Goal: Information Seeking & Learning: Learn about a topic

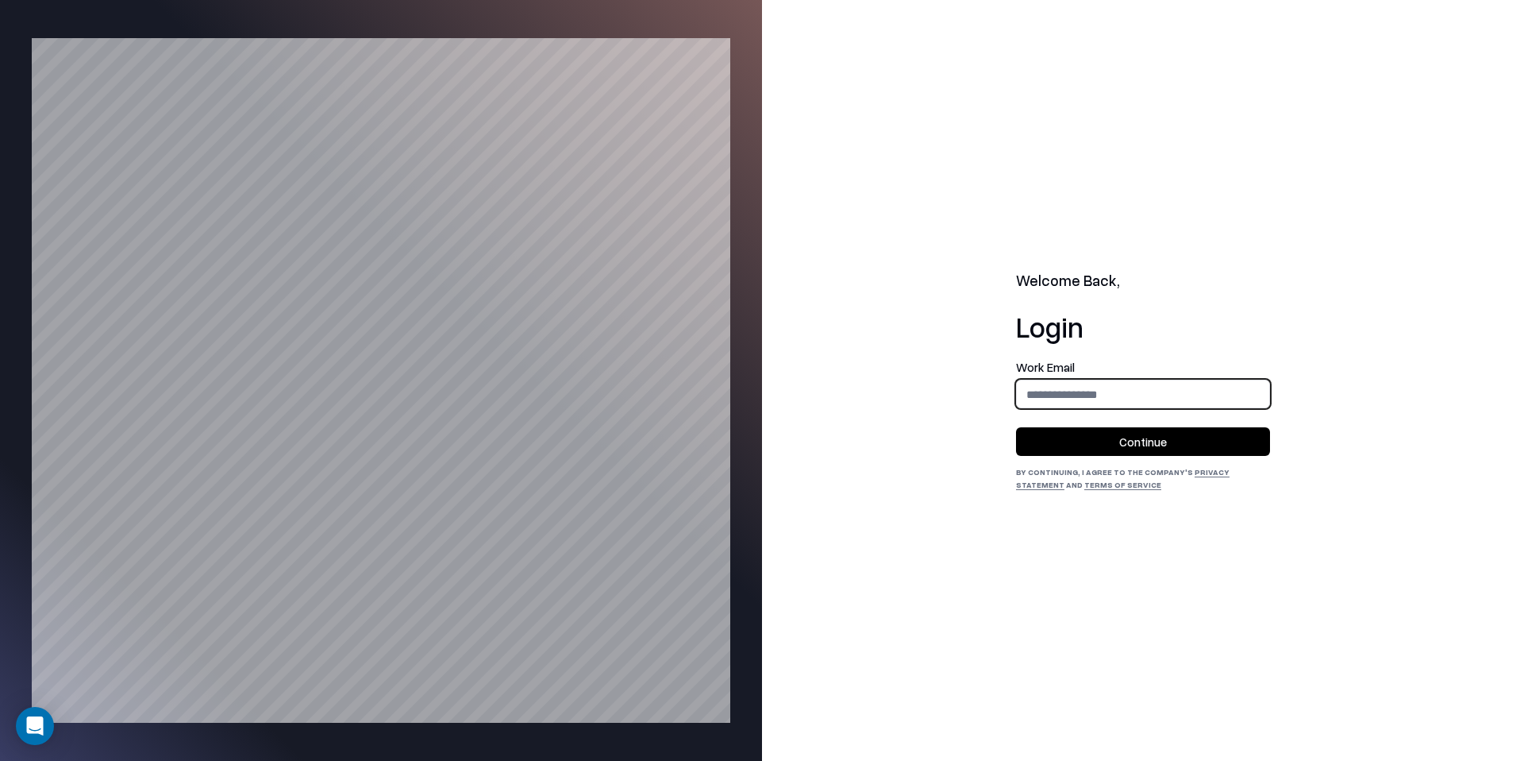
click at [1093, 400] on input "email" at bounding box center [1143, 393] width 252 height 29
type input "**********"
click at [1099, 436] on button "Continue" at bounding box center [1143, 441] width 254 height 29
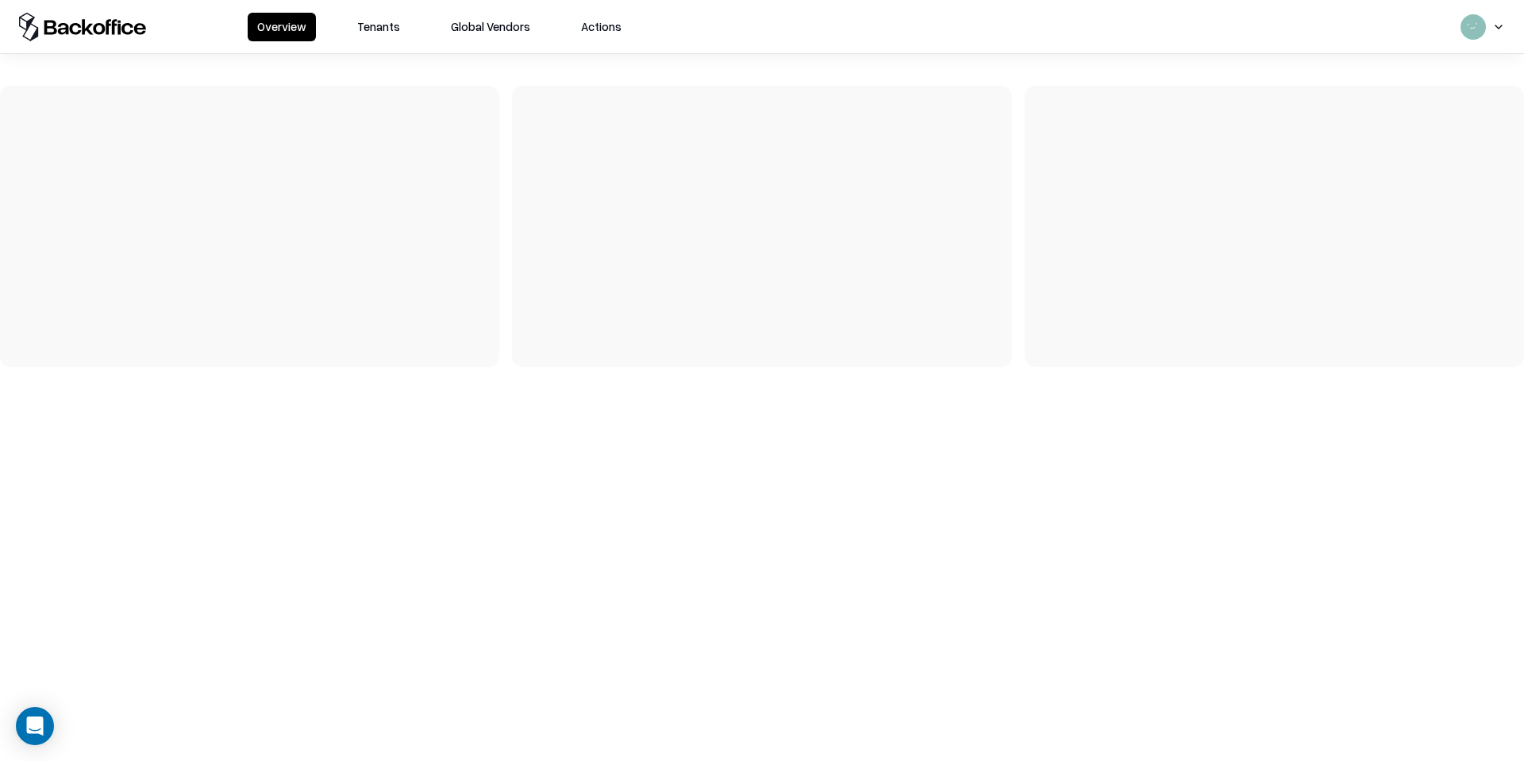
click at [383, 35] on button "Tenants" at bounding box center [379, 27] width 62 height 29
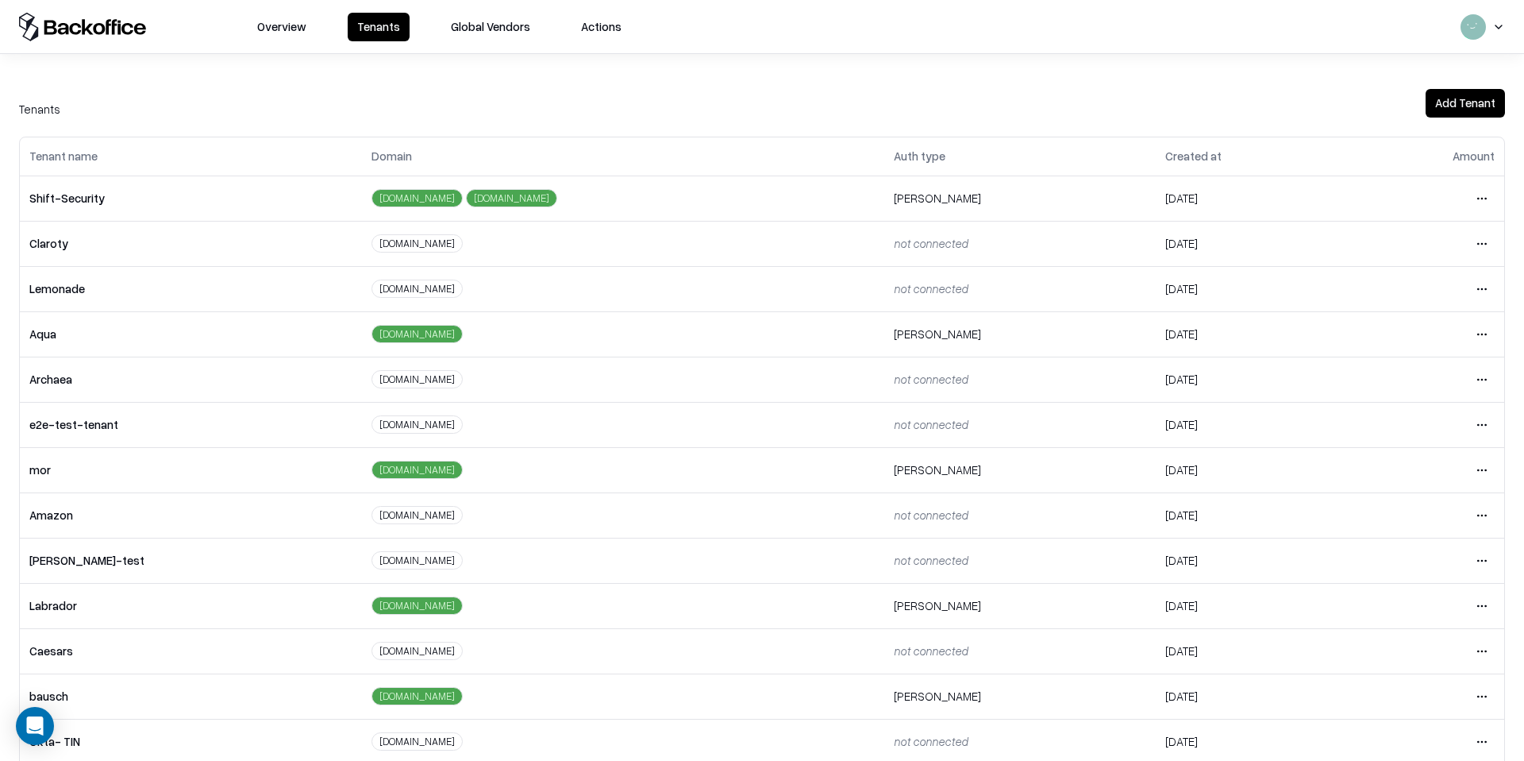
click at [1455, 704] on html "Overview Tenants Global Vendors Actions Tenants Add Tenant Tenant name Domain A…" at bounding box center [762, 380] width 1524 height 761
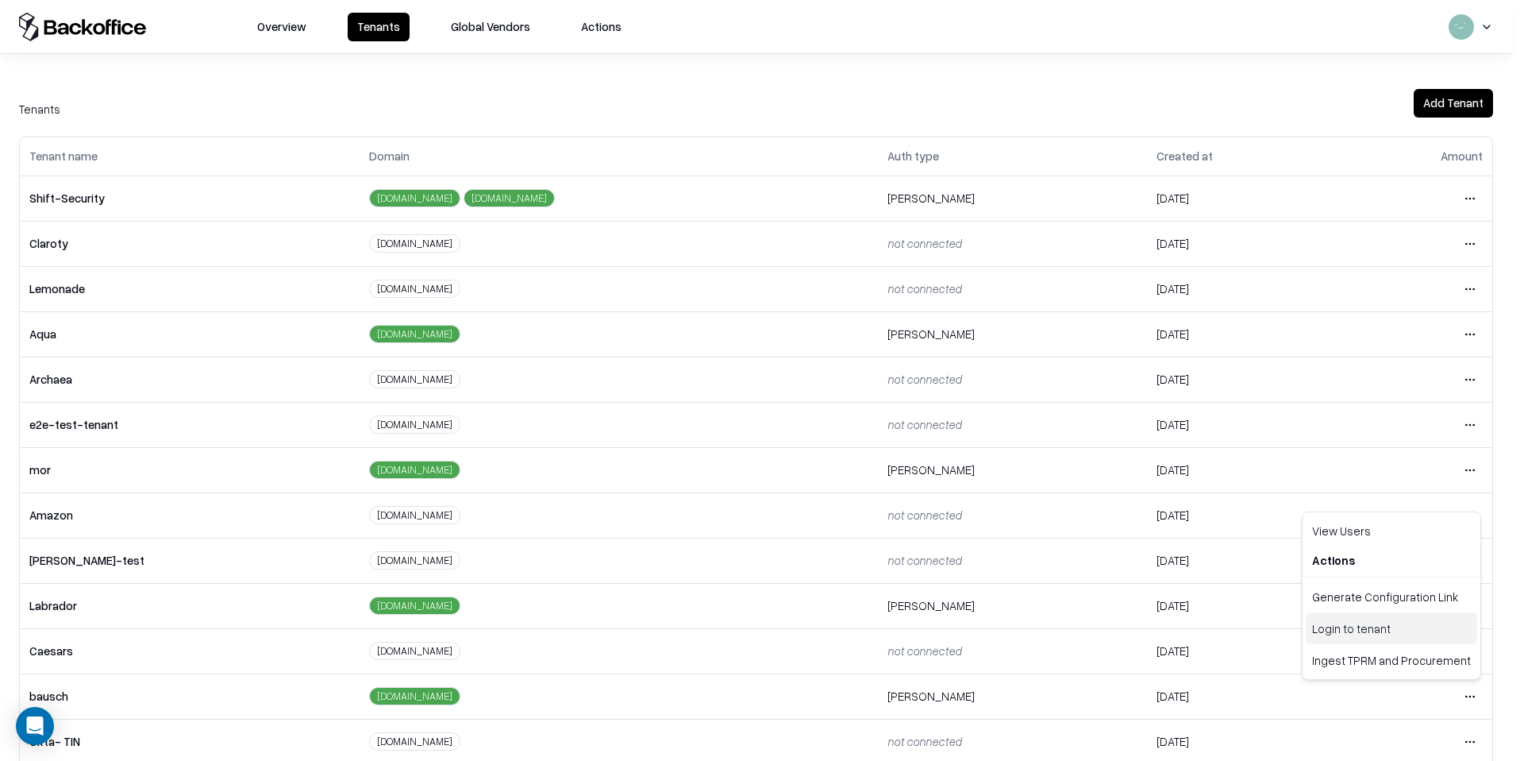
click at [1331, 624] on div "Login to tenant" at bounding box center [1391, 628] width 171 height 32
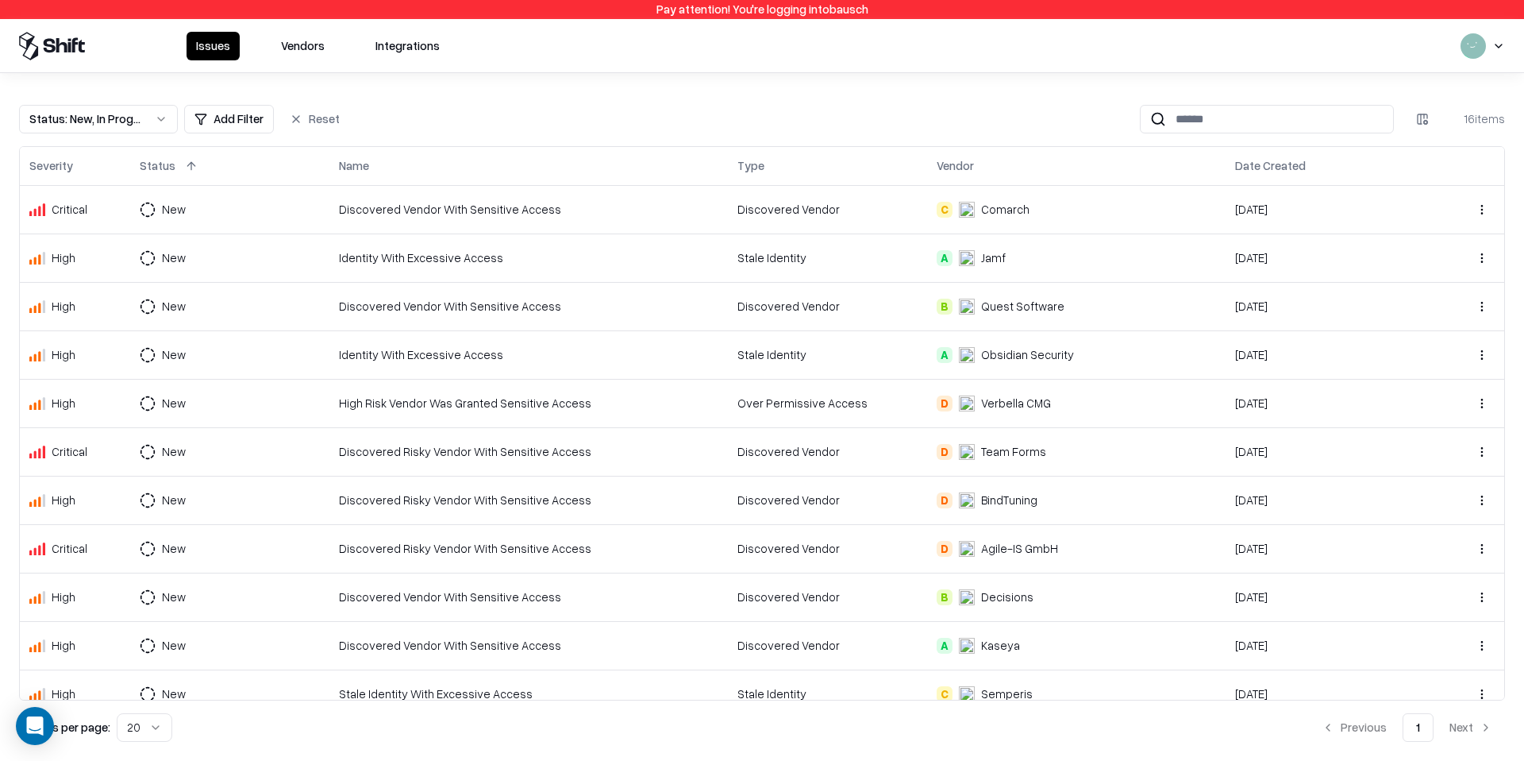
click at [499, 213] on div "Discovered Vendor With Sensitive Access" at bounding box center [528, 209] width 379 height 17
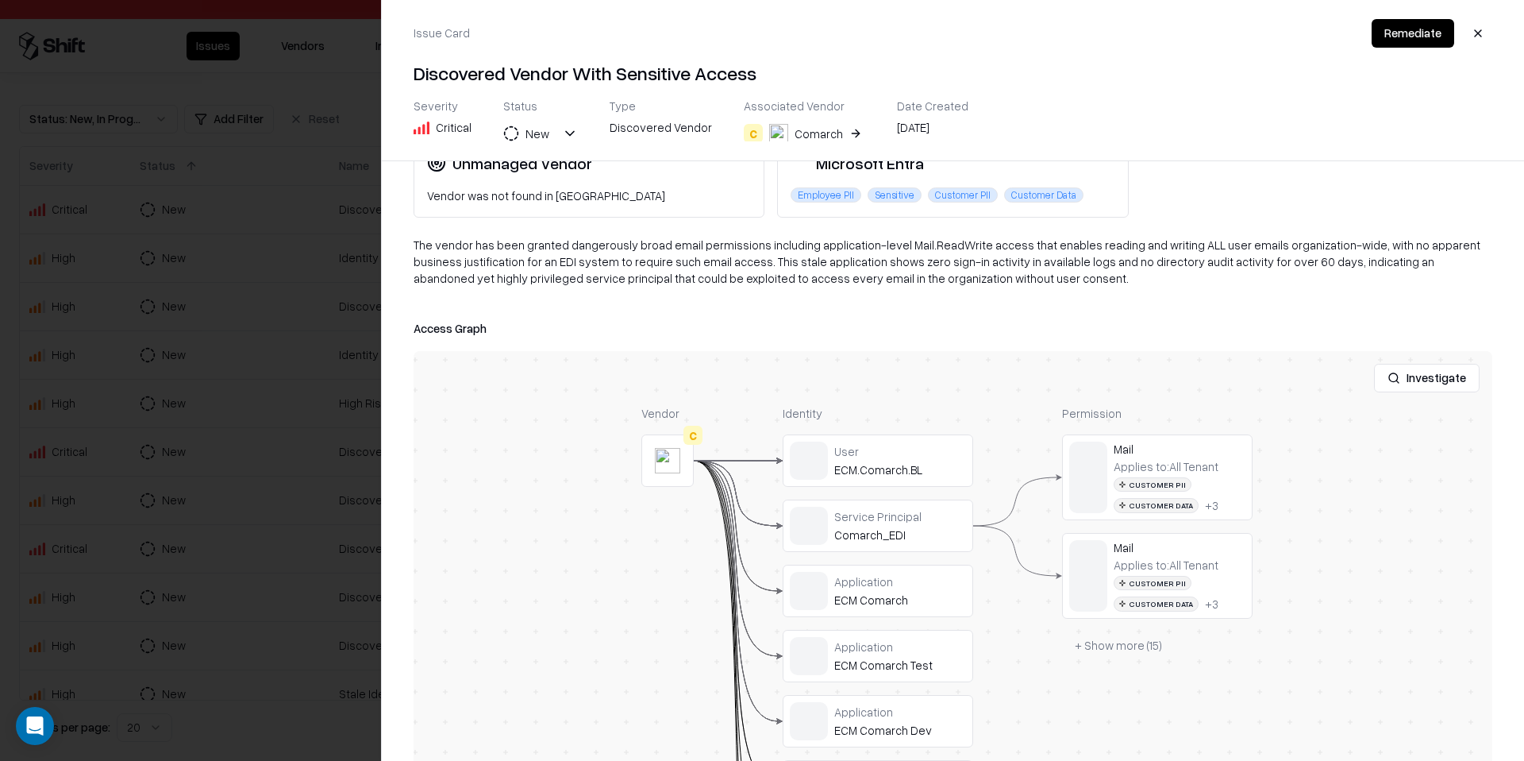
scroll to position [103, 0]
click at [0, 0] on div at bounding box center [0, 0] width 0 height 0
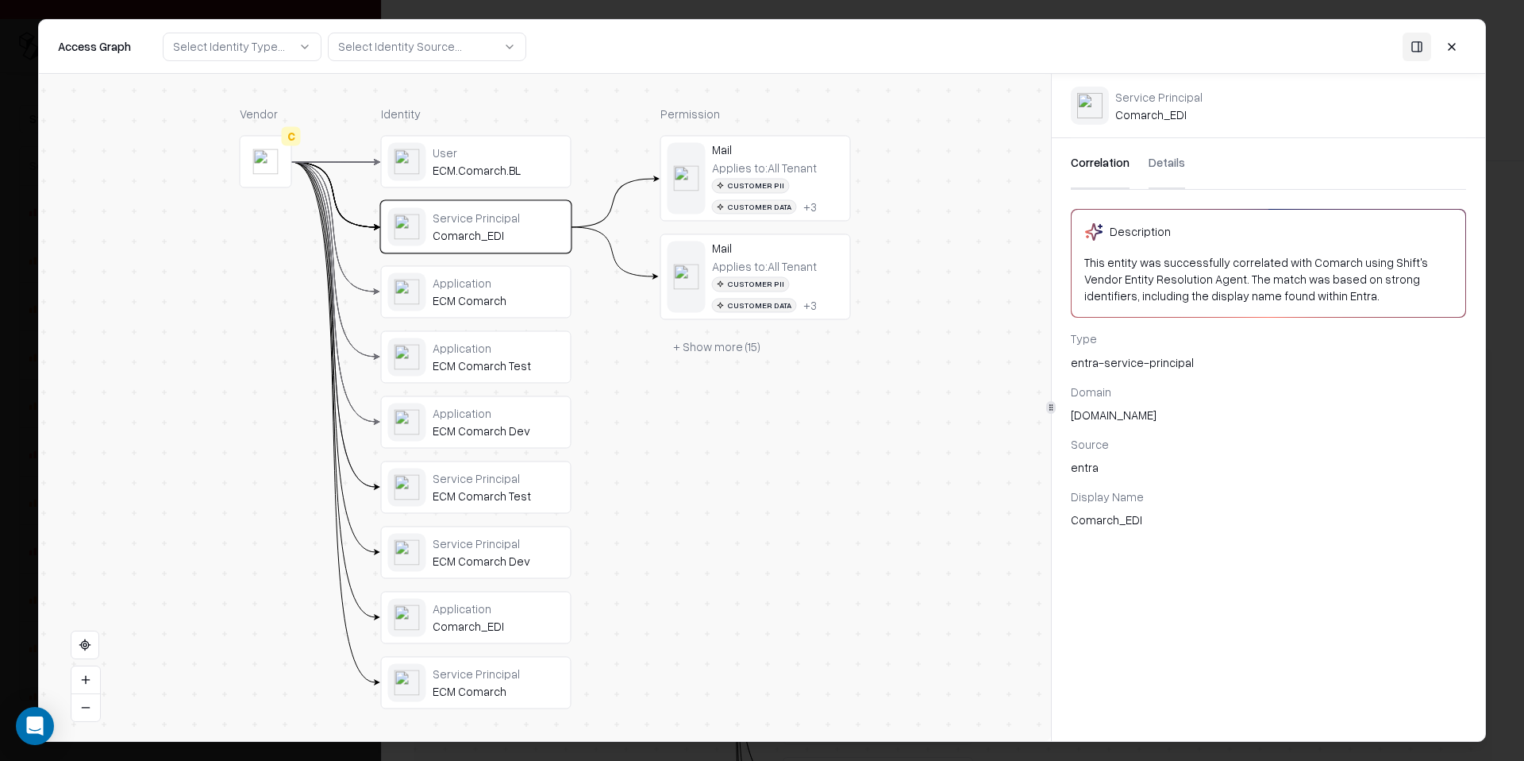
click at [811, 259] on div "Applies to: All Tenant" at bounding box center [764, 266] width 105 height 14
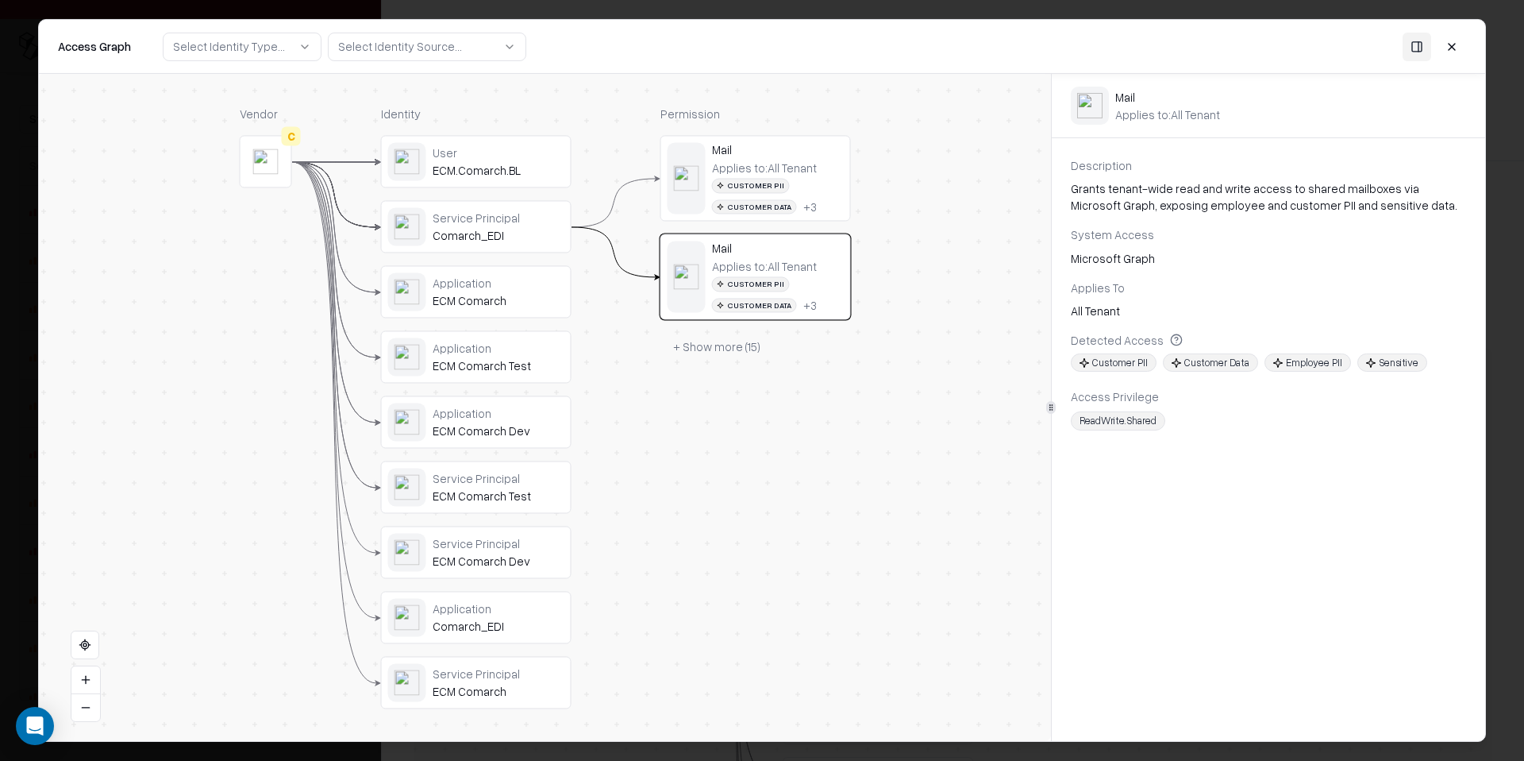
click at [1454, 48] on button at bounding box center [1452, 46] width 29 height 29
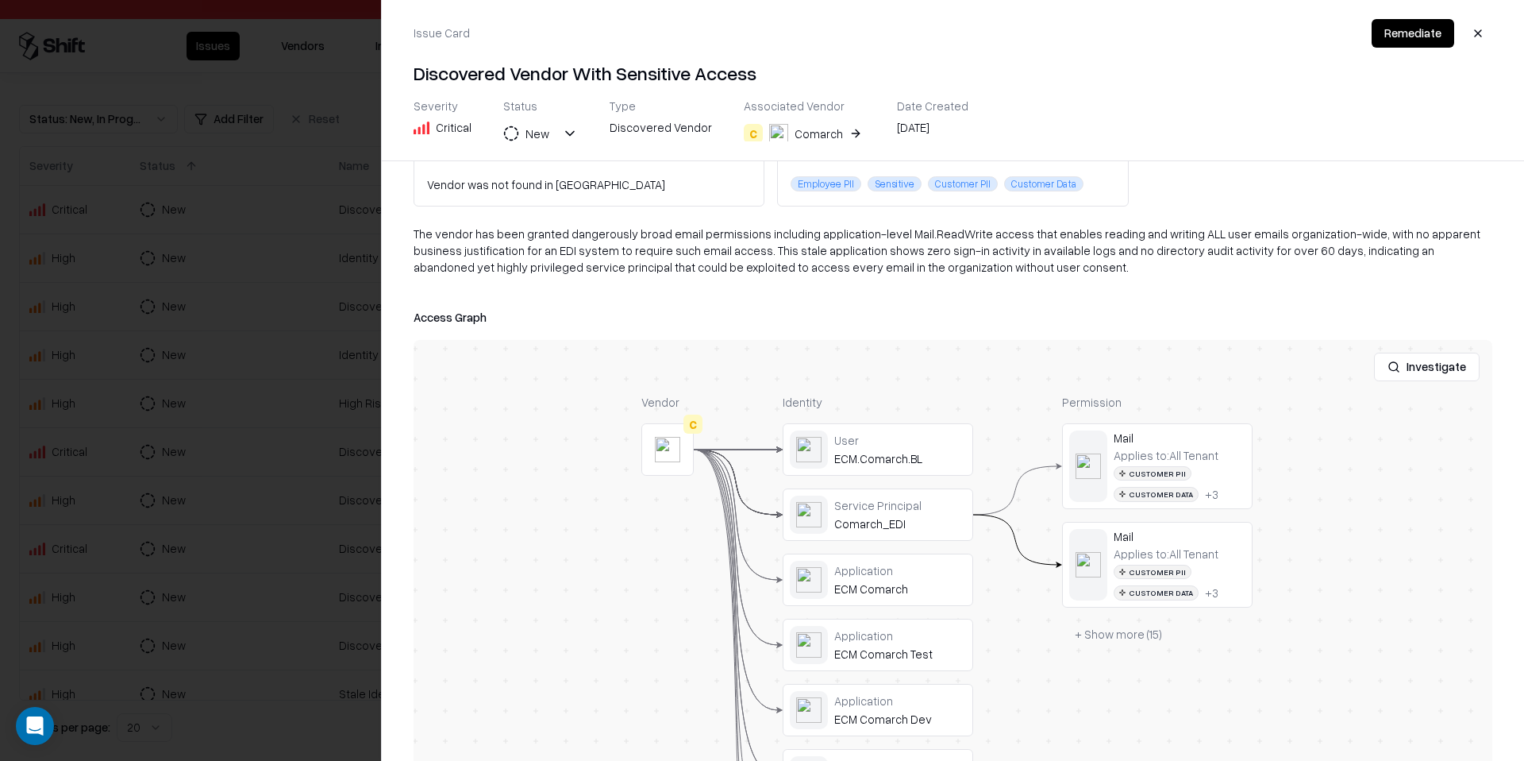
scroll to position [37, 0]
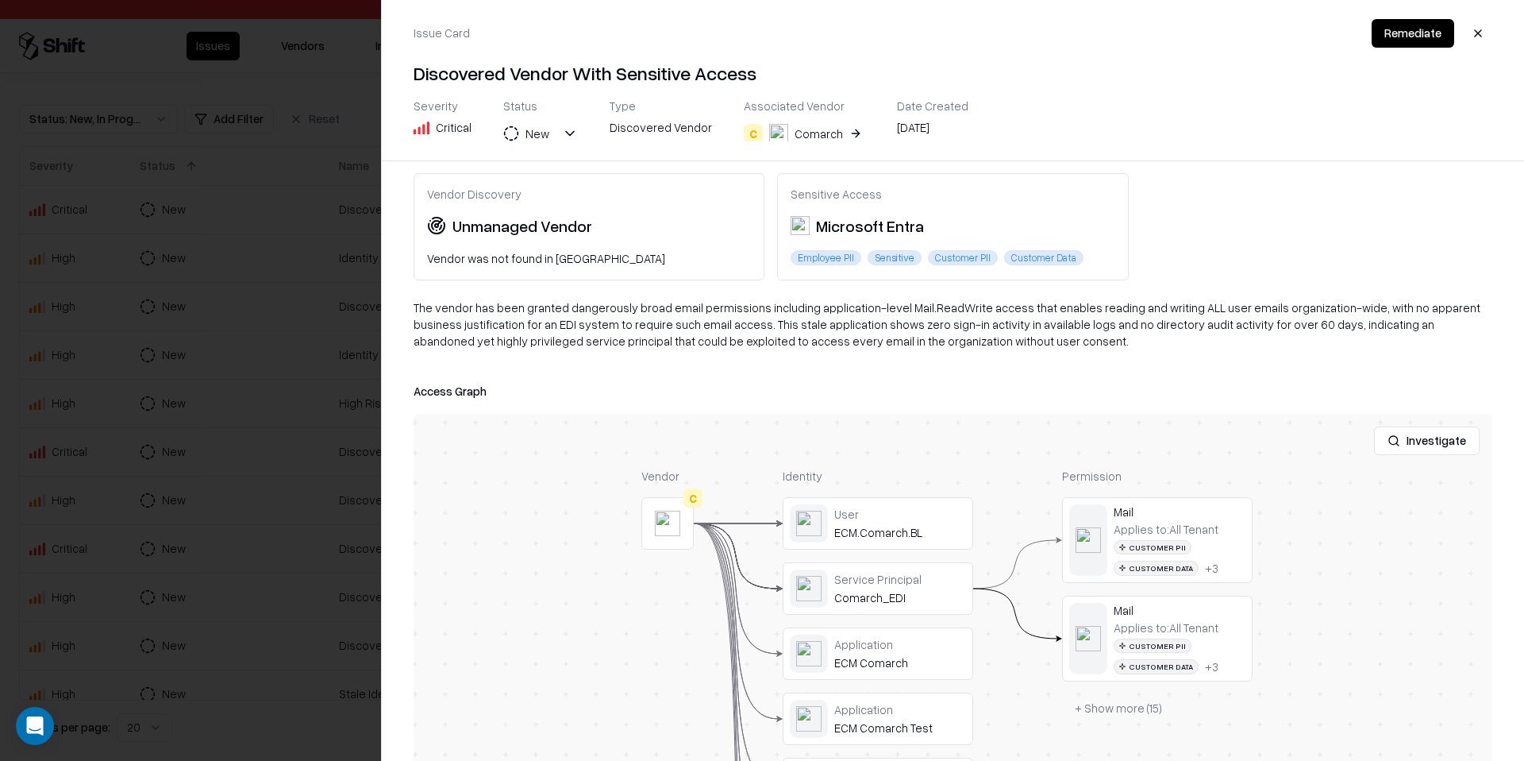
click at [1115, 703] on button "+ Show more ( 15 )" at bounding box center [1118, 708] width 113 height 29
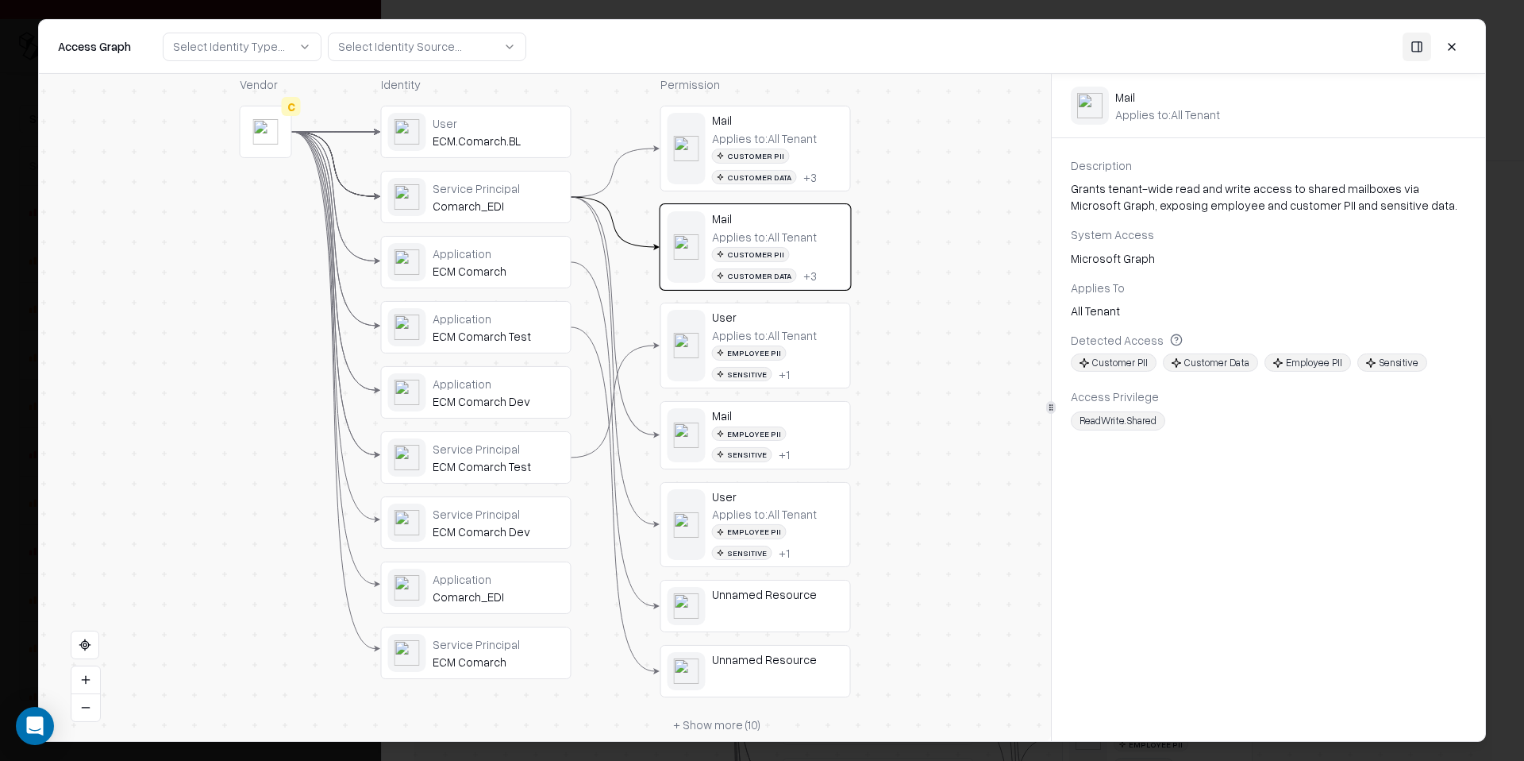
click at [555, 202] on div "Comarch_EDI" at bounding box center [499, 205] width 132 height 14
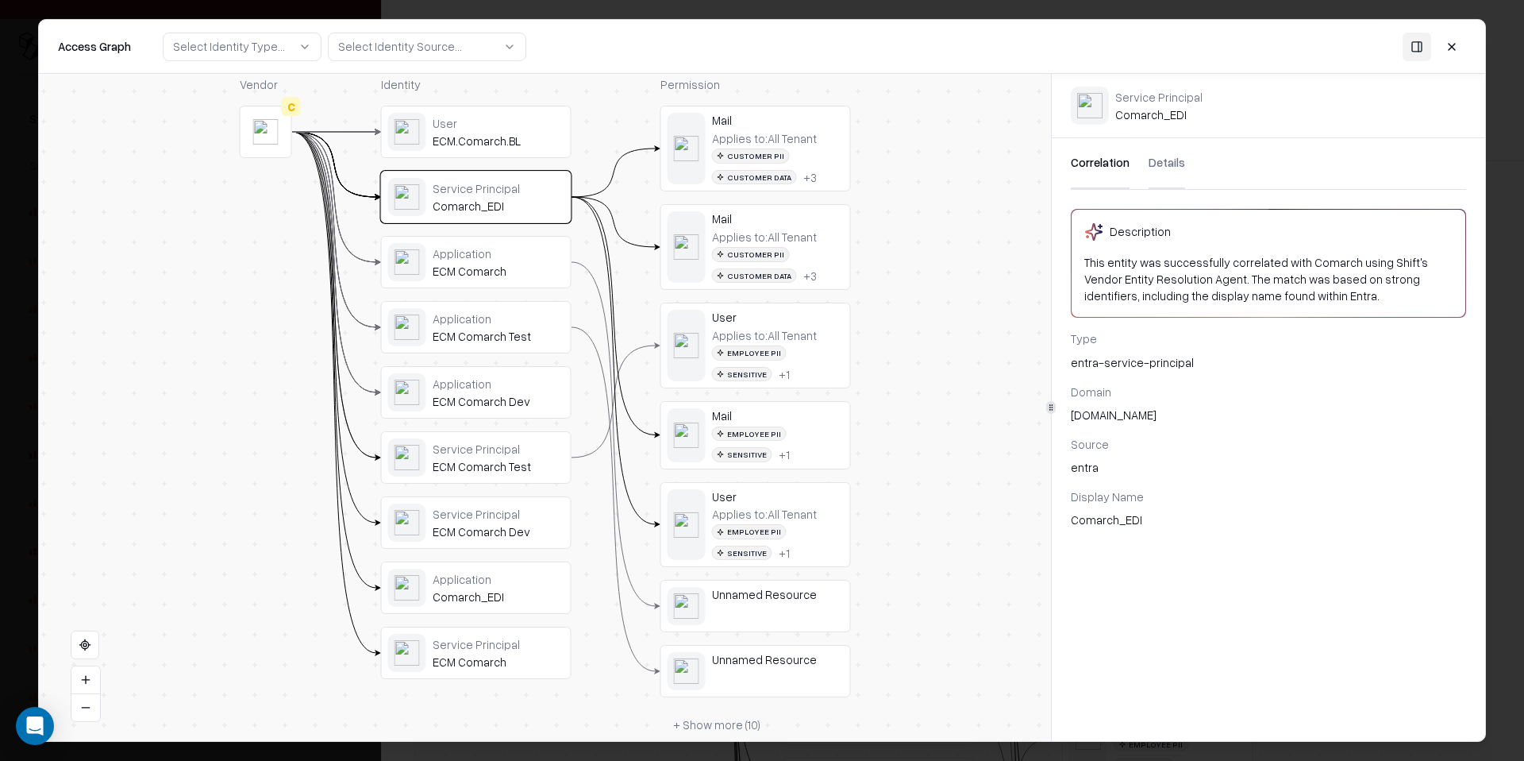
click at [1134, 120] on div "Service Principal Comarch_EDI" at bounding box center [1158, 105] width 87 height 33
copy div "Comarch_EDI"
click at [775, 133] on div "Applies to: All Tenant" at bounding box center [764, 138] width 105 height 14
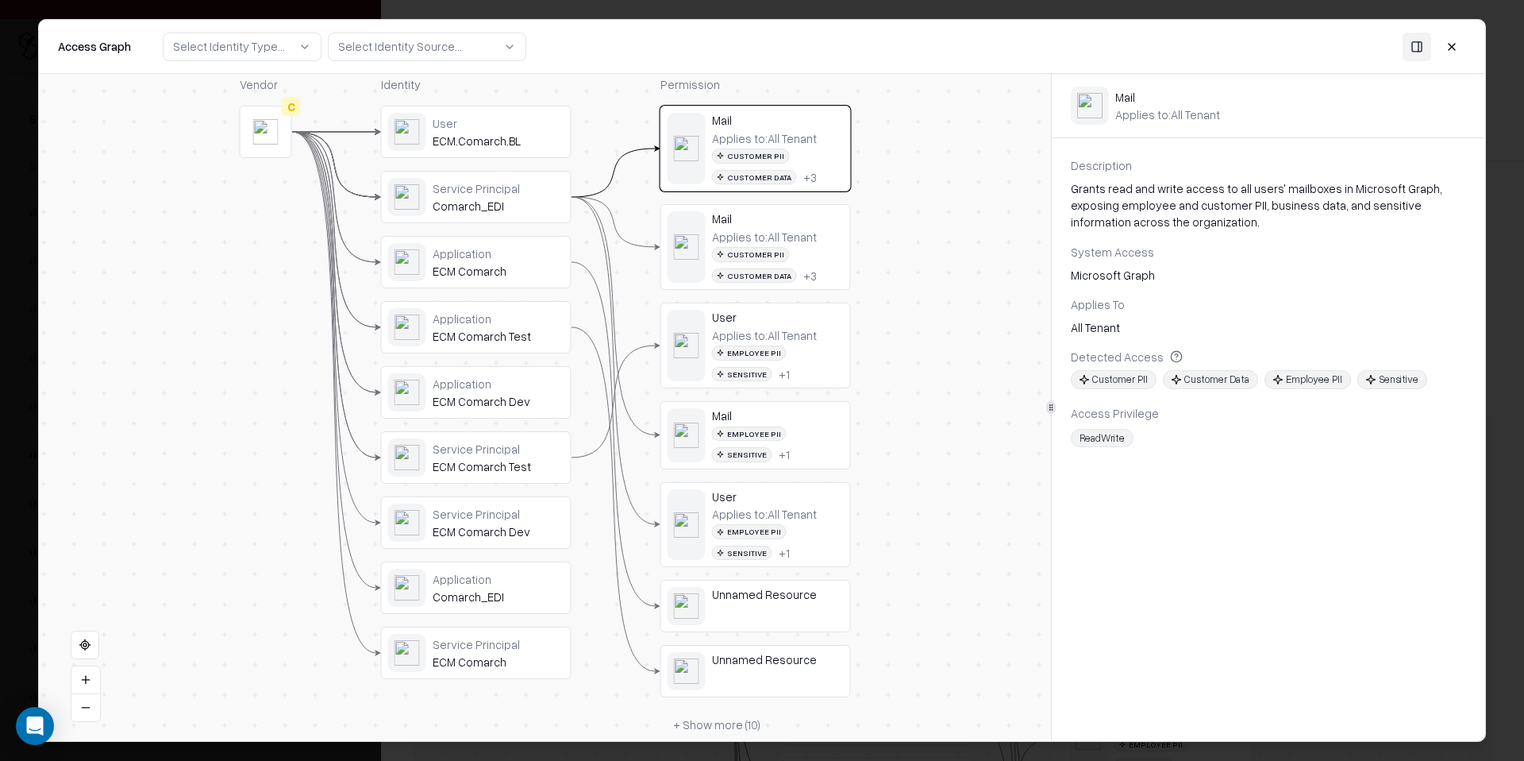
click at [781, 226] on div "Mail Applies to: All Tenant Customer PII Customer Data + 3" at bounding box center [778, 246] width 132 height 71
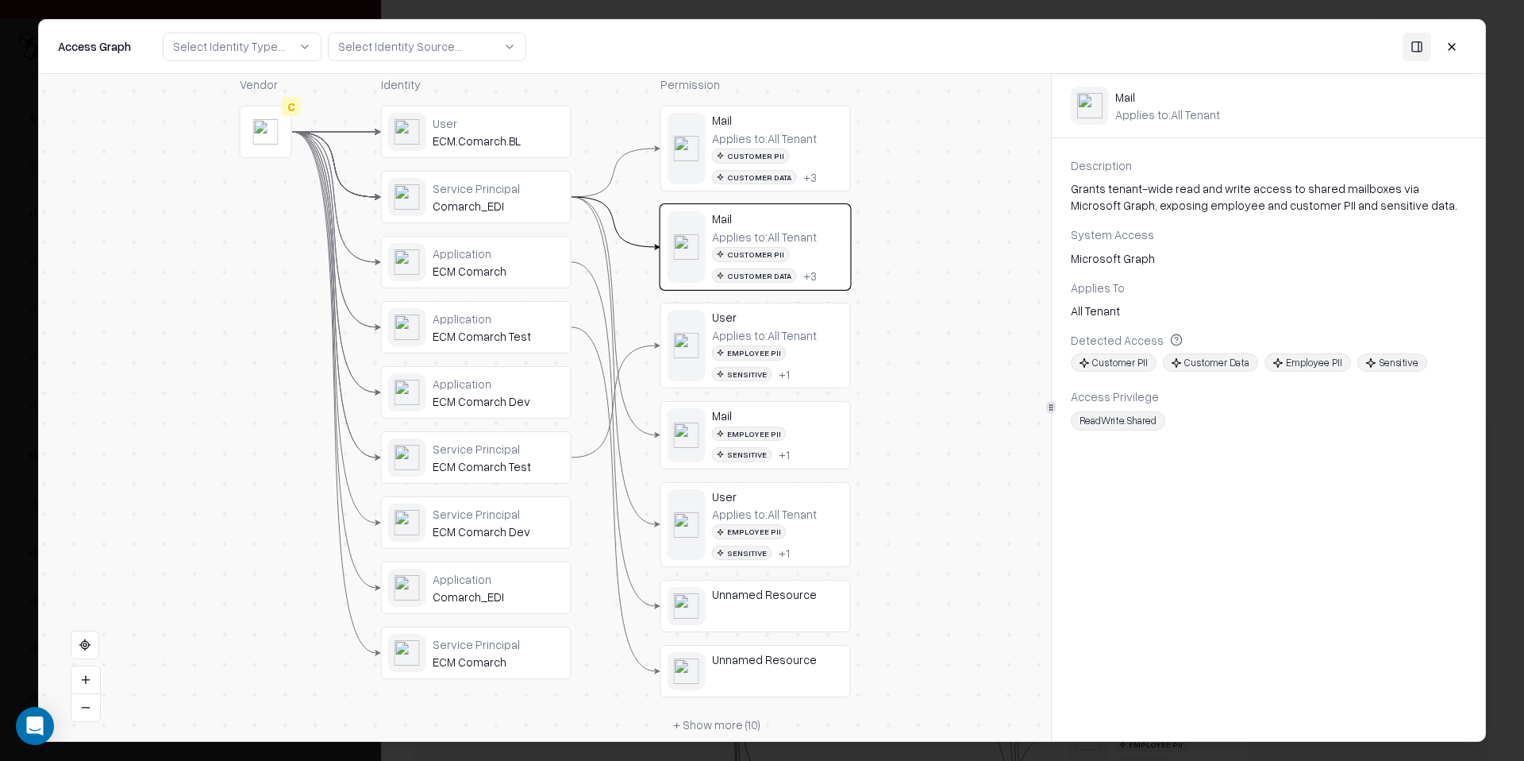
click at [783, 332] on div "Applies to: All Tenant" at bounding box center [764, 335] width 105 height 14
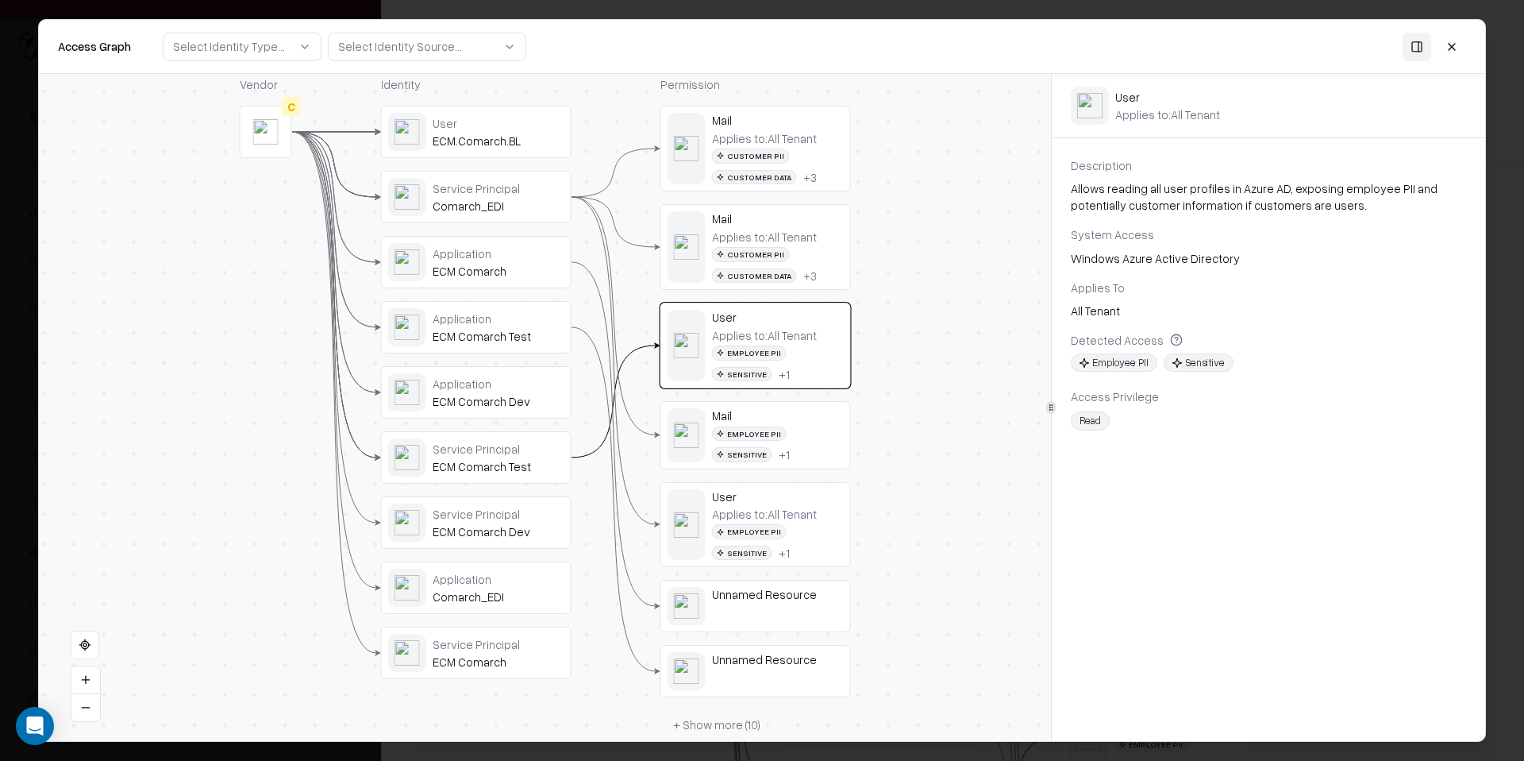
click at [802, 412] on div "Mail" at bounding box center [778, 415] width 132 height 14
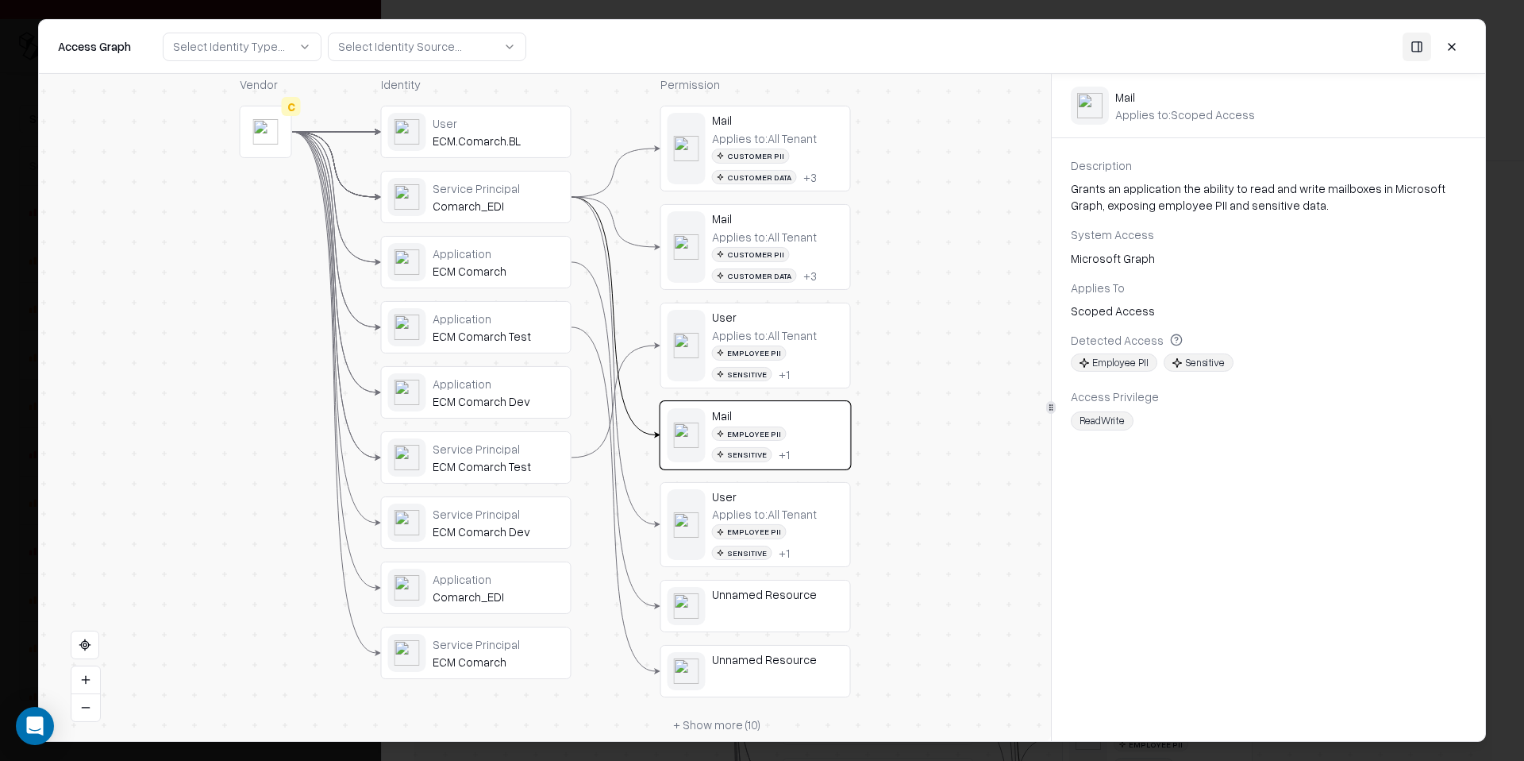
click at [1454, 51] on button at bounding box center [1452, 46] width 29 height 29
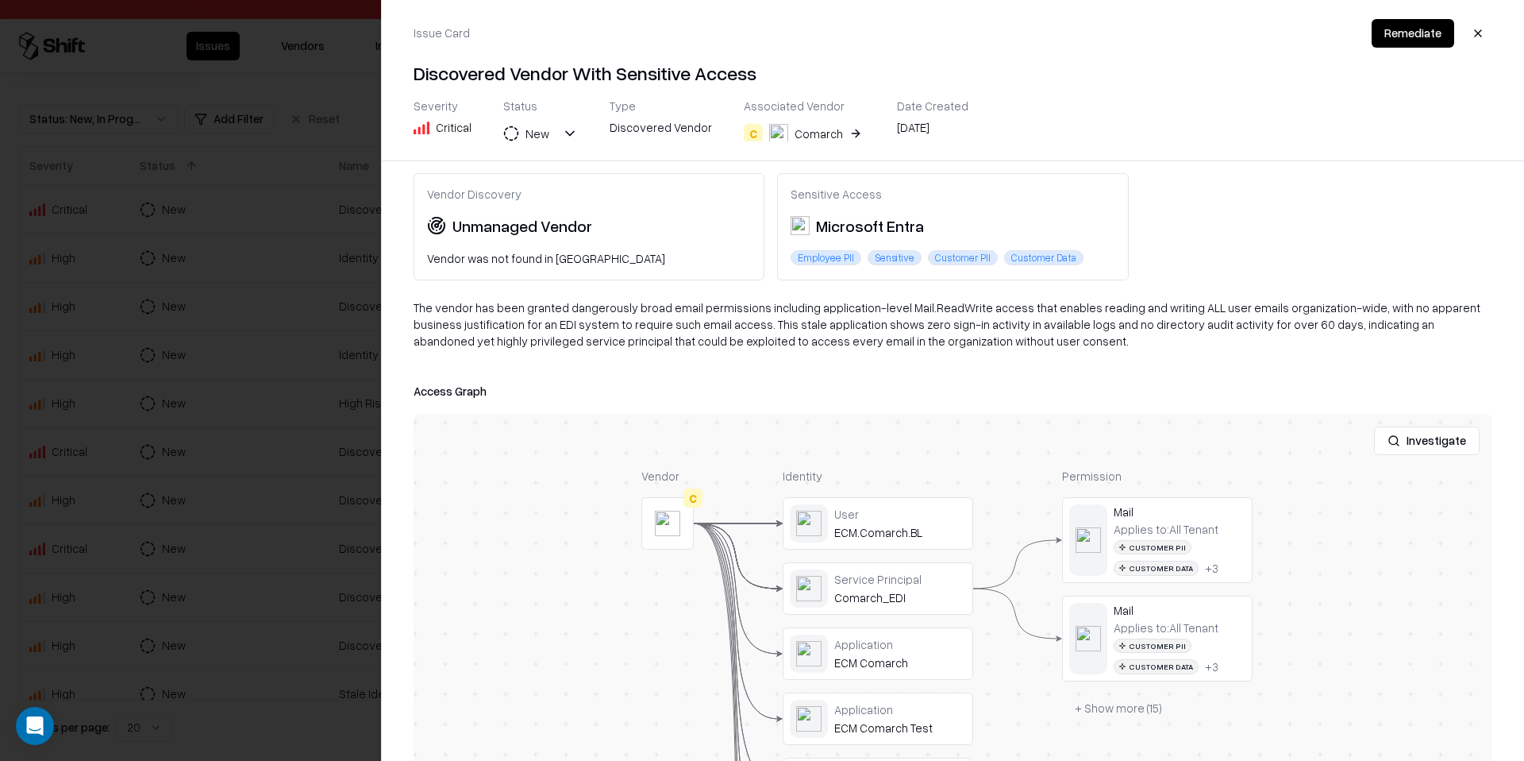
click at [220, 214] on div at bounding box center [762, 380] width 1524 height 761
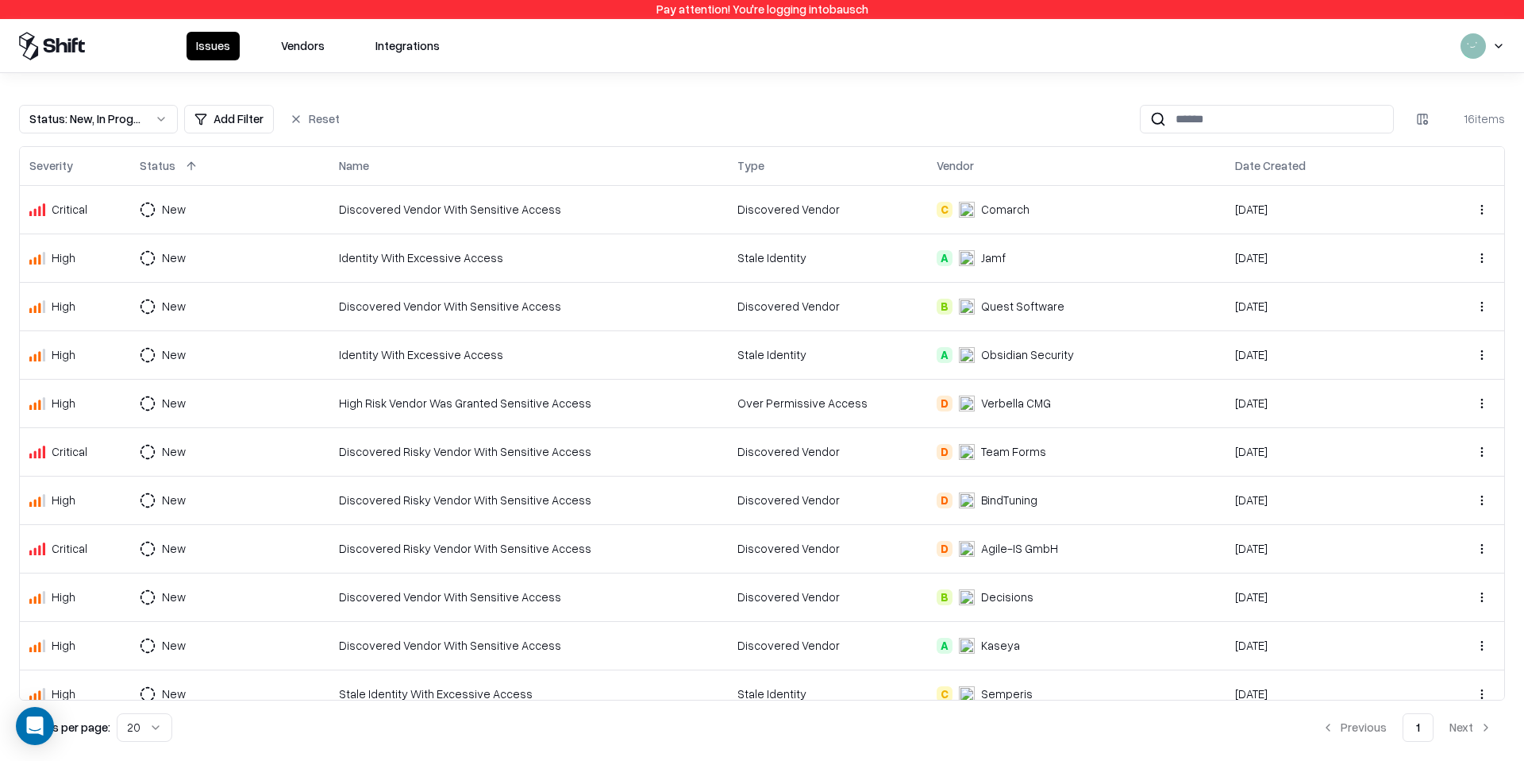
click at [403, 262] on div "Identity With Excessive Access" at bounding box center [528, 257] width 379 height 17
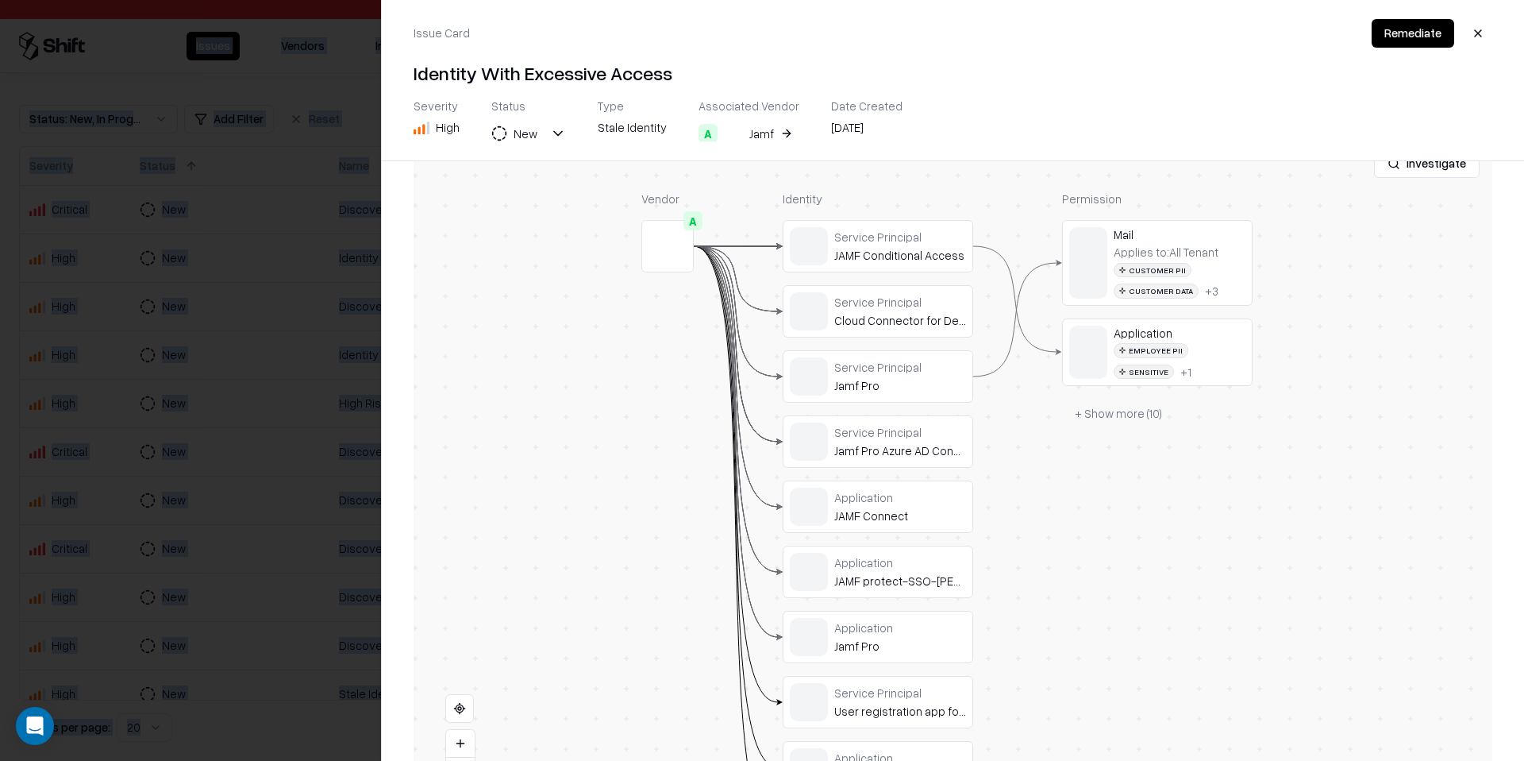
scroll to position [360, 0]
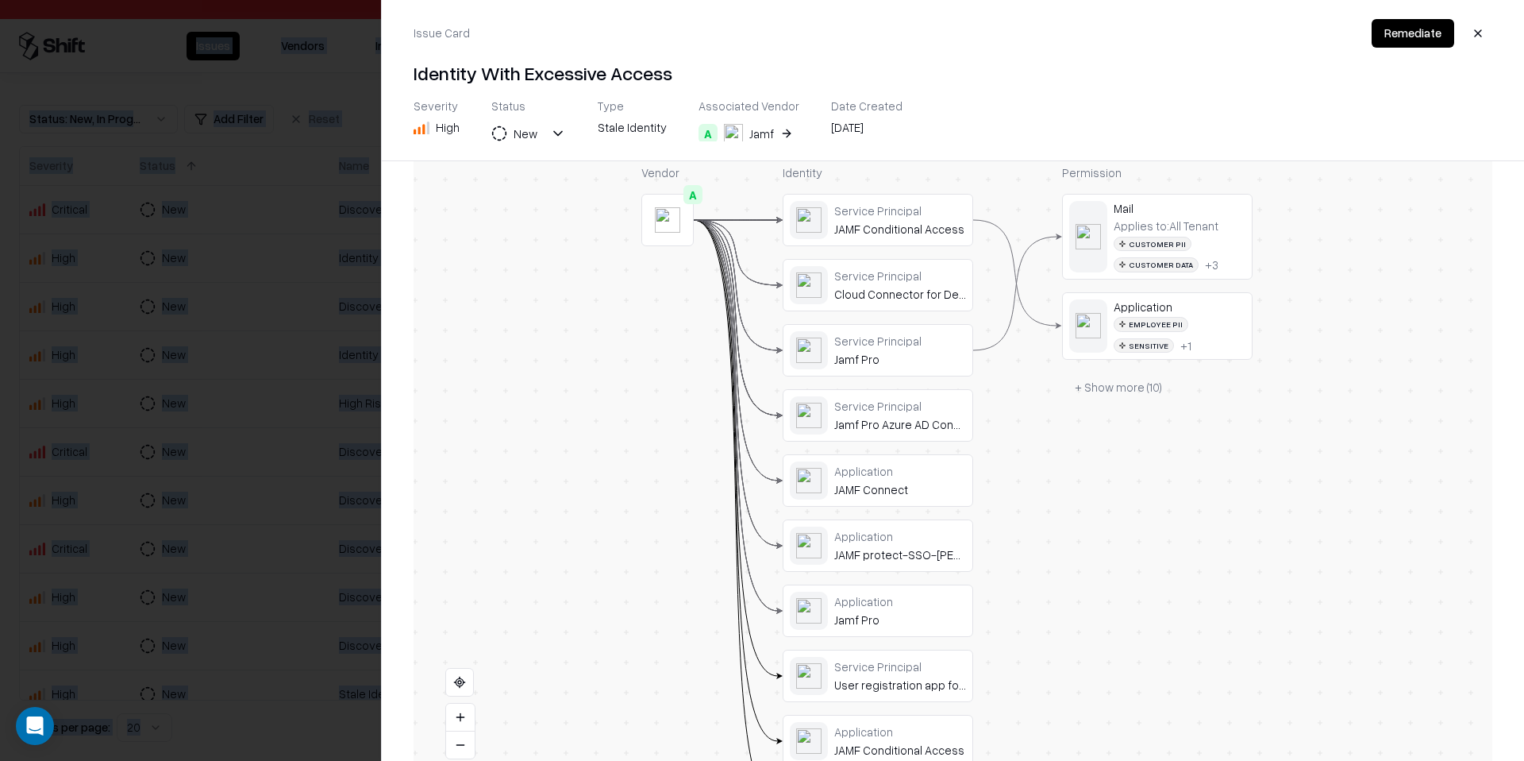
click at [0, 0] on div at bounding box center [0, 0] width 0 height 0
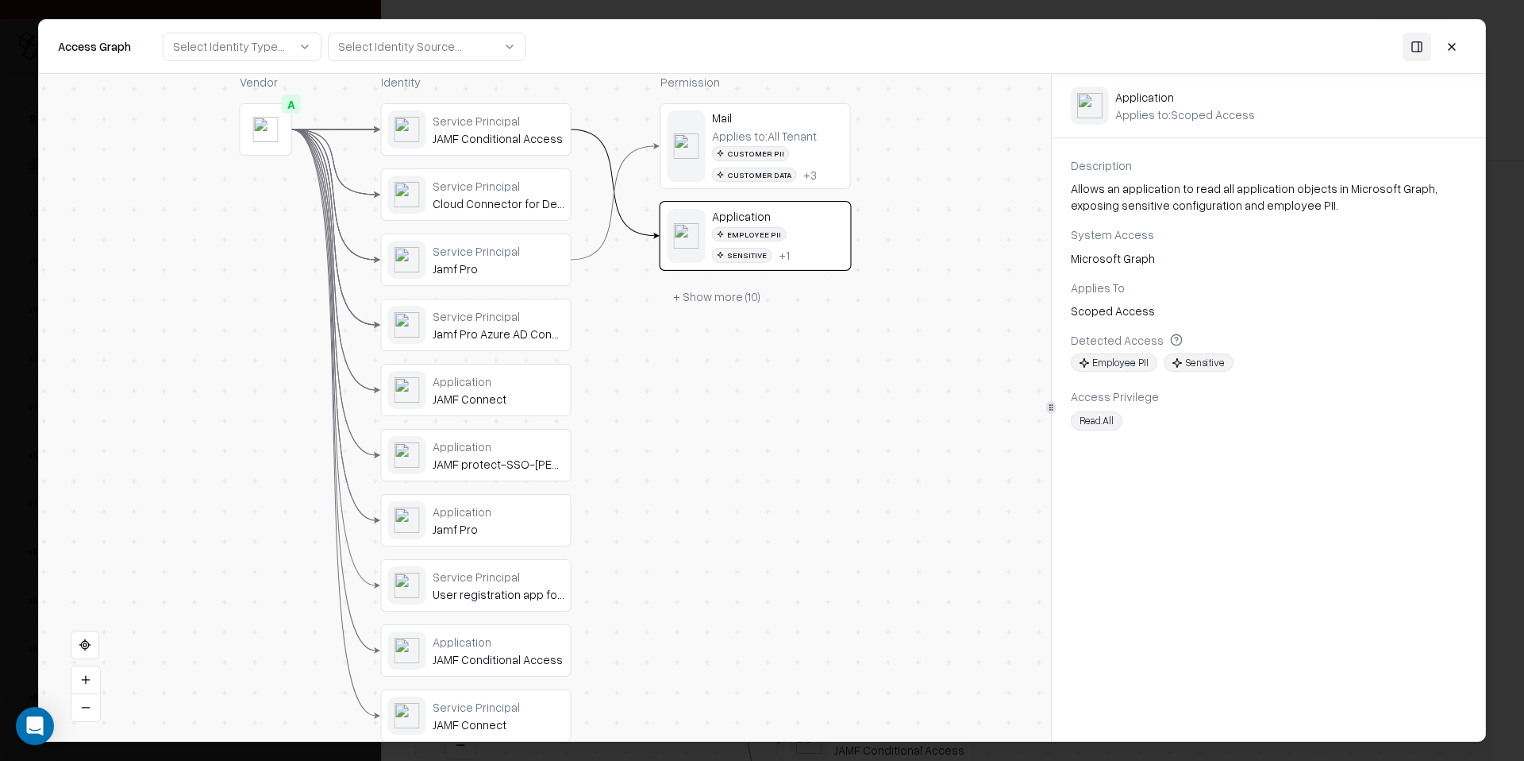
click at [499, 132] on div "JAMF Conditional Access" at bounding box center [499, 138] width 132 height 14
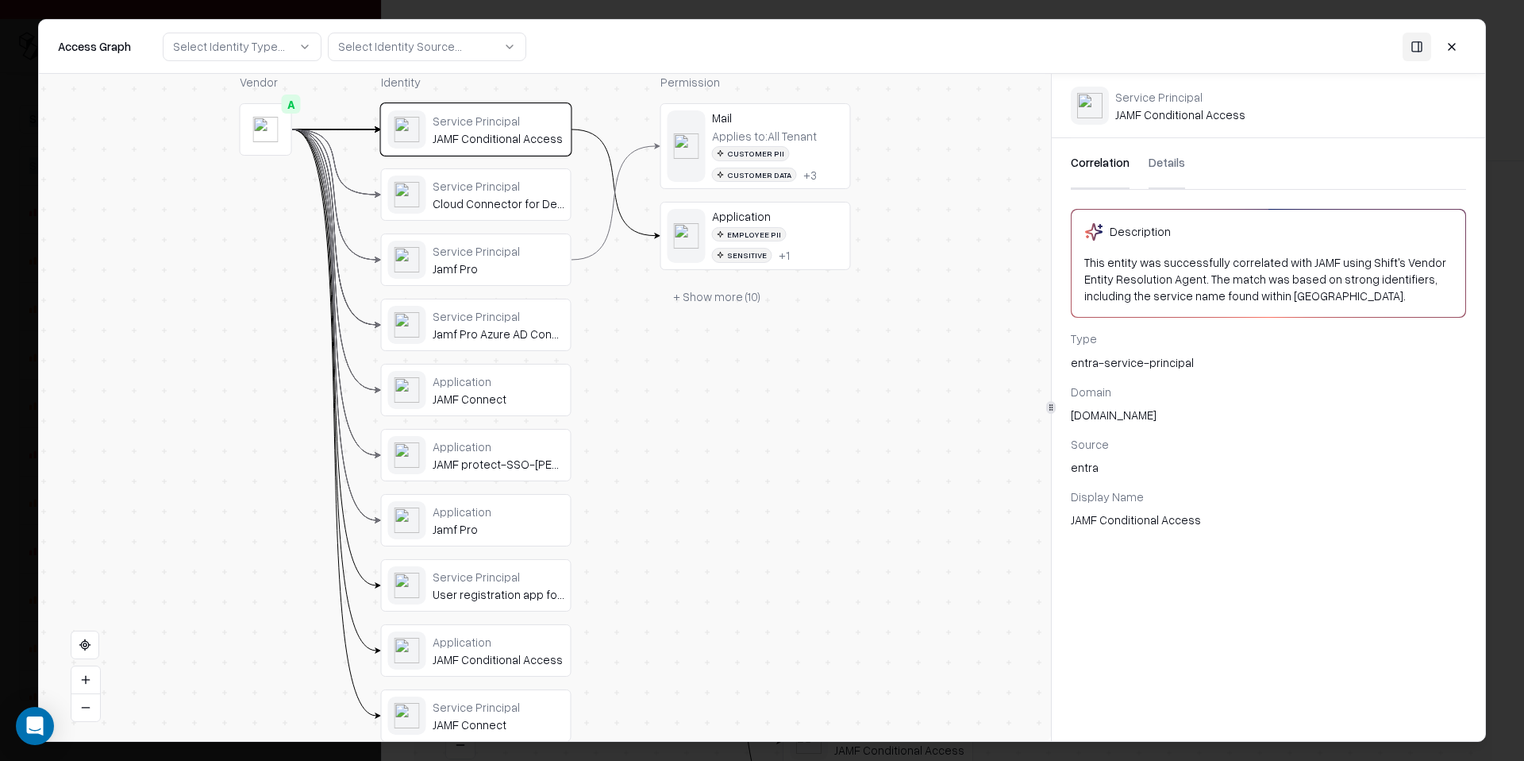
click at [1166, 164] on button "Details" at bounding box center [1167, 163] width 37 height 51
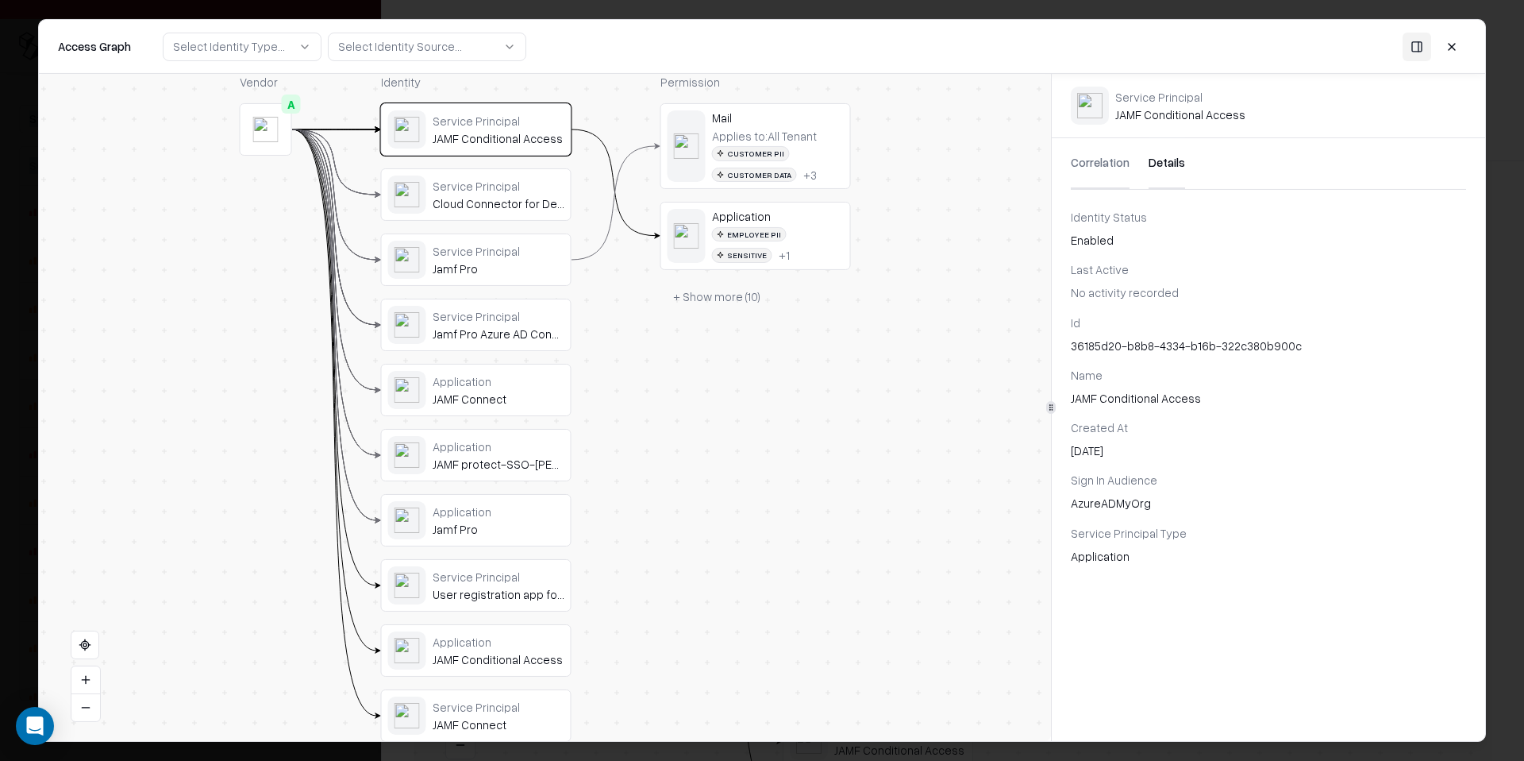
click at [503, 262] on div "Jamf Pro" at bounding box center [499, 268] width 132 height 14
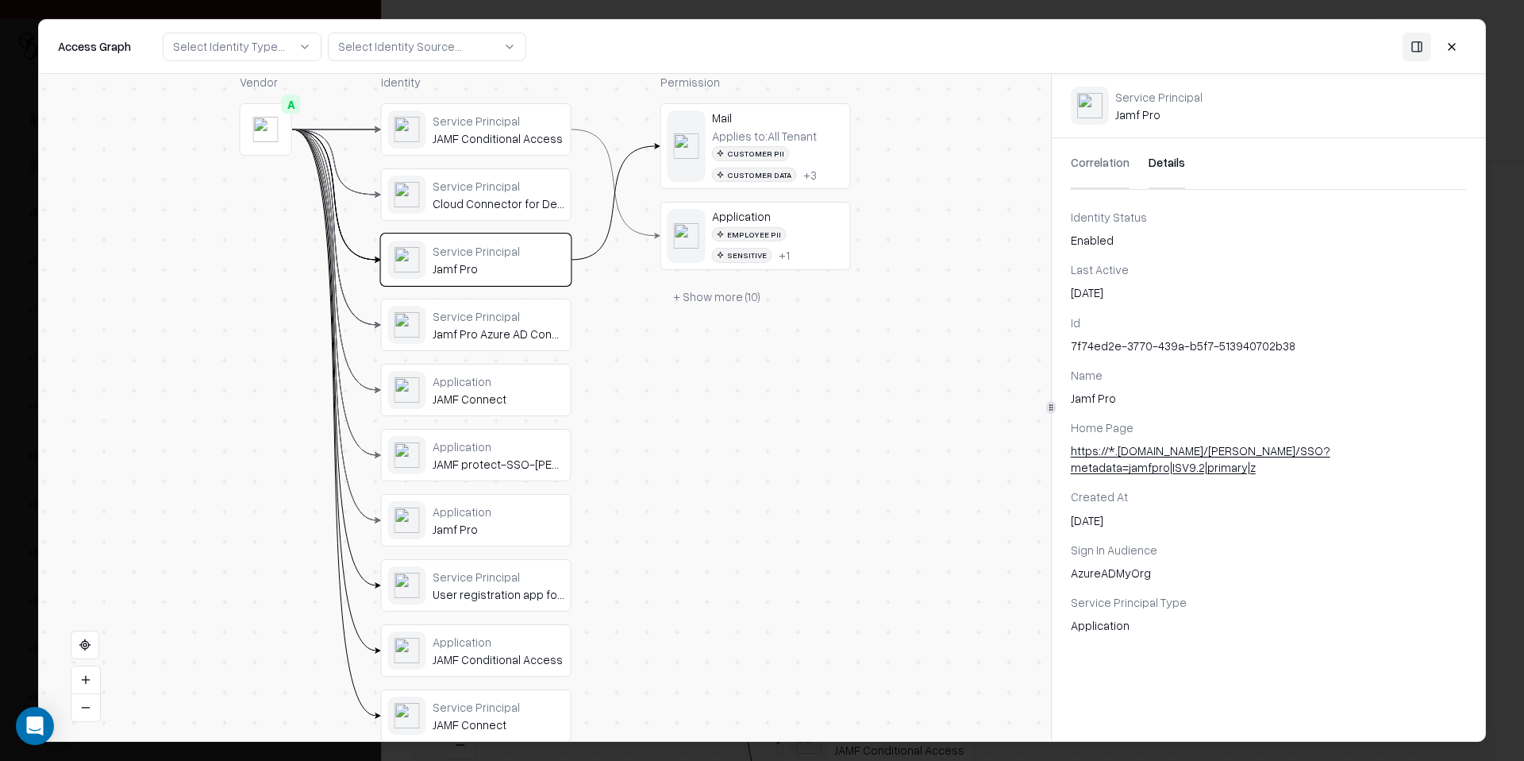
click at [506, 338] on div "Jamf Pro Azure AD Connector" at bounding box center [499, 333] width 132 height 14
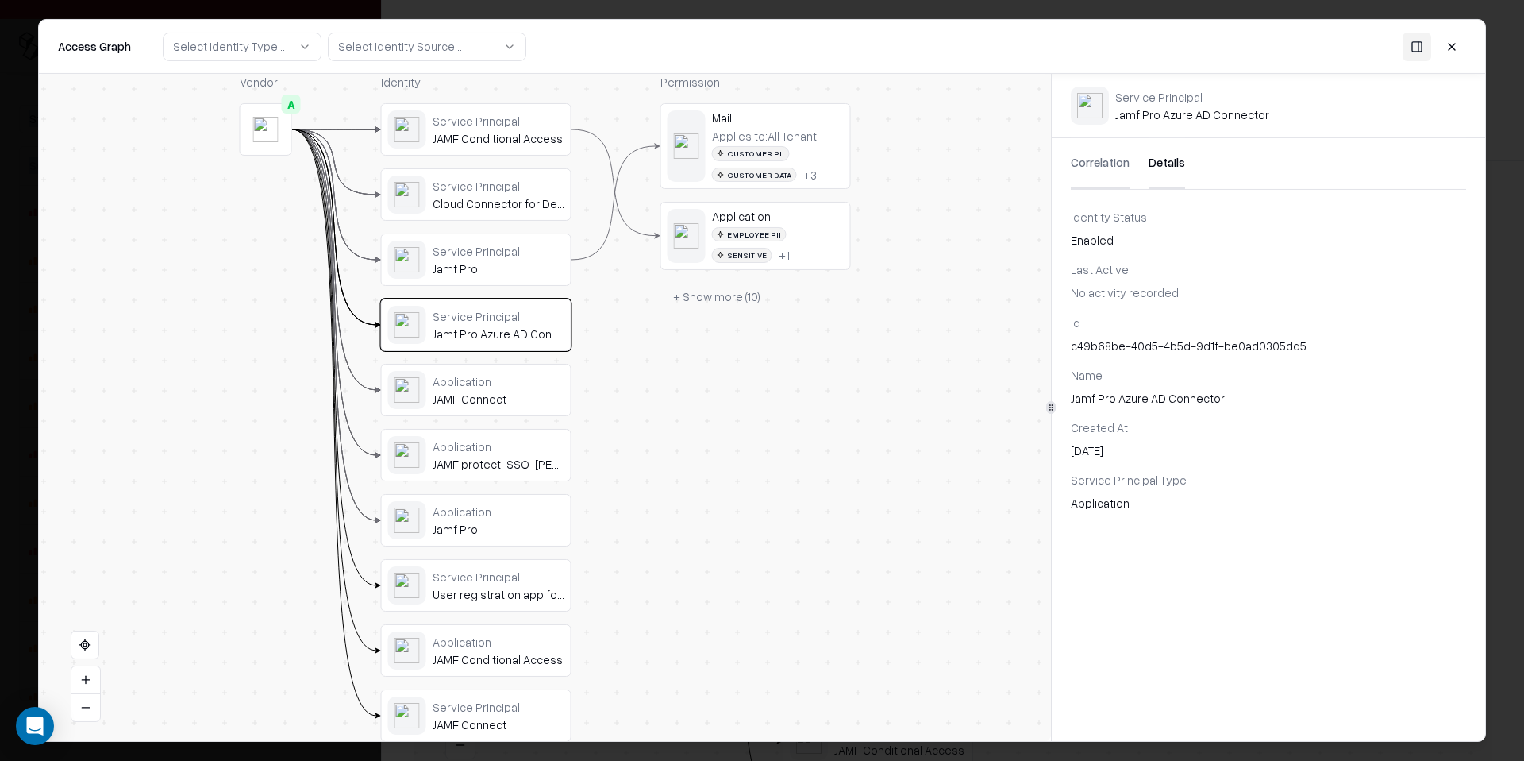
click at [528, 582] on div "Service Principal" at bounding box center [499, 576] width 132 height 14
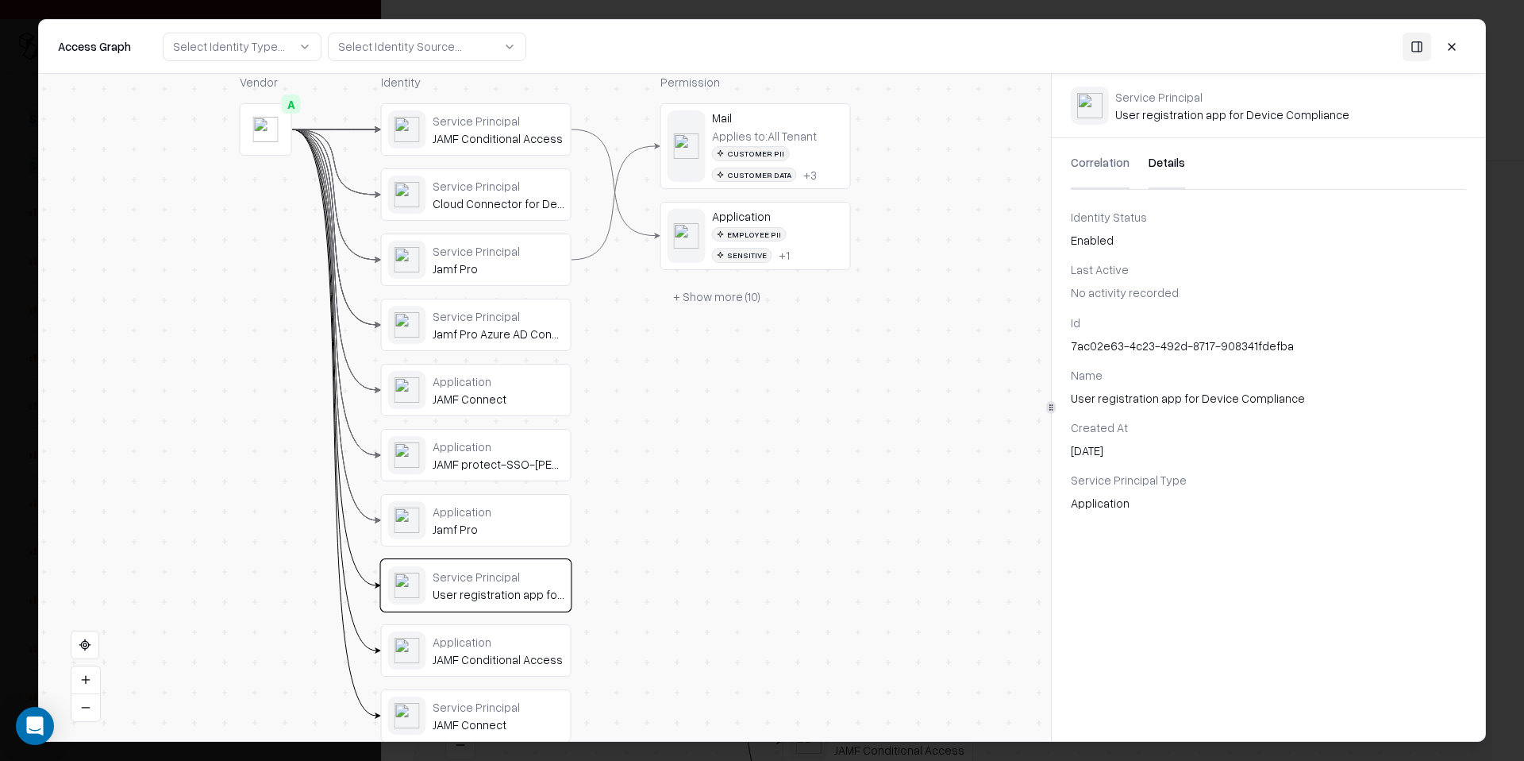
click at [461, 258] on div "Service Principal Jamf Pro" at bounding box center [499, 260] width 132 height 33
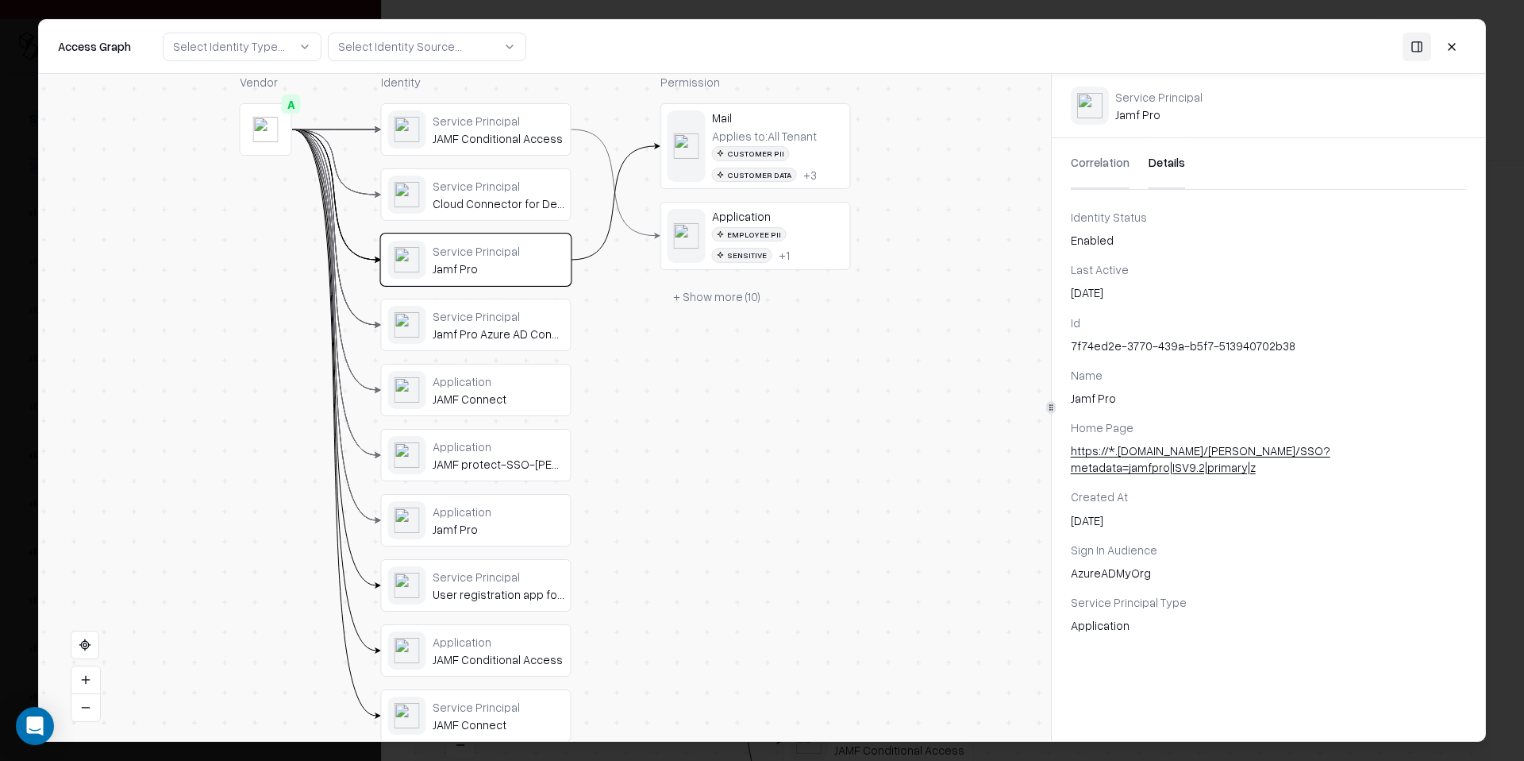
click at [532, 388] on div "Application JAMF Connect" at bounding box center [499, 390] width 132 height 33
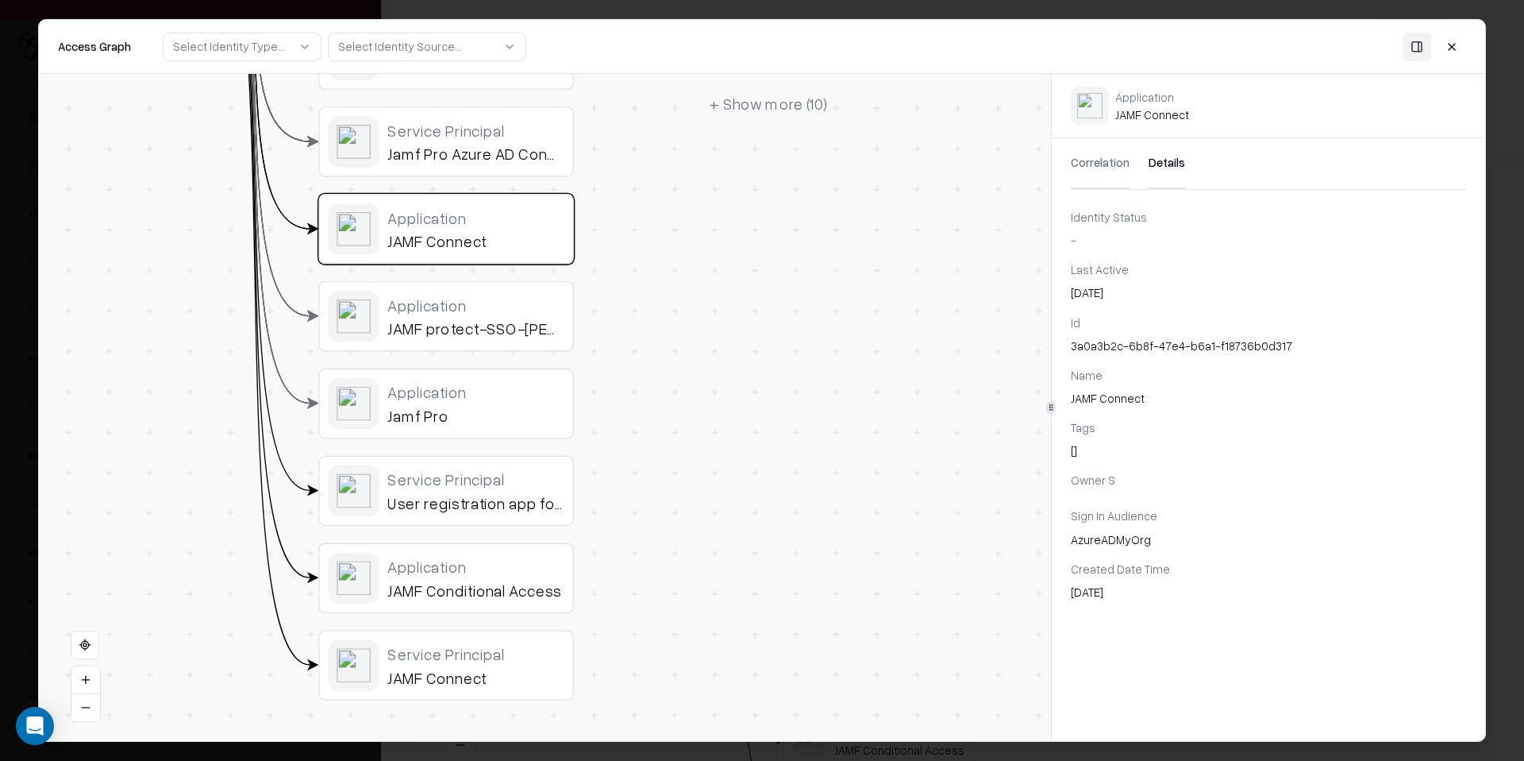
drag, startPoint x: 526, startPoint y: 370, endPoint x: 509, endPoint y: 247, distance: 124.2
click at [529, 649] on div "Service Principal" at bounding box center [475, 653] width 176 height 20
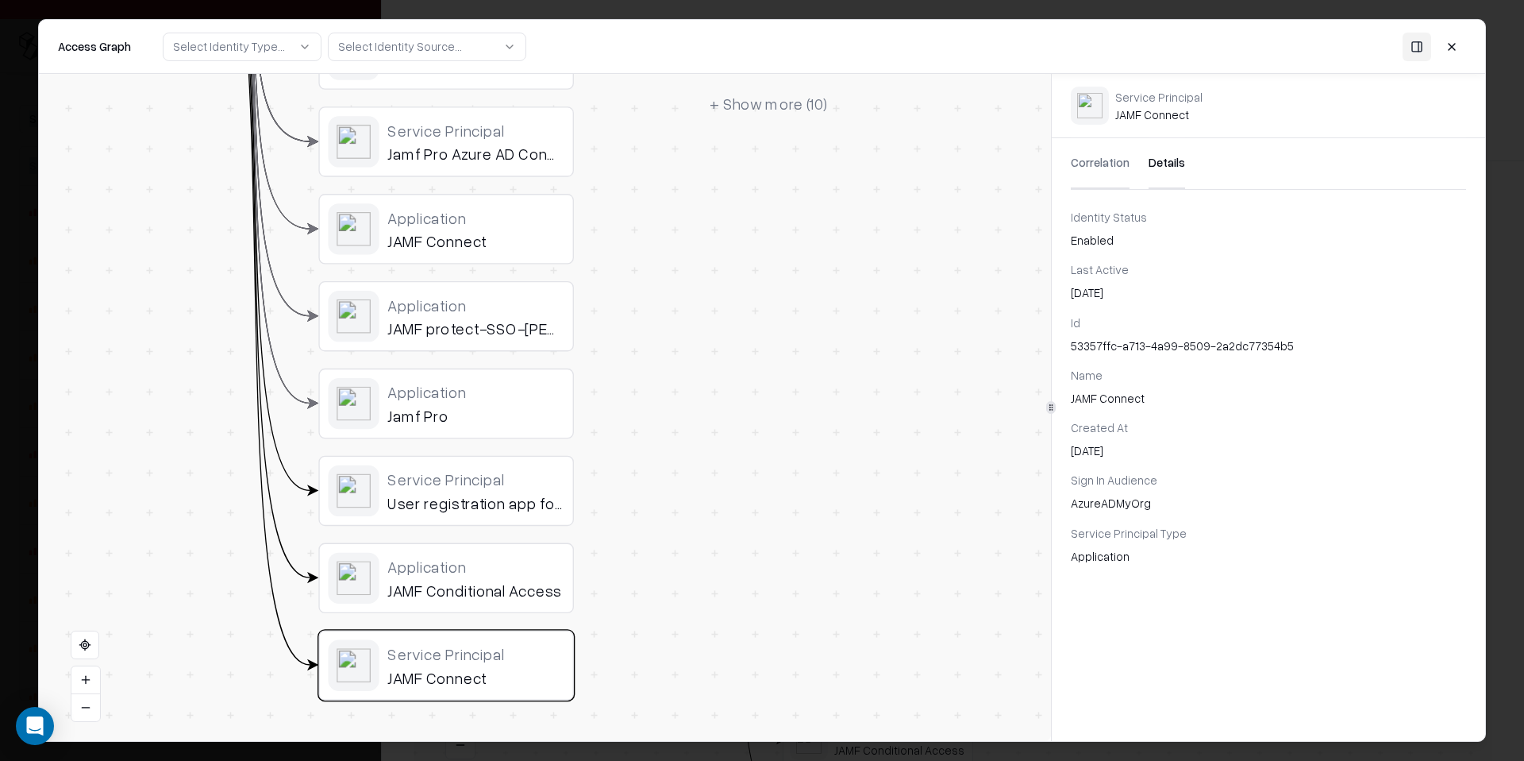
click at [525, 595] on div "JAMF Conditional Access" at bounding box center [475, 590] width 176 height 20
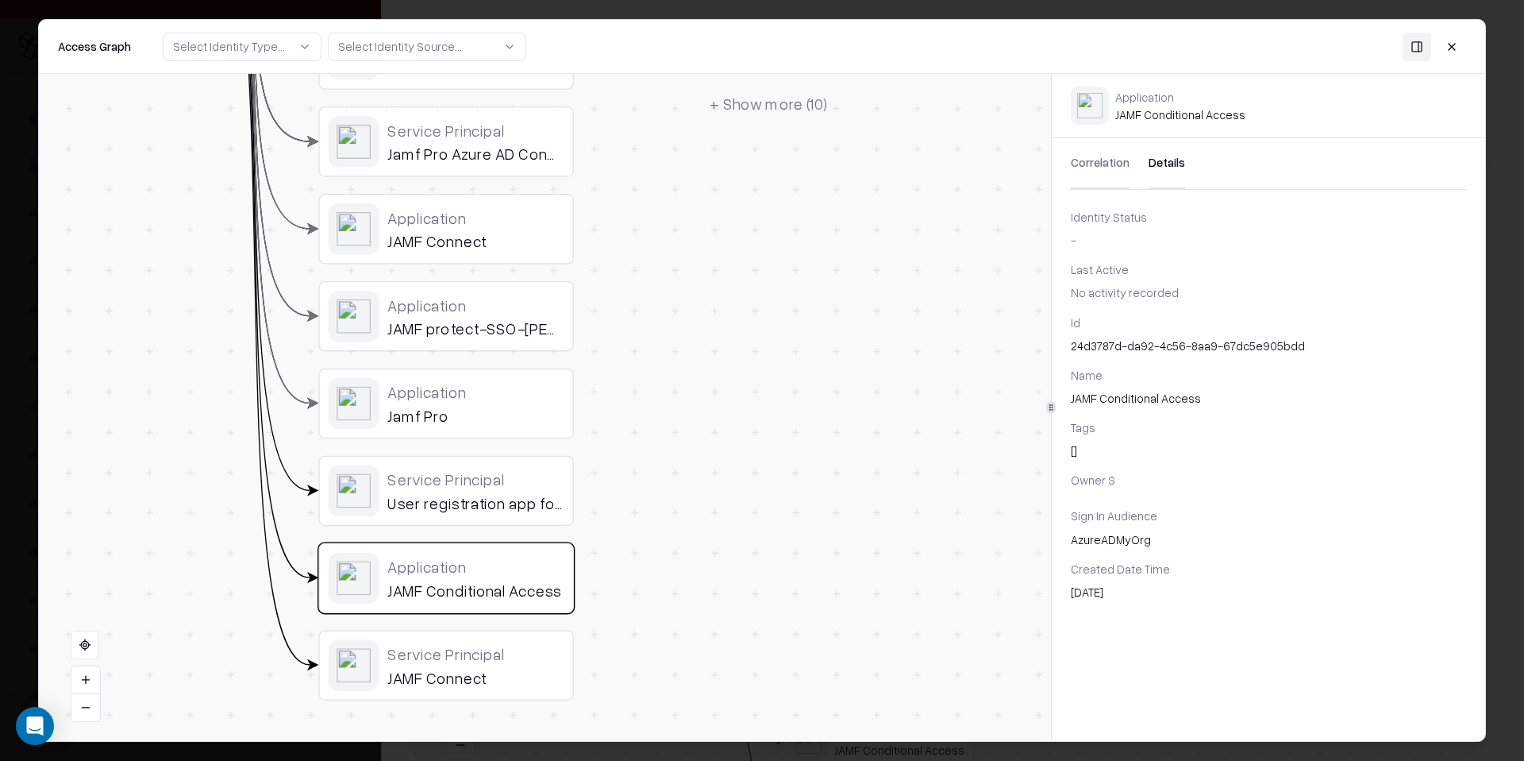
click at [520, 491] on div "Service Principal User registration app for Device Compliance" at bounding box center [475, 491] width 176 height 44
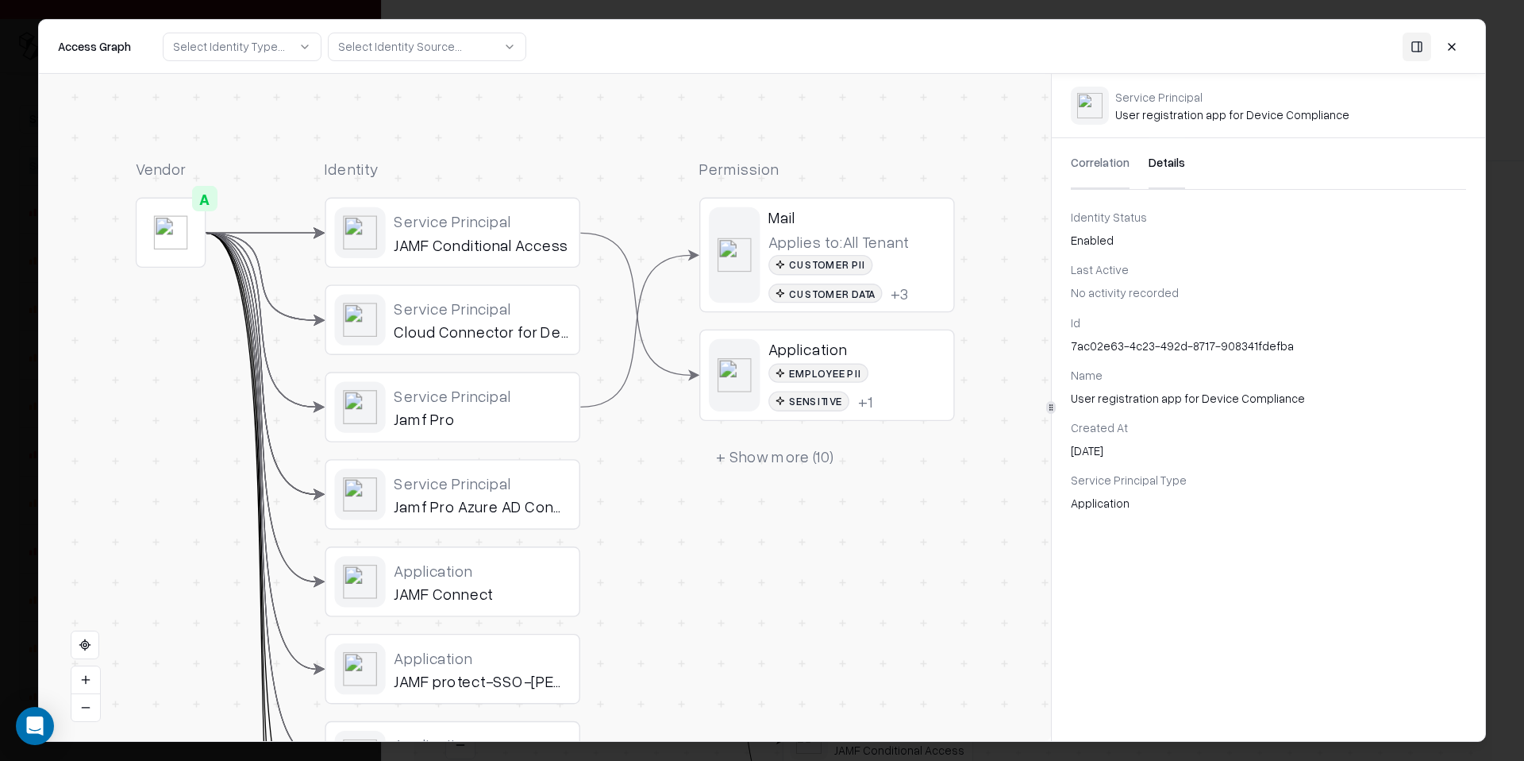
click at [519, 322] on div "Cloud Connector for Device Compliance" at bounding box center [482, 332] width 176 height 20
click at [519, 411] on div "Jamf Pro" at bounding box center [482, 419] width 176 height 20
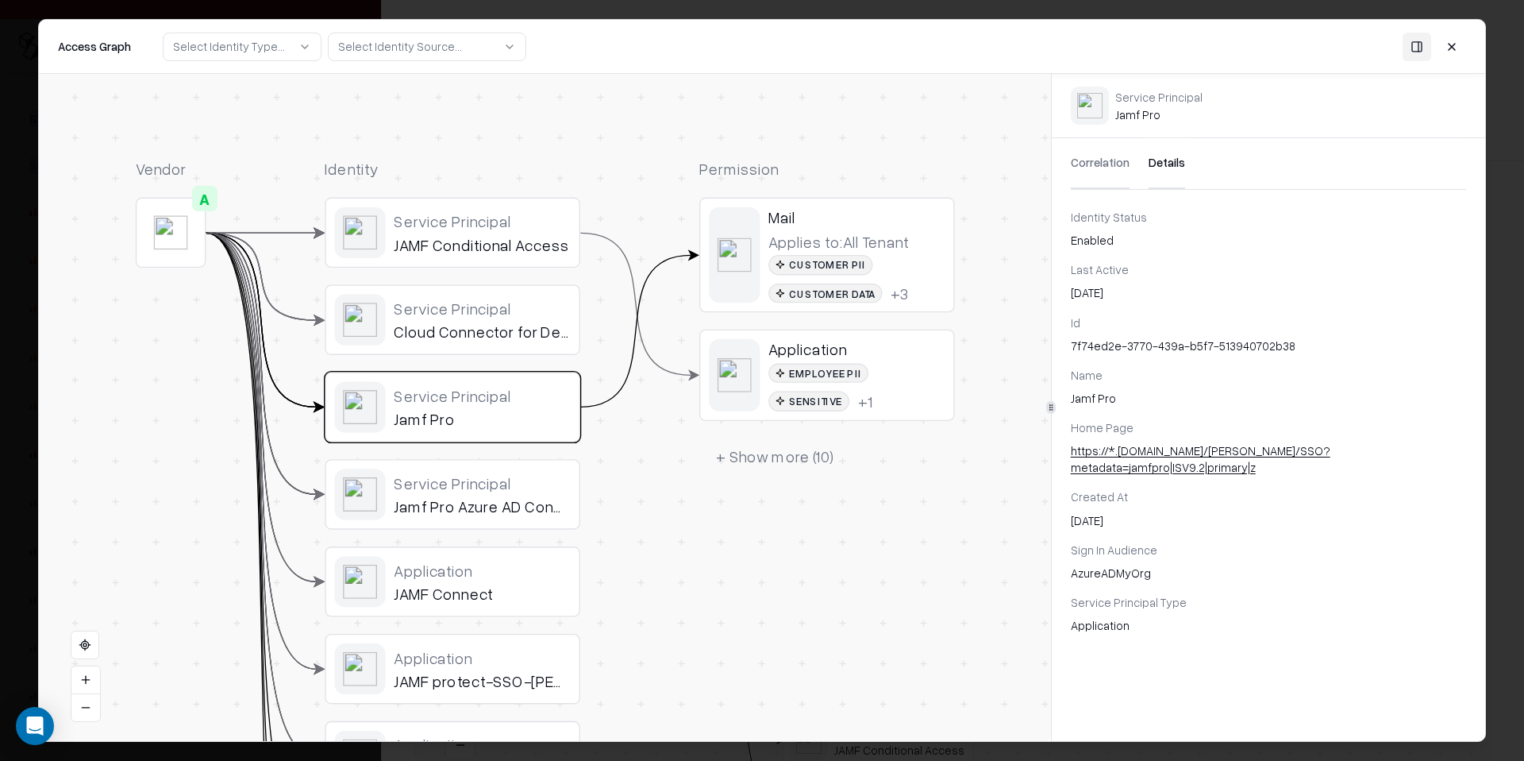
click at [512, 499] on div "Jamf Pro Azure AD Connector" at bounding box center [482, 506] width 176 height 20
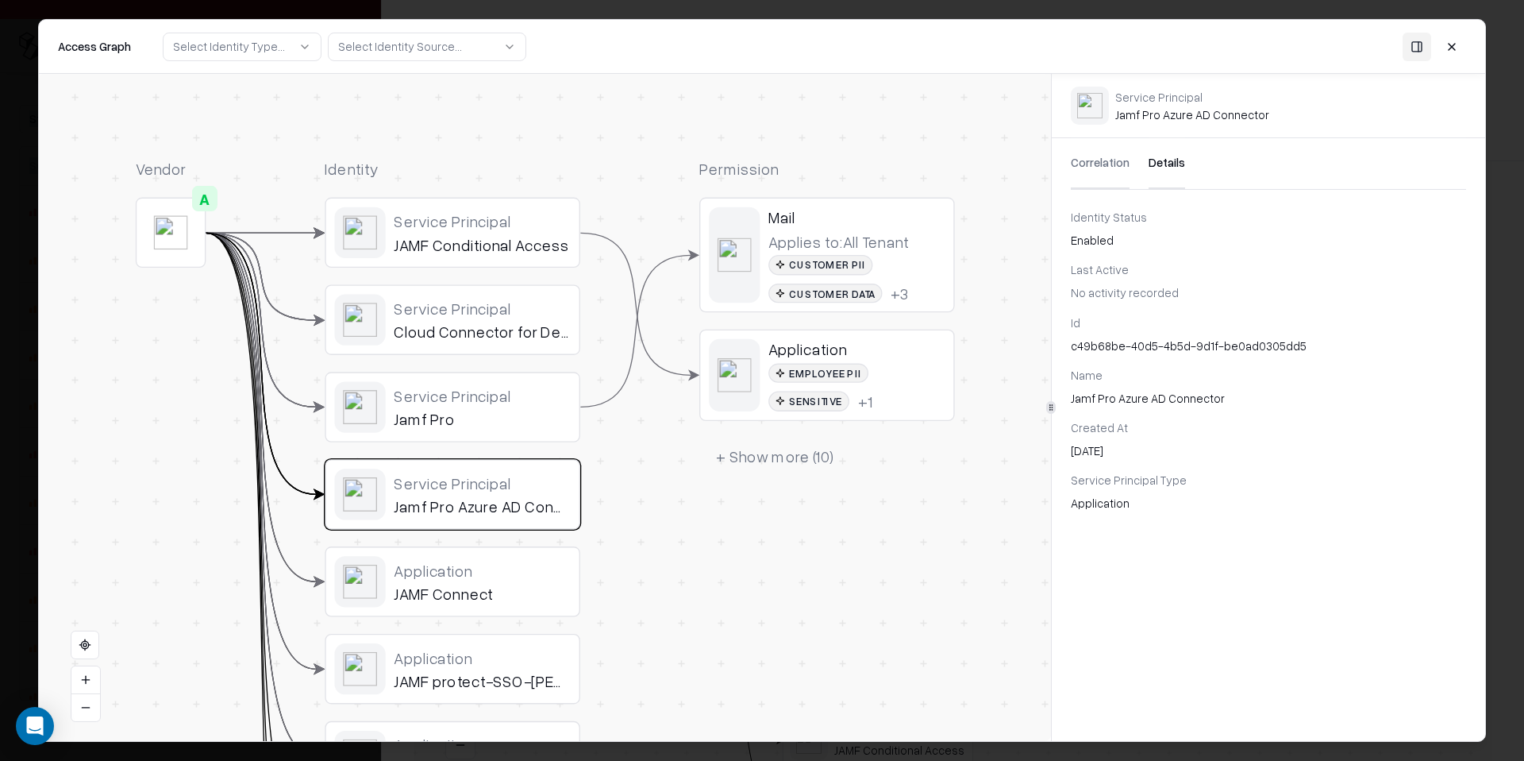
scroll to position [0, 0]
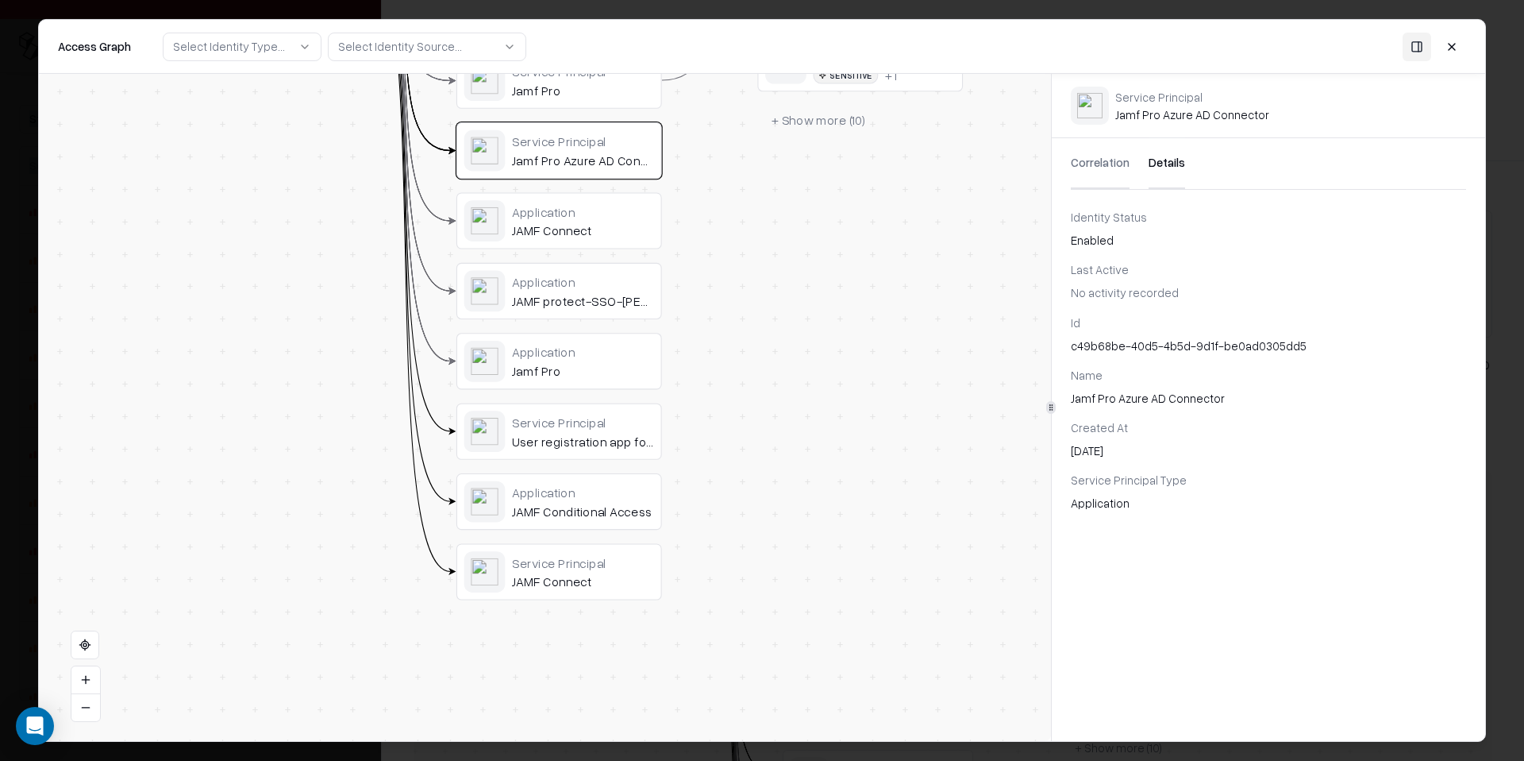
drag, startPoint x: 573, startPoint y: 544, endPoint x: 618, endPoint y: 322, distance: 226.8
click at [1461, 48] on button at bounding box center [1452, 46] width 29 height 29
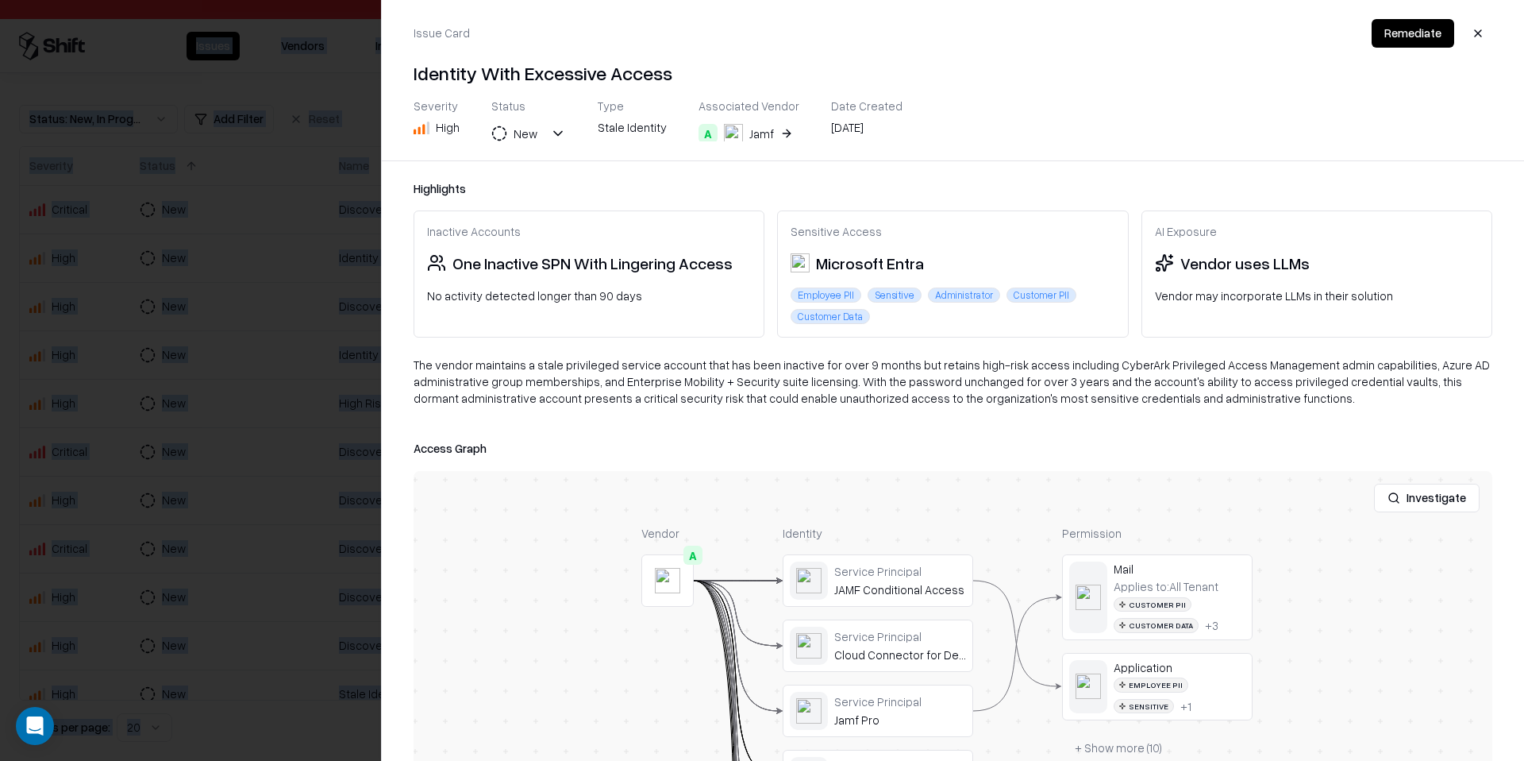
click at [218, 256] on div at bounding box center [762, 380] width 1524 height 761
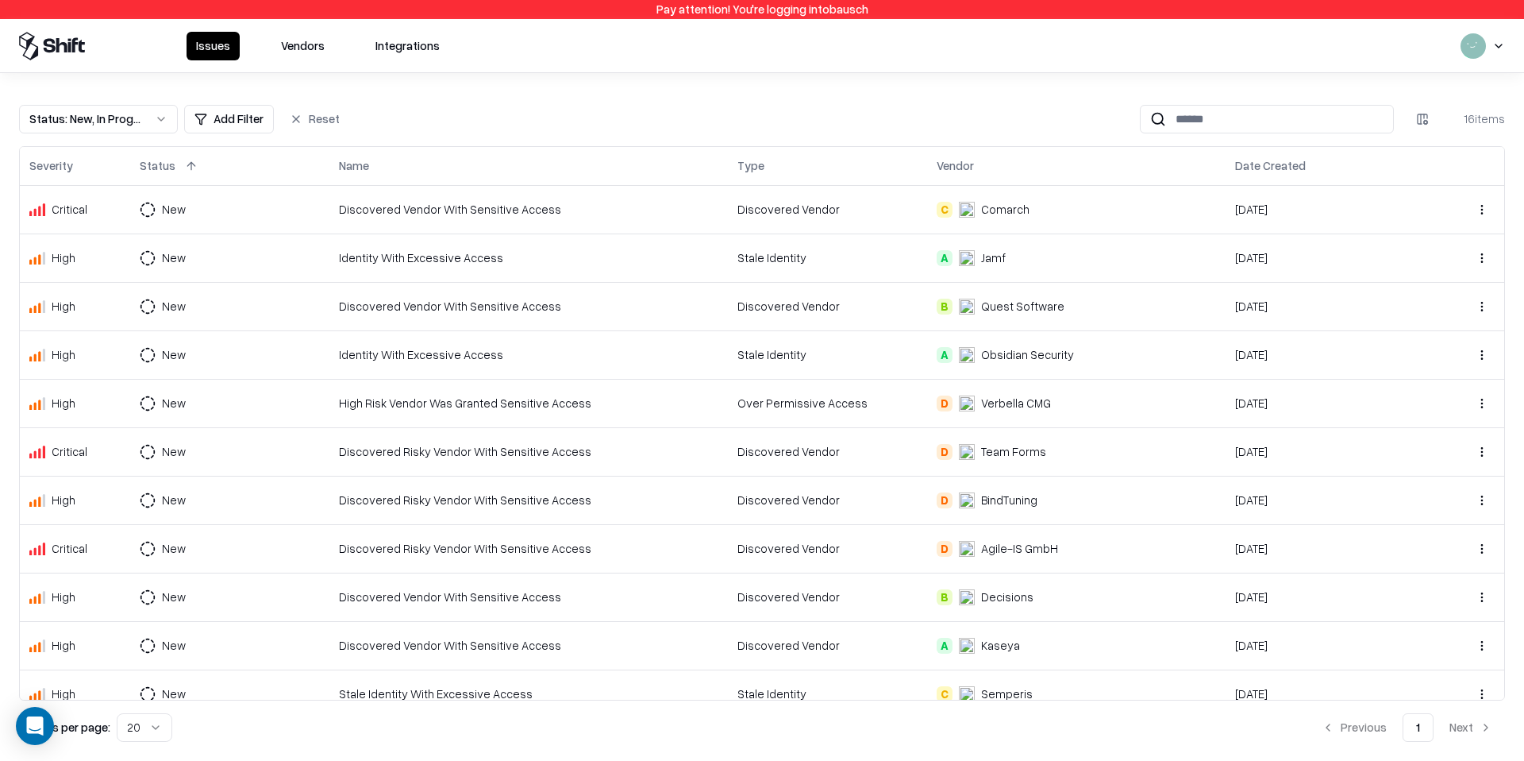
click at [465, 296] on td "Discovered Vendor With Sensitive Access" at bounding box center [528, 306] width 399 height 48
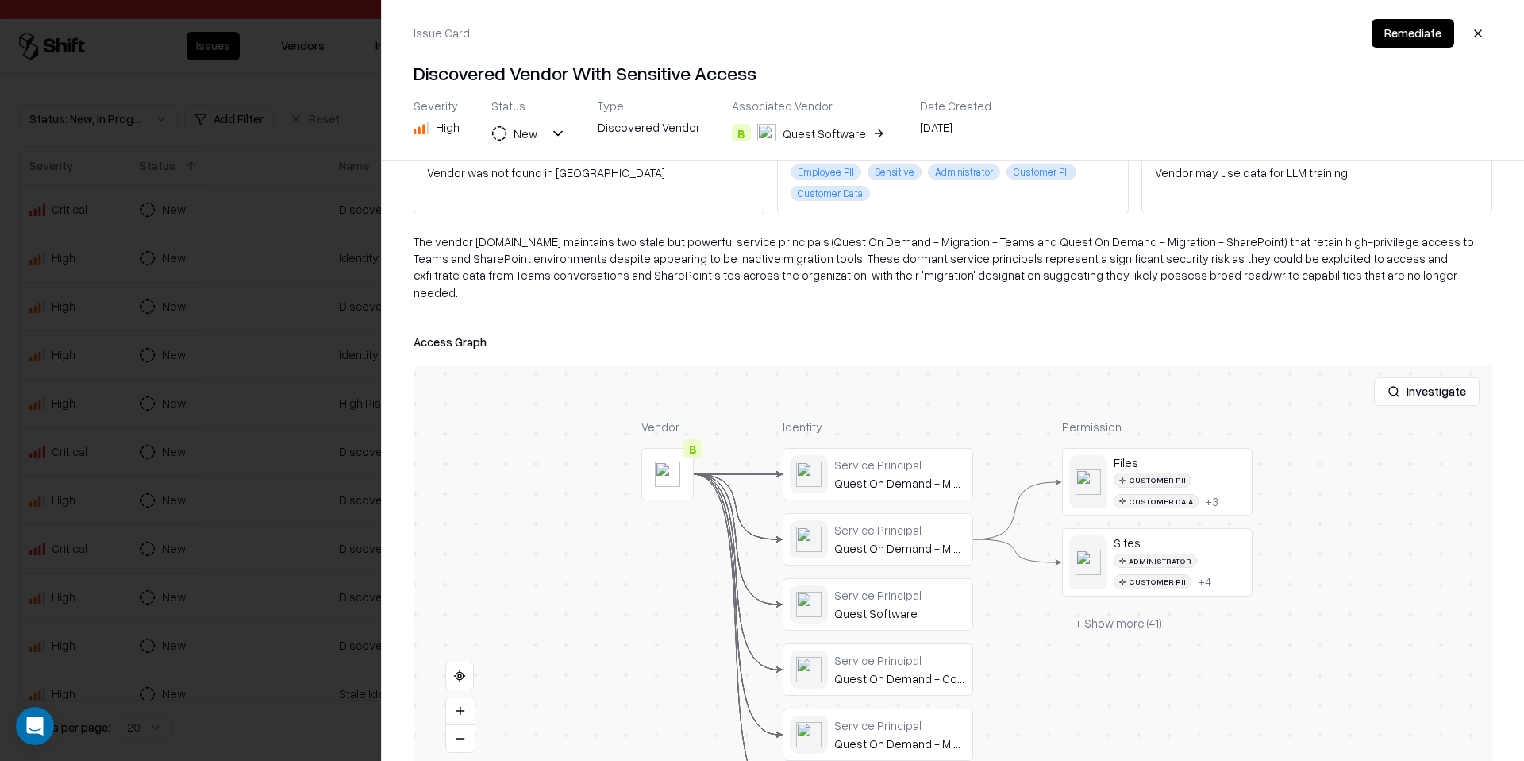
scroll to position [136, 0]
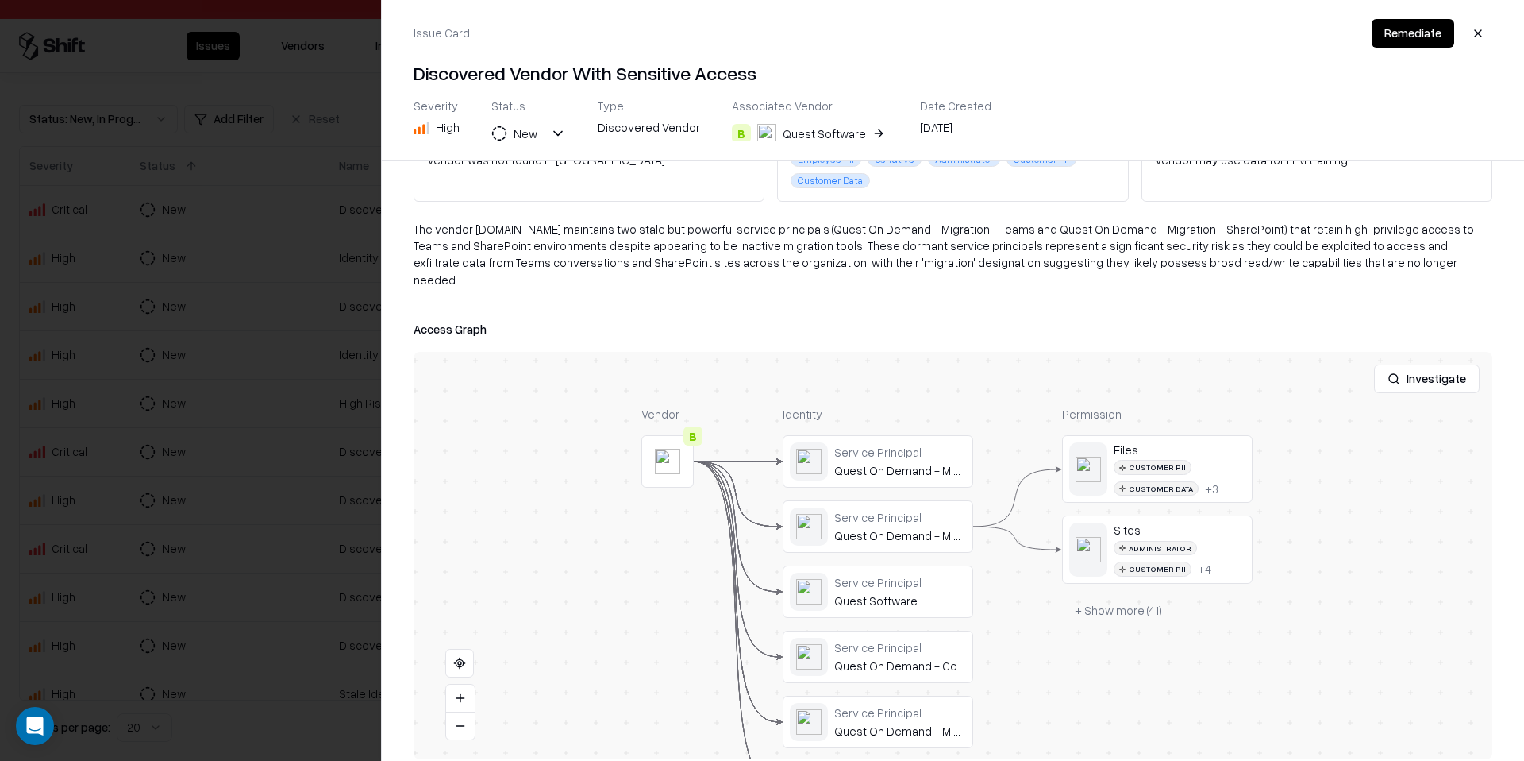
click at [0, 0] on button at bounding box center [0, 0] width 0 height 0
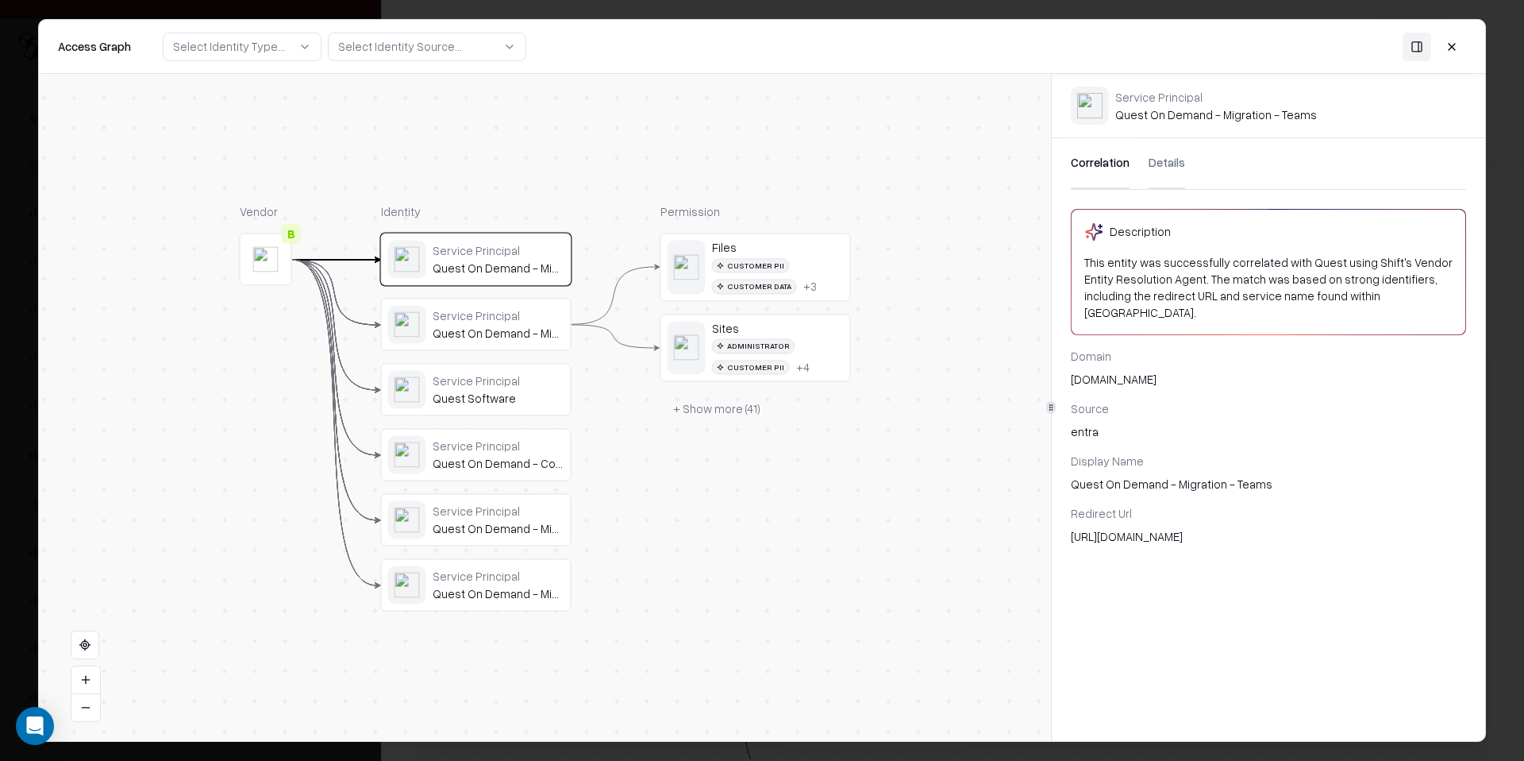
click at [535, 346] on div "Service Principal Quest On Demand - Migration - SharePoint" at bounding box center [476, 324] width 189 height 51
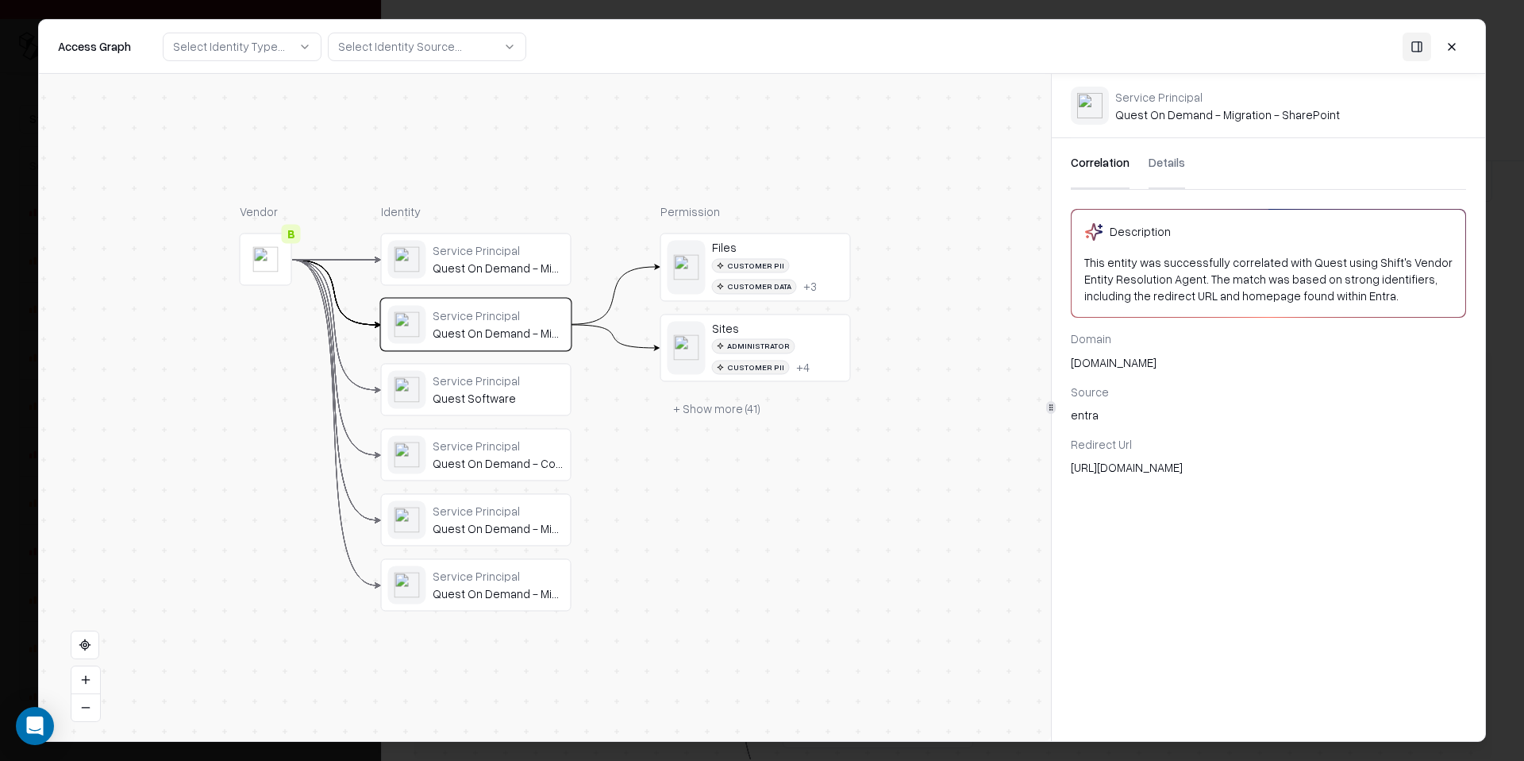
click at [511, 288] on div "Service Principal Quest On Demand - Migration - Teams Service Principal Quest O…" at bounding box center [476, 422] width 191 height 378
click at [545, 258] on div "Service Principal Quest On Demand - Migration - Teams" at bounding box center [499, 259] width 132 height 33
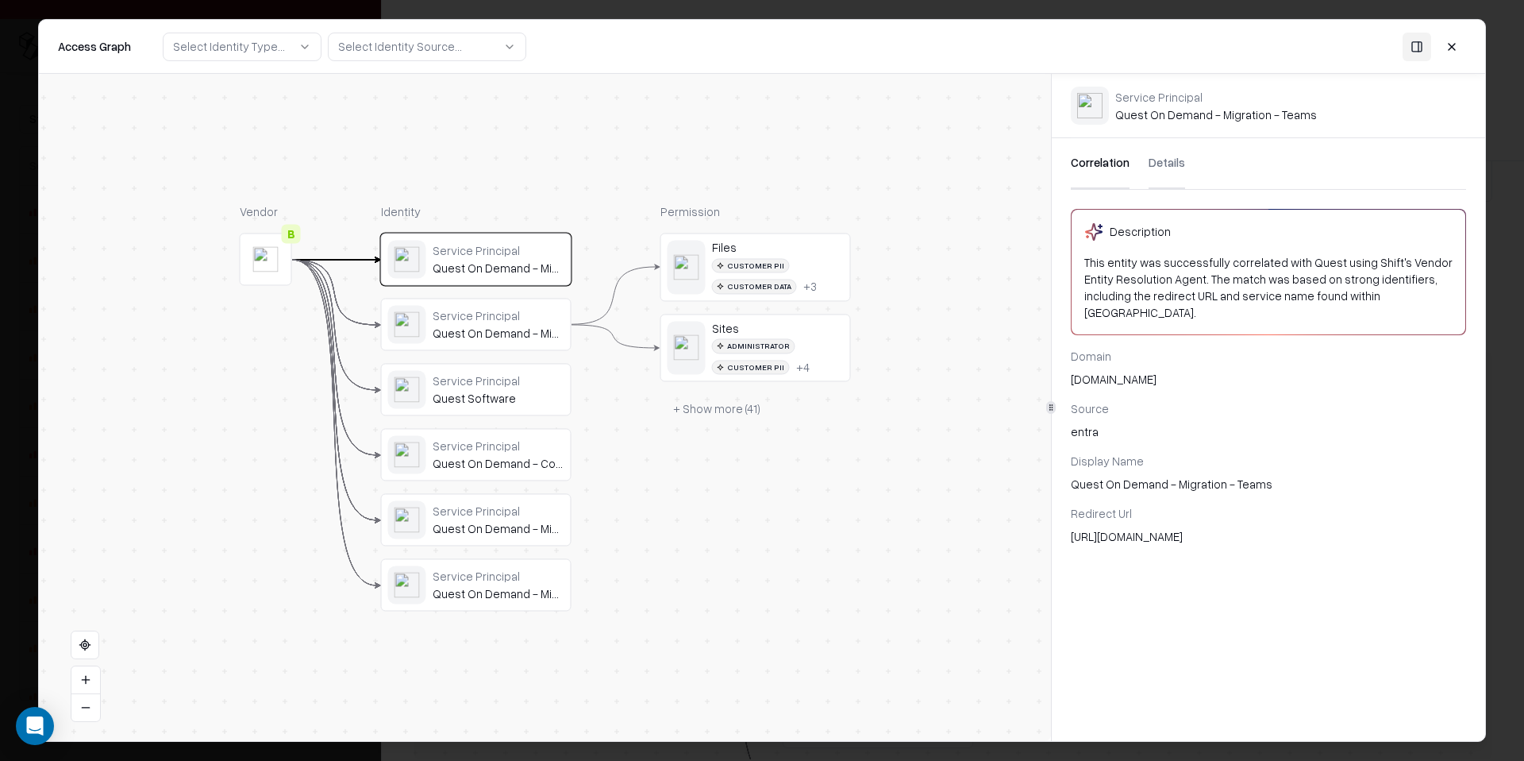
click at [1176, 172] on button "Details" at bounding box center [1167, 163] width 37 height 51
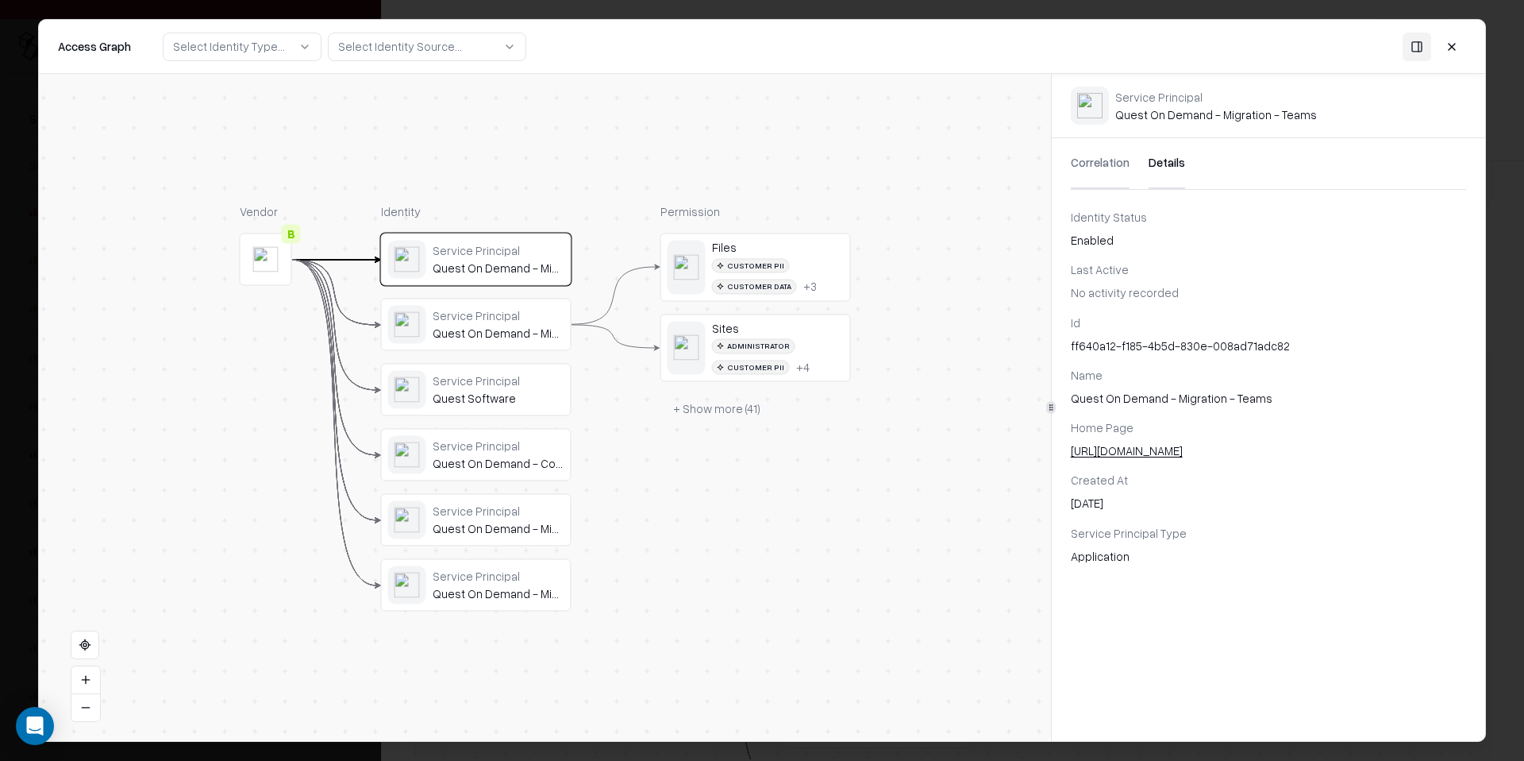
click at [509, 329] on div "Quest On Demand - Migration - SharePoint" at bounding box center [499, 333] width 132 height 14
click at [511, 329] on div "Quest On Demand - Migration - SharePoint" at bounding box center [499, 333] width 132 height 14
click at [515, 261] on div "Quest On Demand - Migration - Teams" at bounding box center [499, 268] width 132 height 14
click at [465, 312] on div "Service Principal" at bounding box center [499, 315] width 132 height 14
click at [503, 522] on div "Quest On Demand - Migration - Basic" at bounding box center [499, 529] width 132 height 14
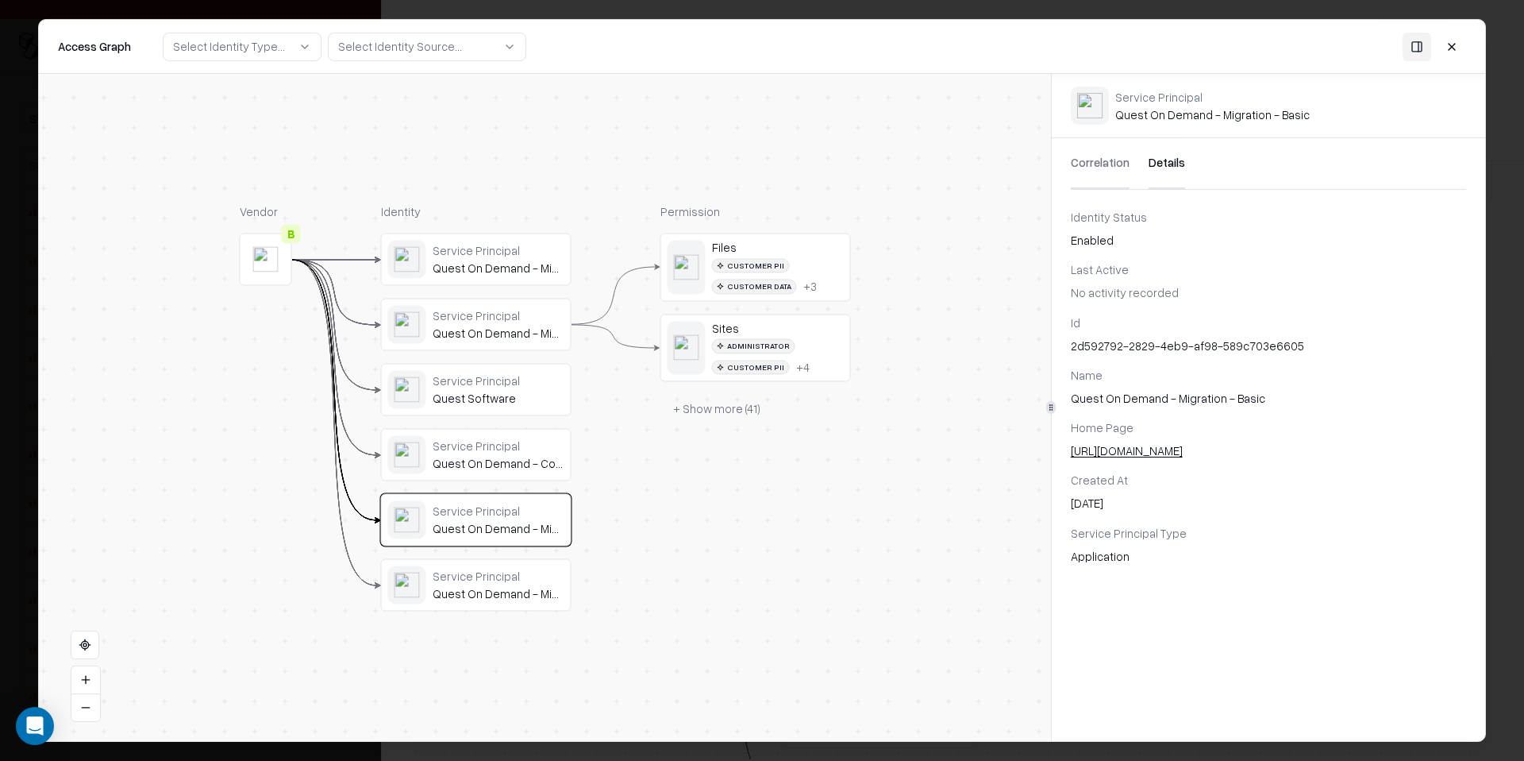
click at [494, 587] on div "Quest On Demand - Migration - Mailbox Migration" at bounding box center [499, 594] width 132 height 14
click at [456, 345] on div "Service Principal Quest On Demand - Migration - SharePoint" at bounding box center [476, 324] width 189 height 51
click at [718, 412] on button "+ Show more ( 41 )" at bounding box center [716, 409] width 113 height 29
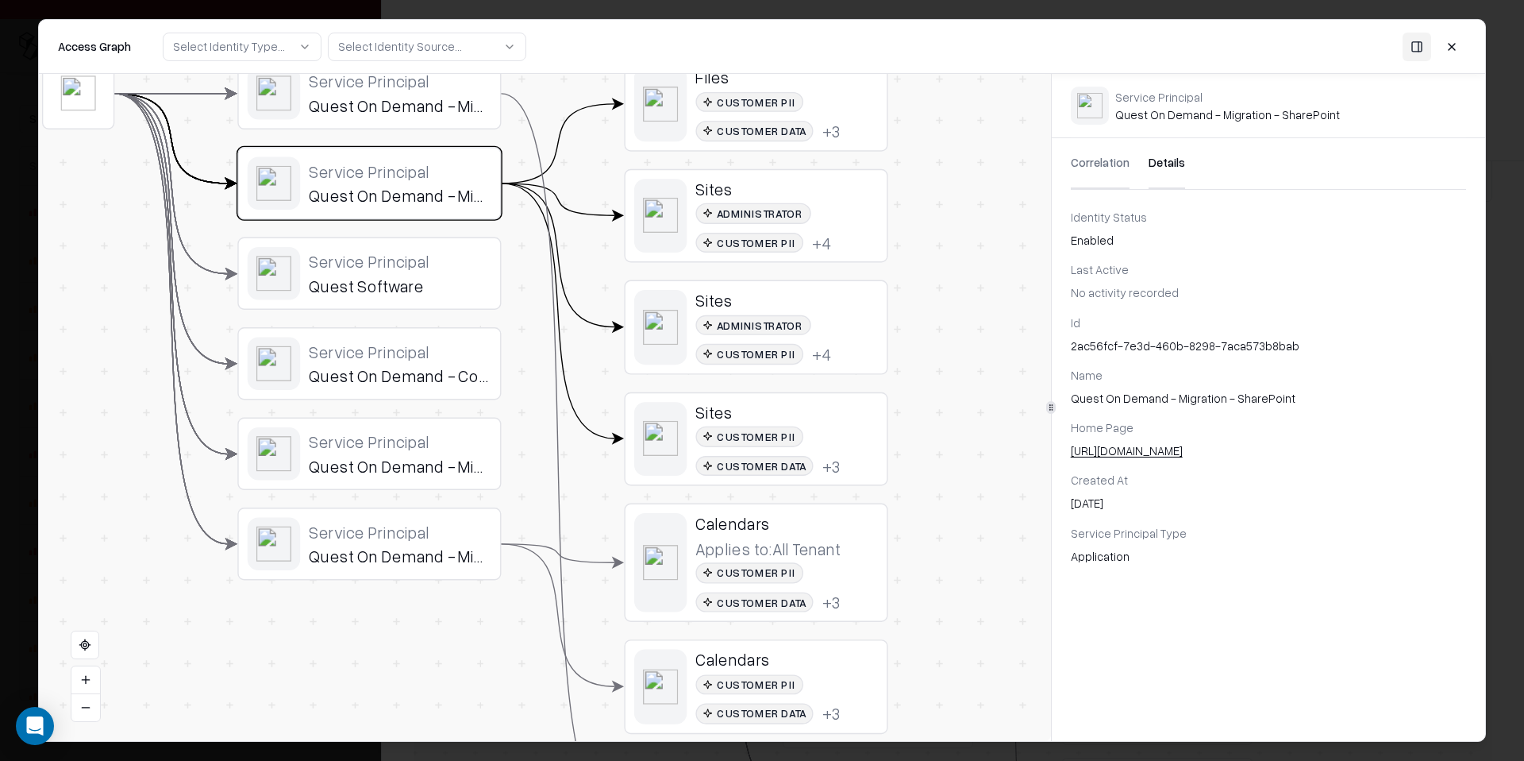
drag, startPoint x: 756, startPoint y: 529, endPoint x: 786, endPoint y: 366, distance: 165.5
click at [1450, 46] on button at bounding box center [1452, 46] width 29 height 29
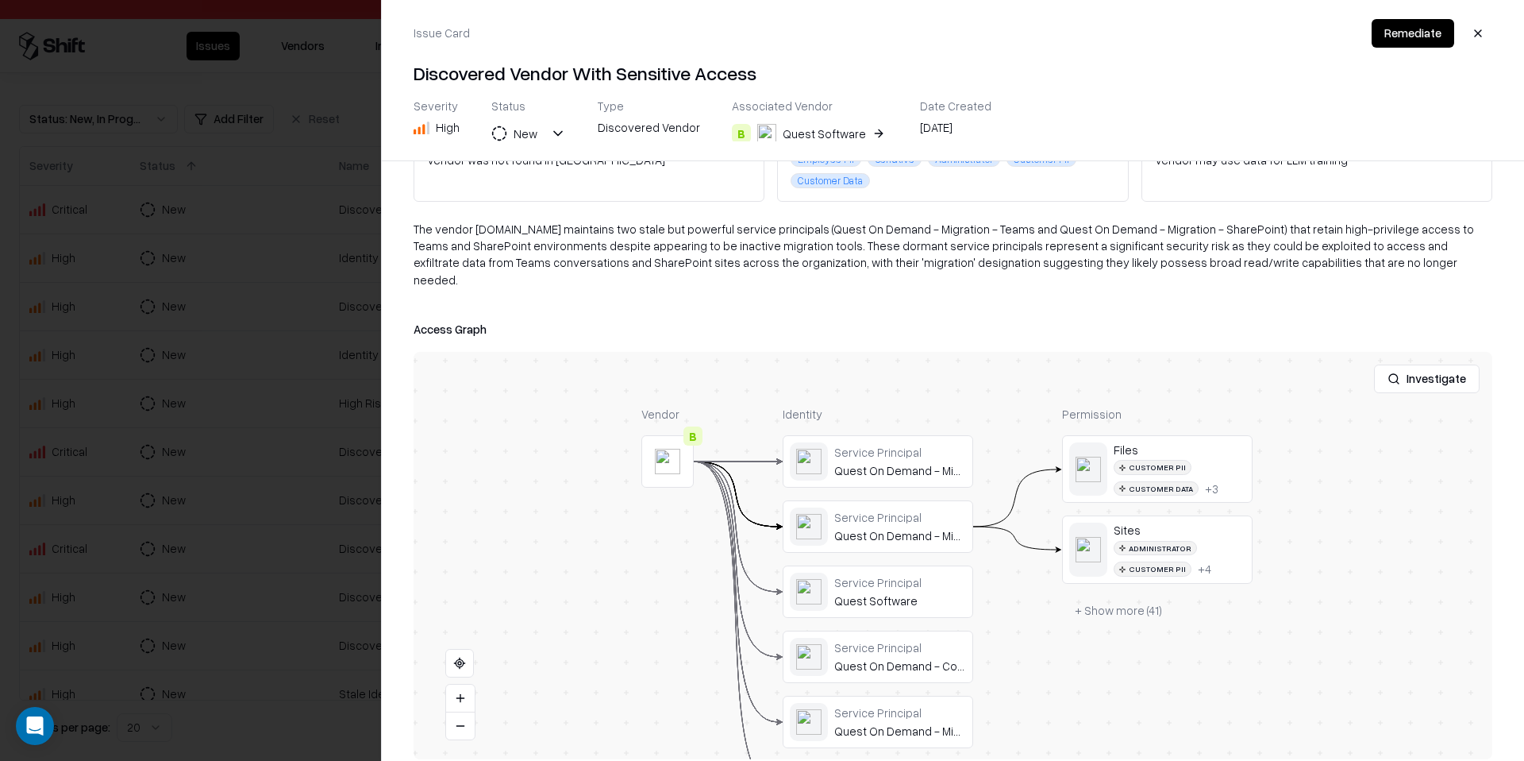
click at [1485, 33] on button "button" at bounding box center [1478, 33] width 29 height 29
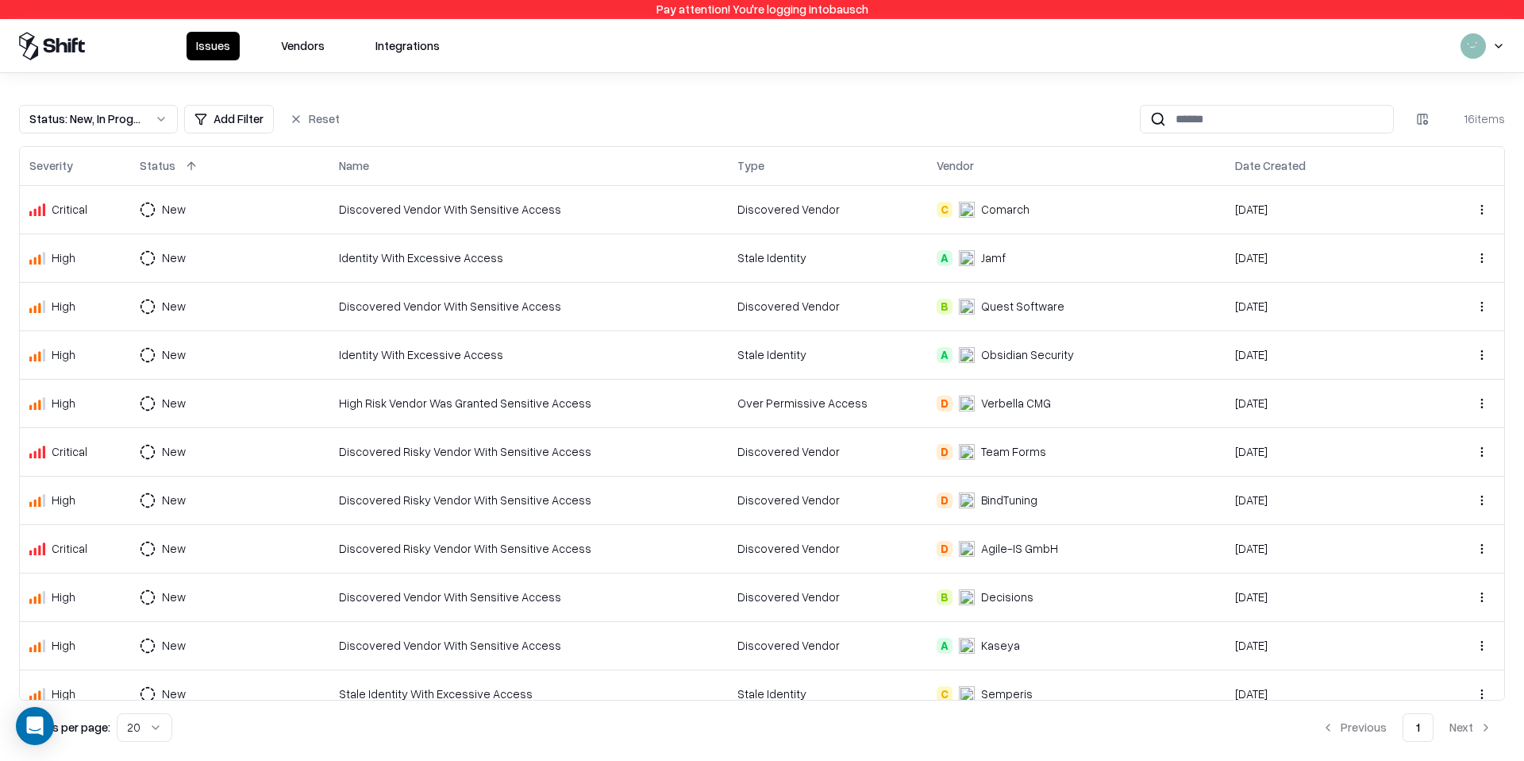
click at [1017, 340] on td "A Obsidian Security" at bounding box center [1076, 354] width 298 height 48
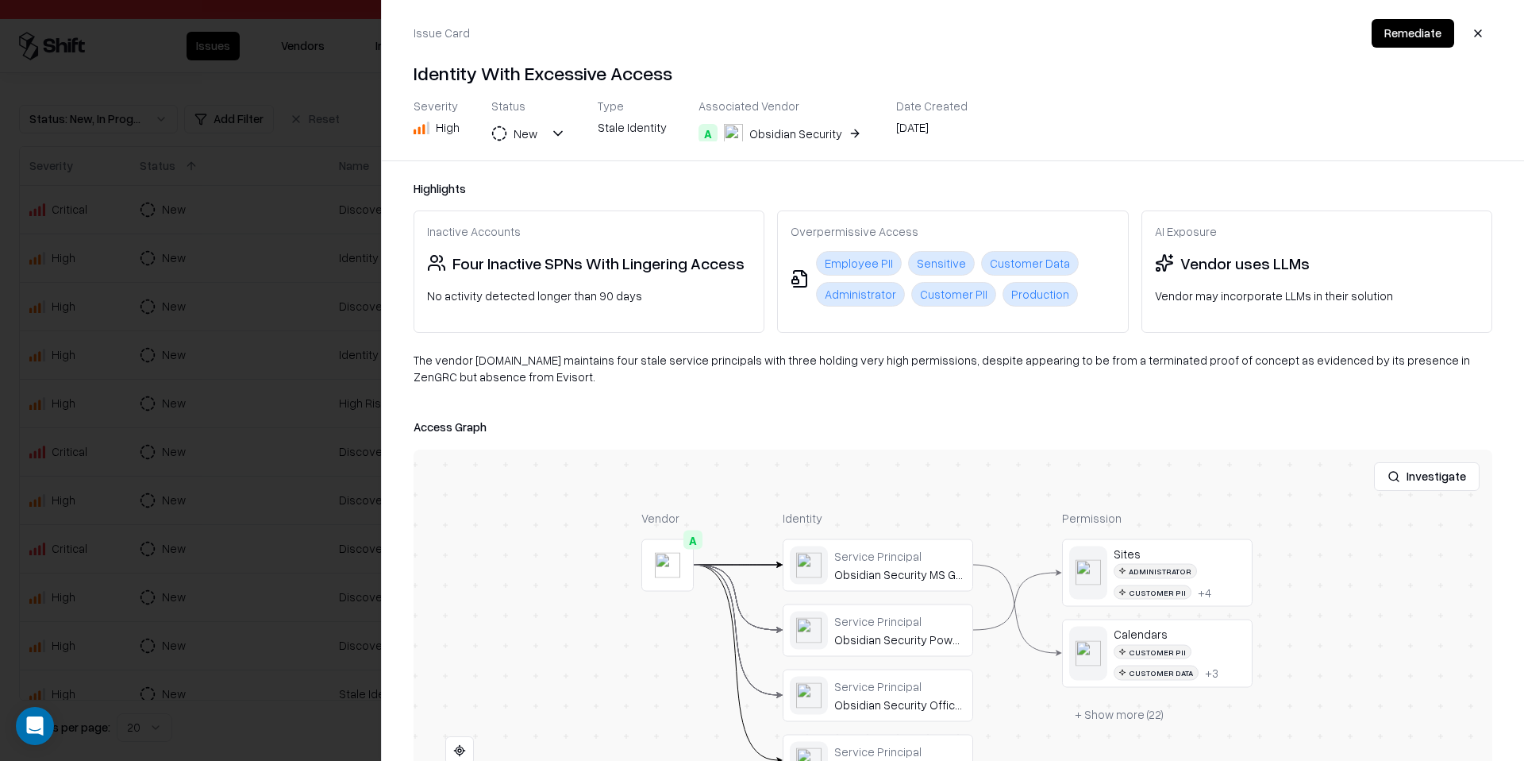
click at [0, 0] on div at bounding box center [0, 0] width 0 height 0
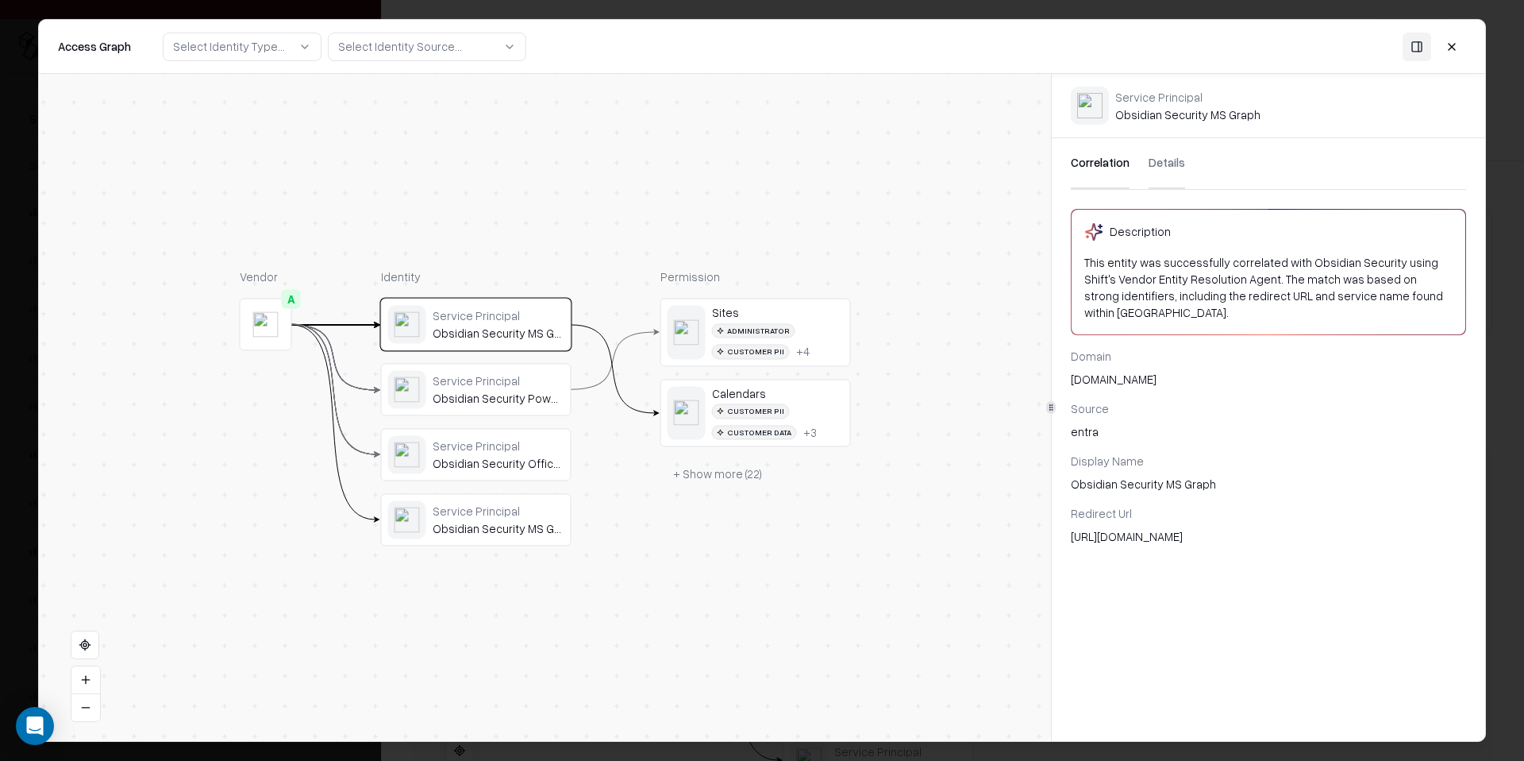
click at [1132, 114] on div "Service Principal Obsidian Security MS Graph" at bounding box center [1187, 105] width 145 height 33
copy div "Obsidian"
click at [1438, 51] on button at bounding box center [1452, 46] width 29 height 29
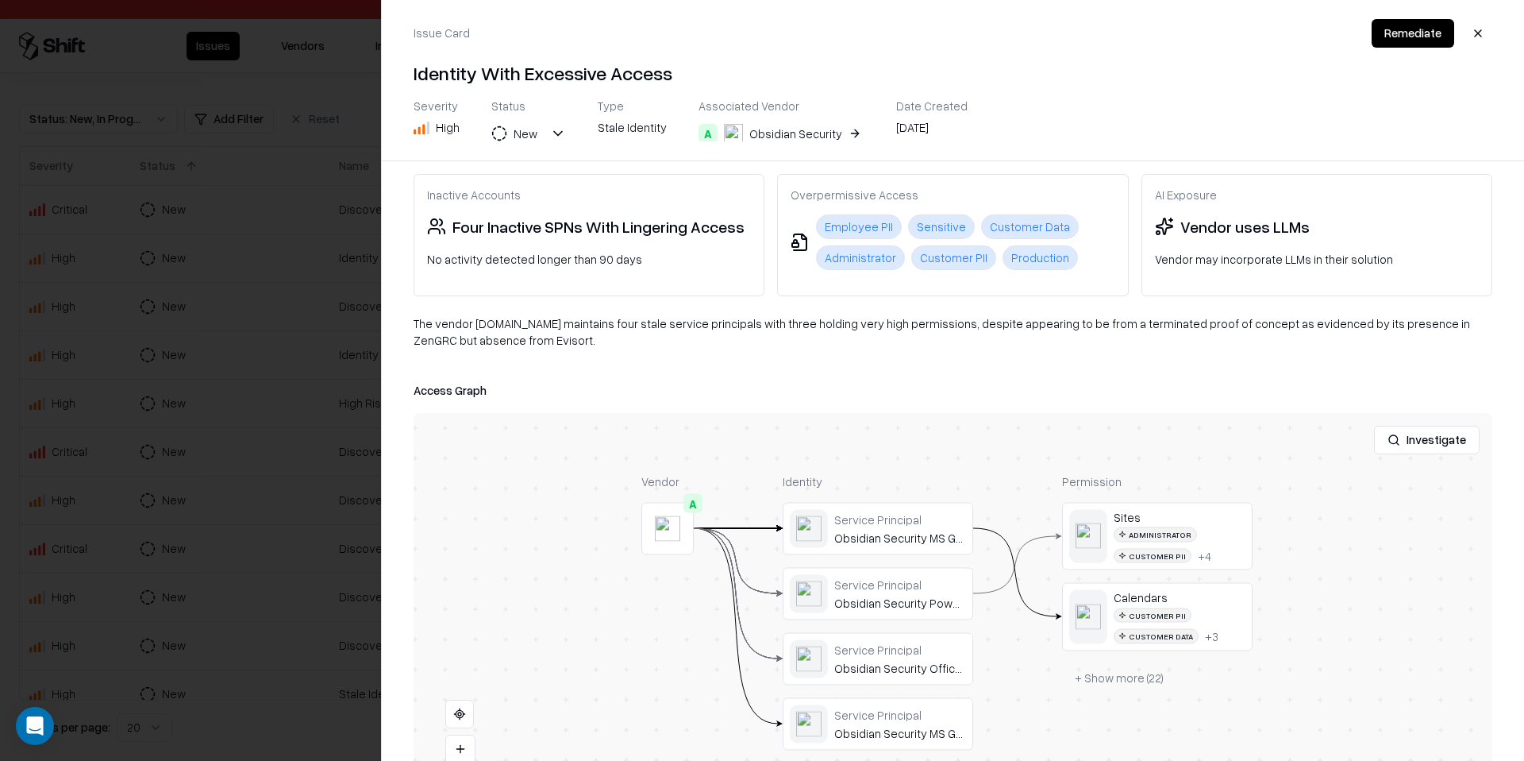
scroll to position [104, 0]
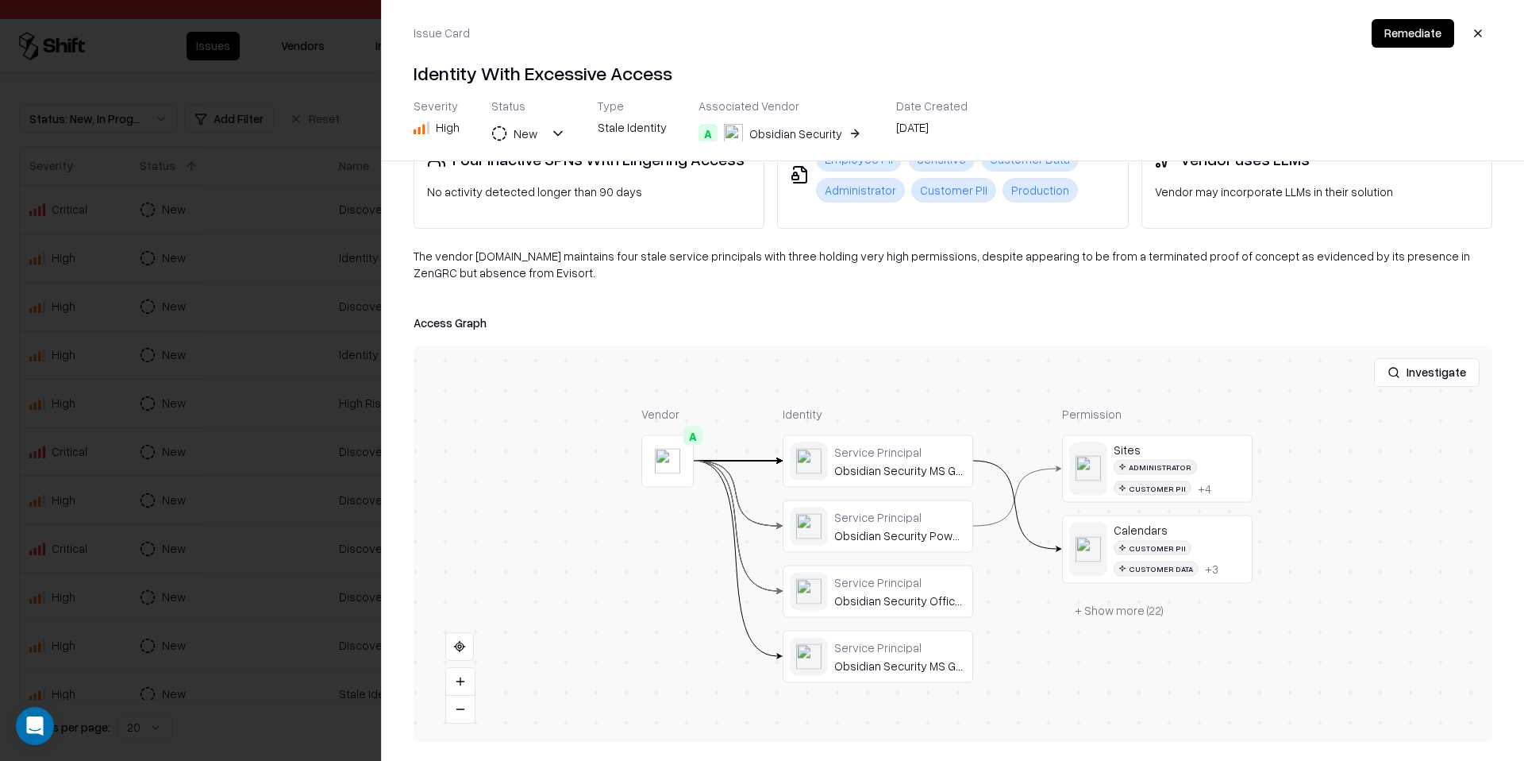
click at [0, 0] on div at bounding box center [0, 0] width 0 height 0
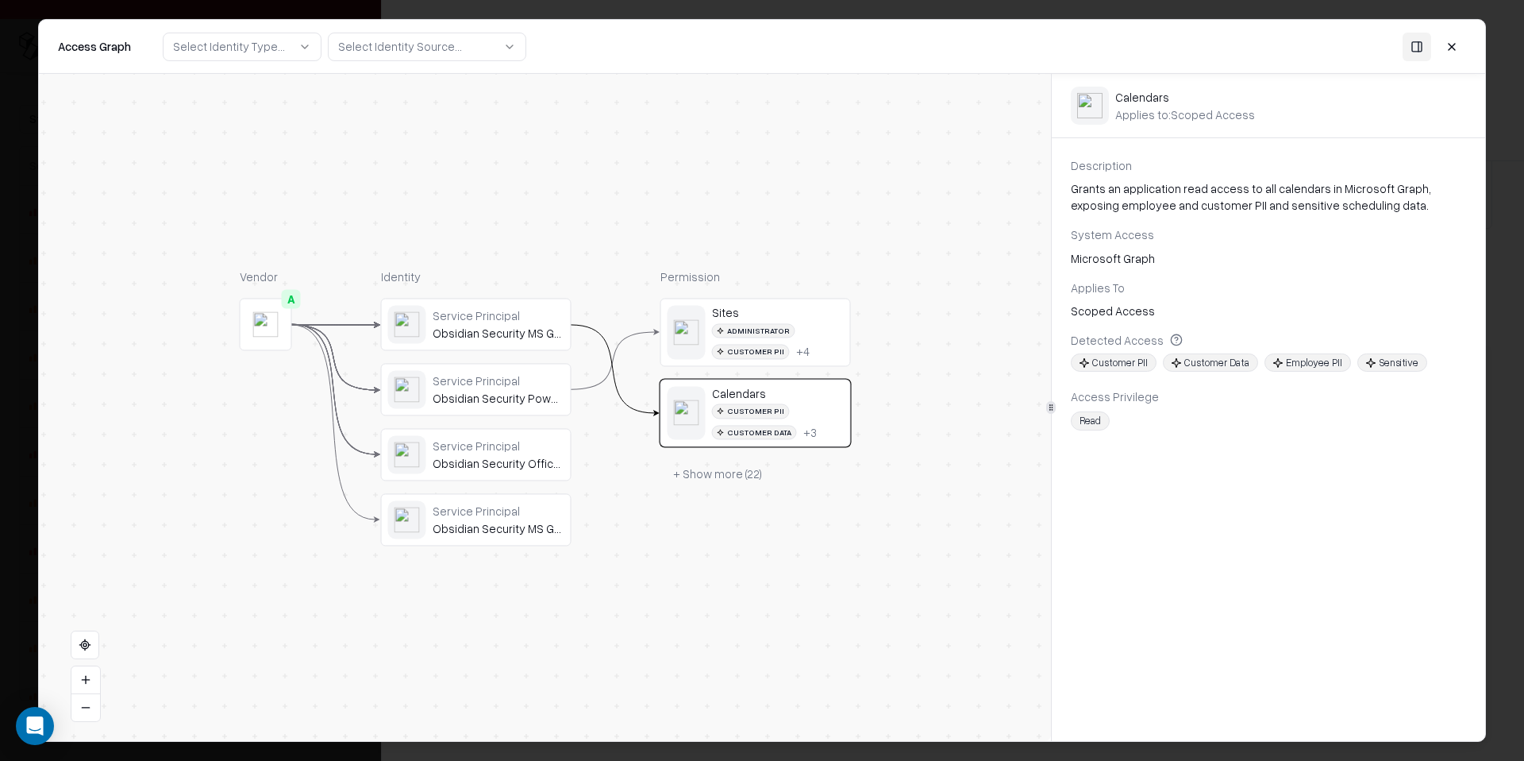
click at [1452, 52] on button at bounding box center [1452, 46] width 29 height 29
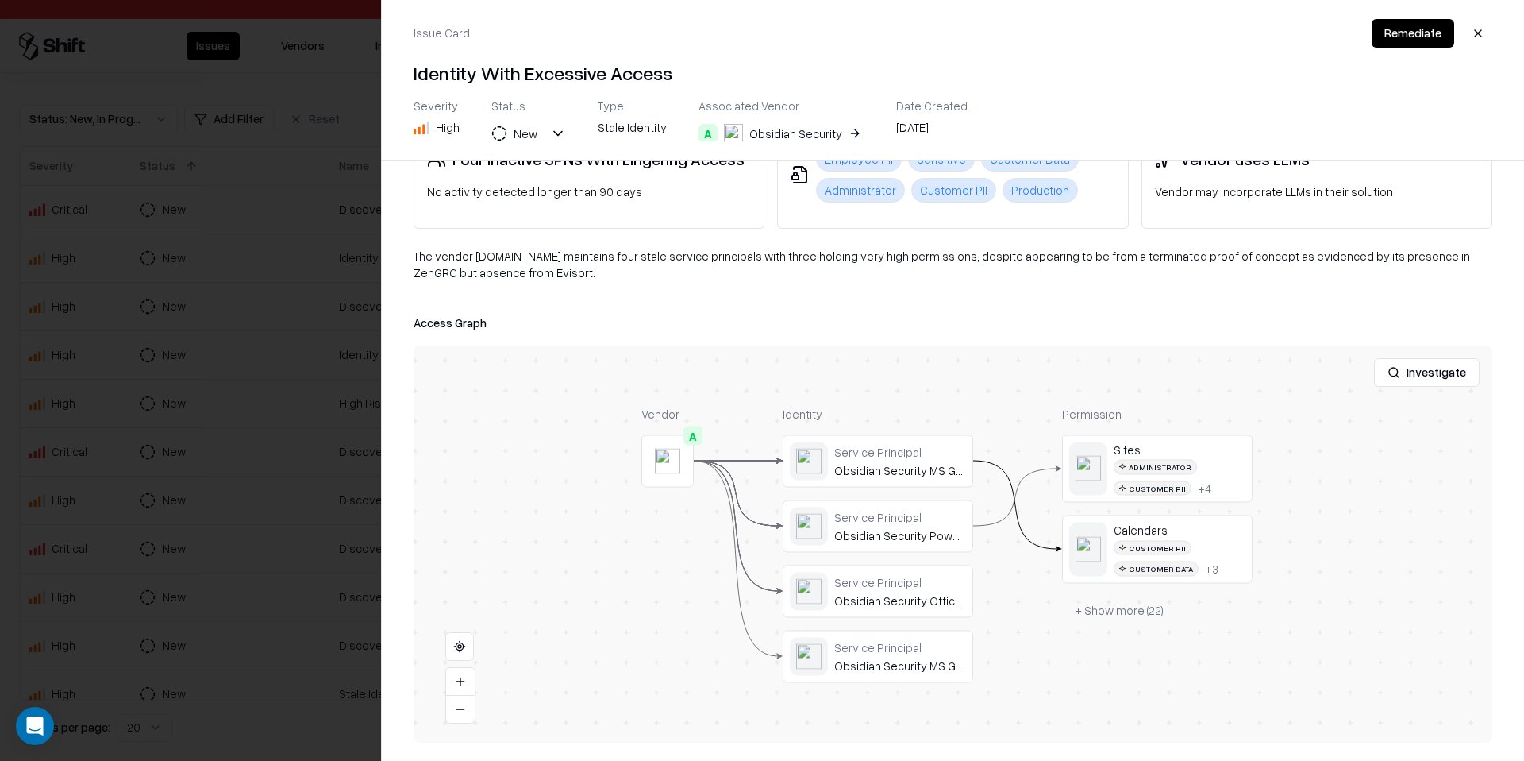
click at [289, 272] on div at bounding box center [762, 380] width 1524 height 761
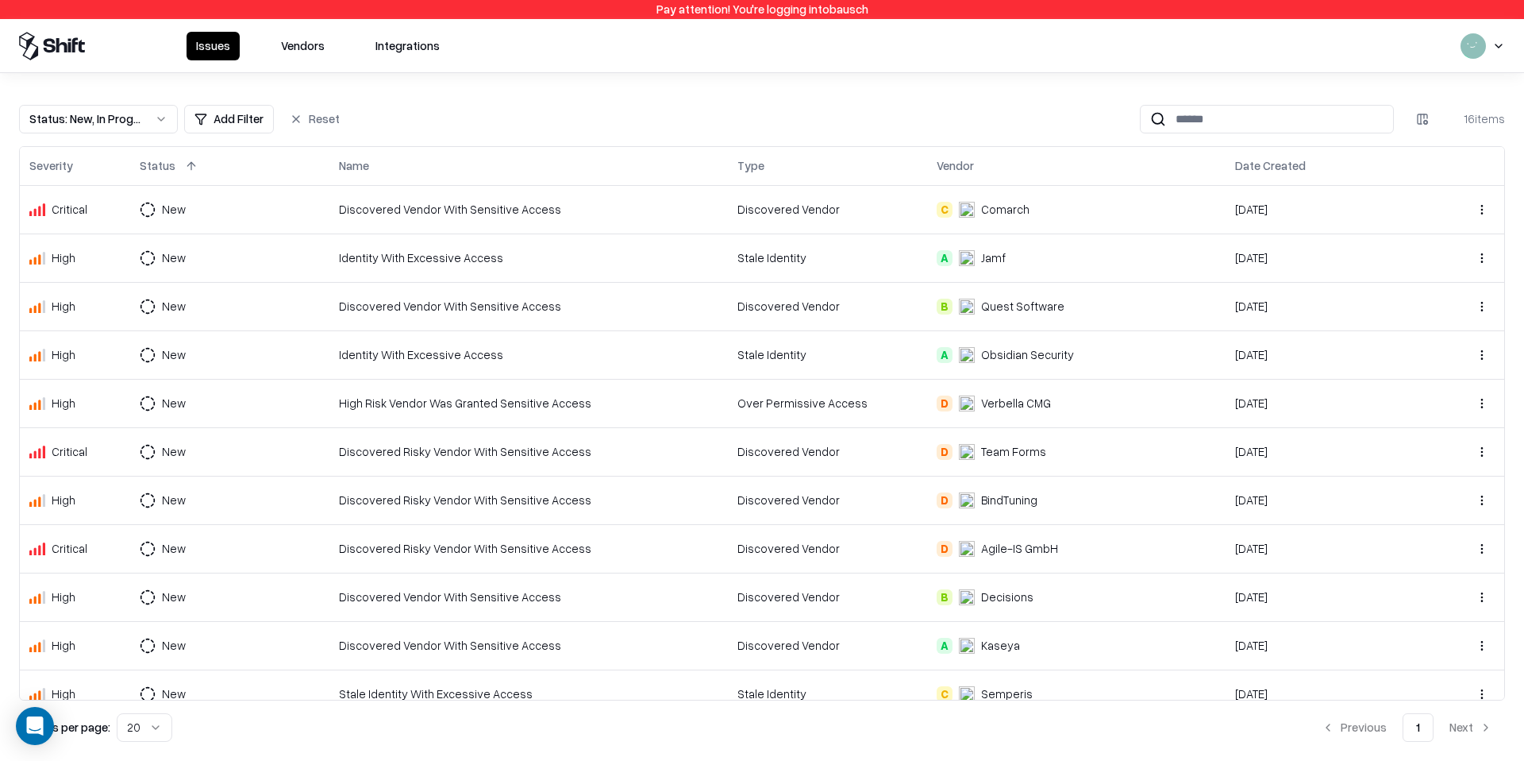
click at [433, 409] on div "High Risk Vendor Was Granted Sensitive Access" at bounding box center [528, 403] width 379 height 17
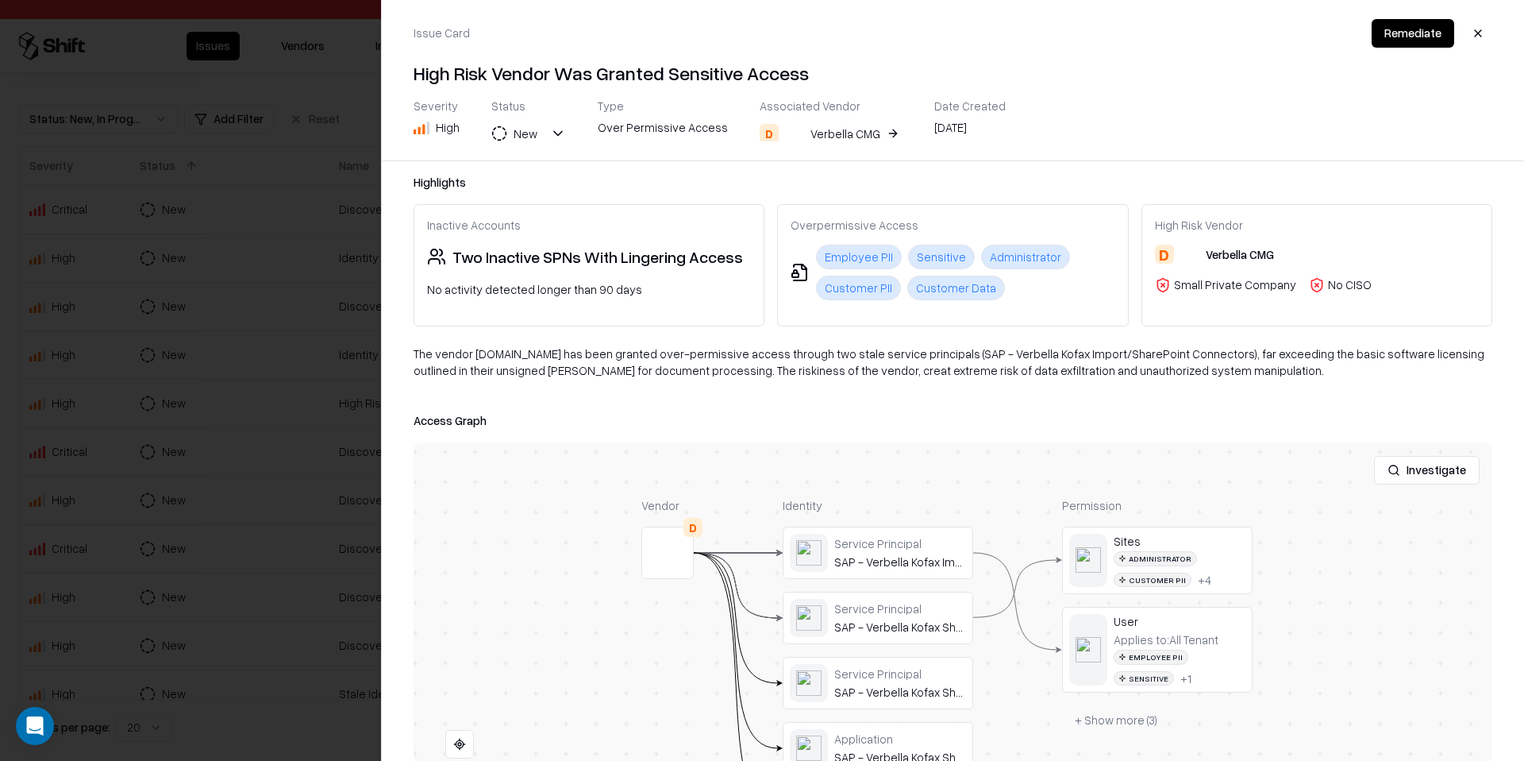
scroll to position [32, 0]
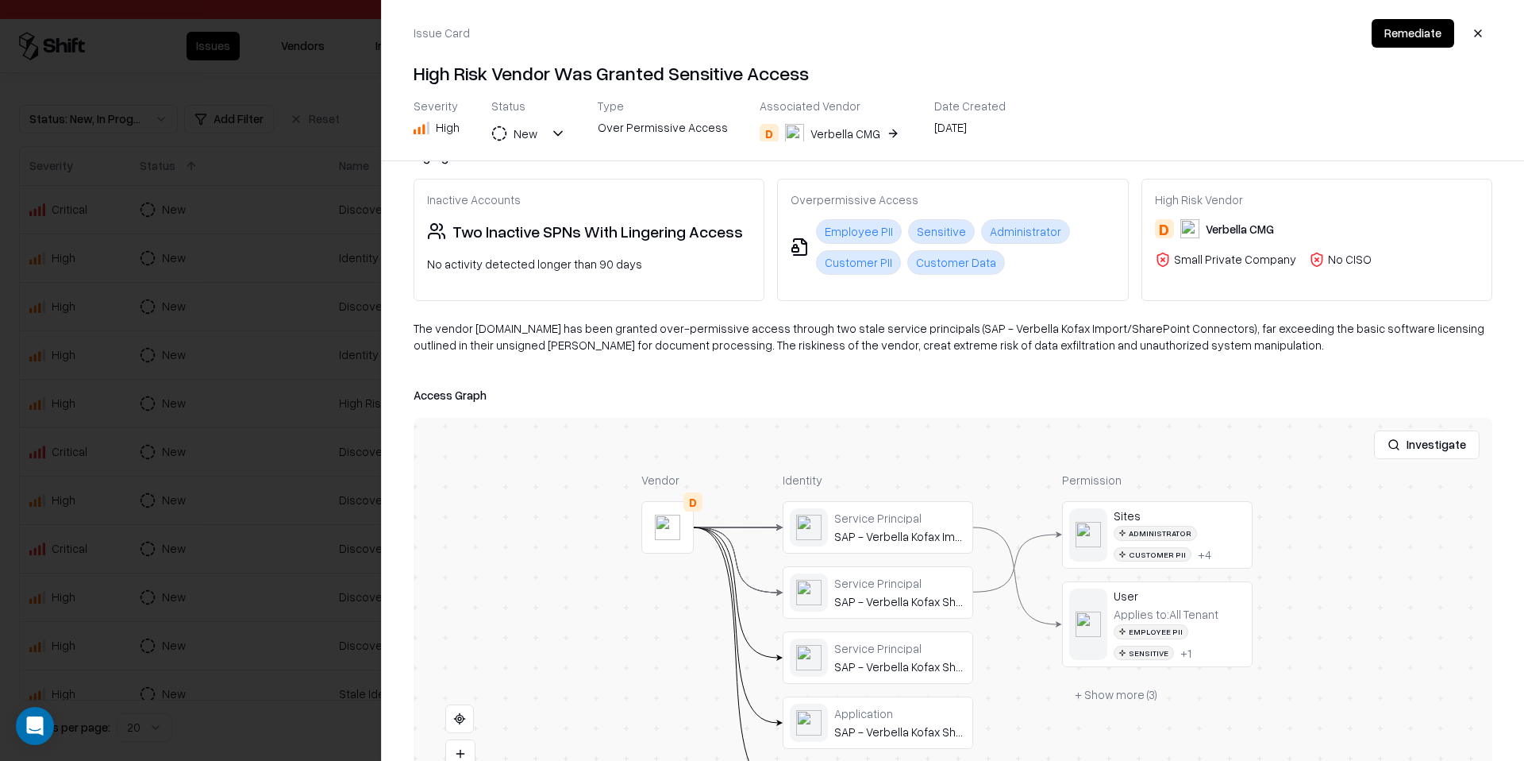
click at [0, 0] on div at bounding box center [0, 0] width 0 height 0
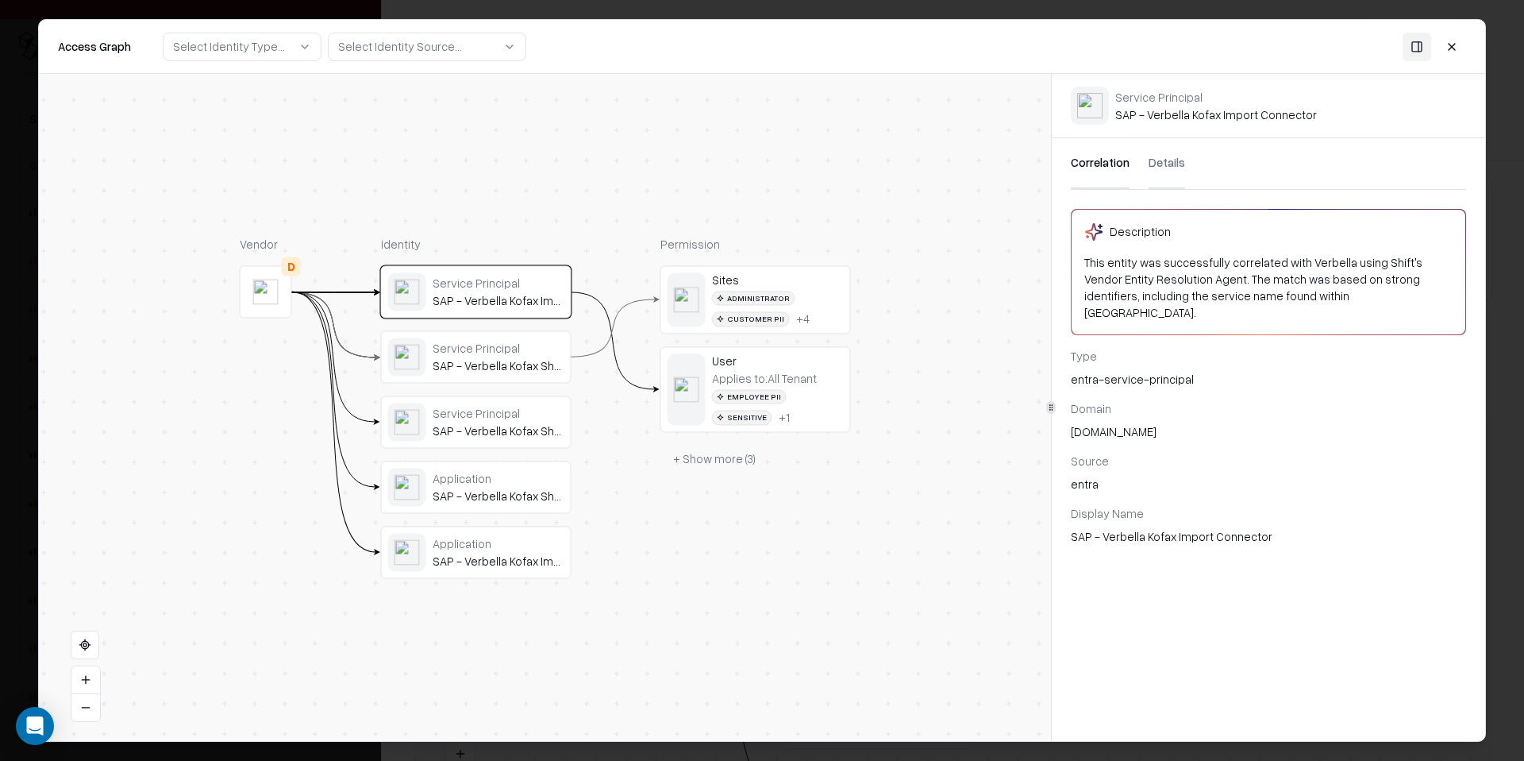
click at [741, 467] on button "+ Show more ( 3 )" at bounding box center [714, 459] width 108 height 29
click at [784, 419] on div "Employee PII Sensitive + 1" at bounding box center [778, 407] width 132 height 36
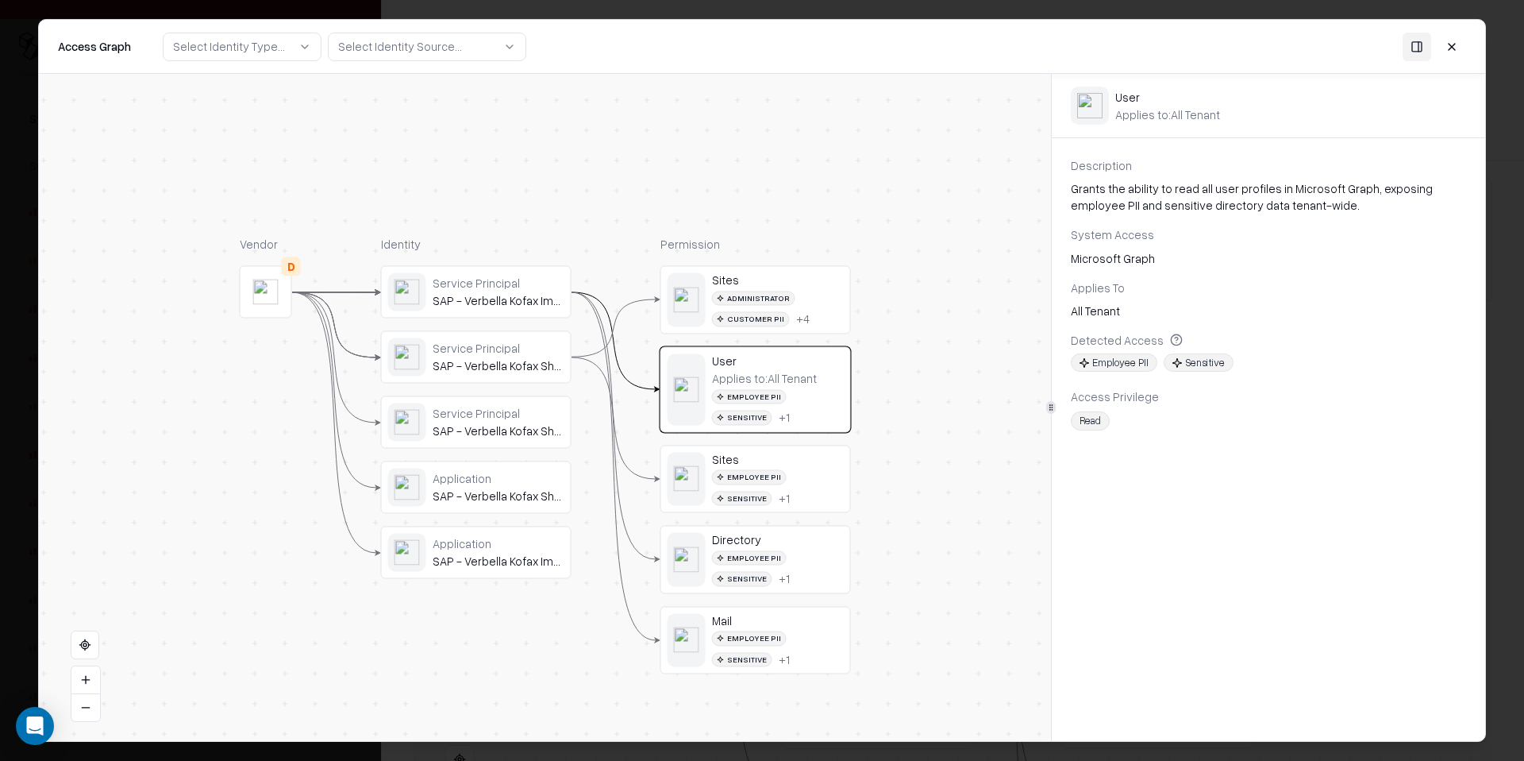
click at [795, 306] on div "Administrator Customer PII + 4" at bounding box center [778, 309] width 132 height 36
click at [791, 491] on div "Employee PII Sensitive + 1" at bounding box center [778, 488] width 132 height 36
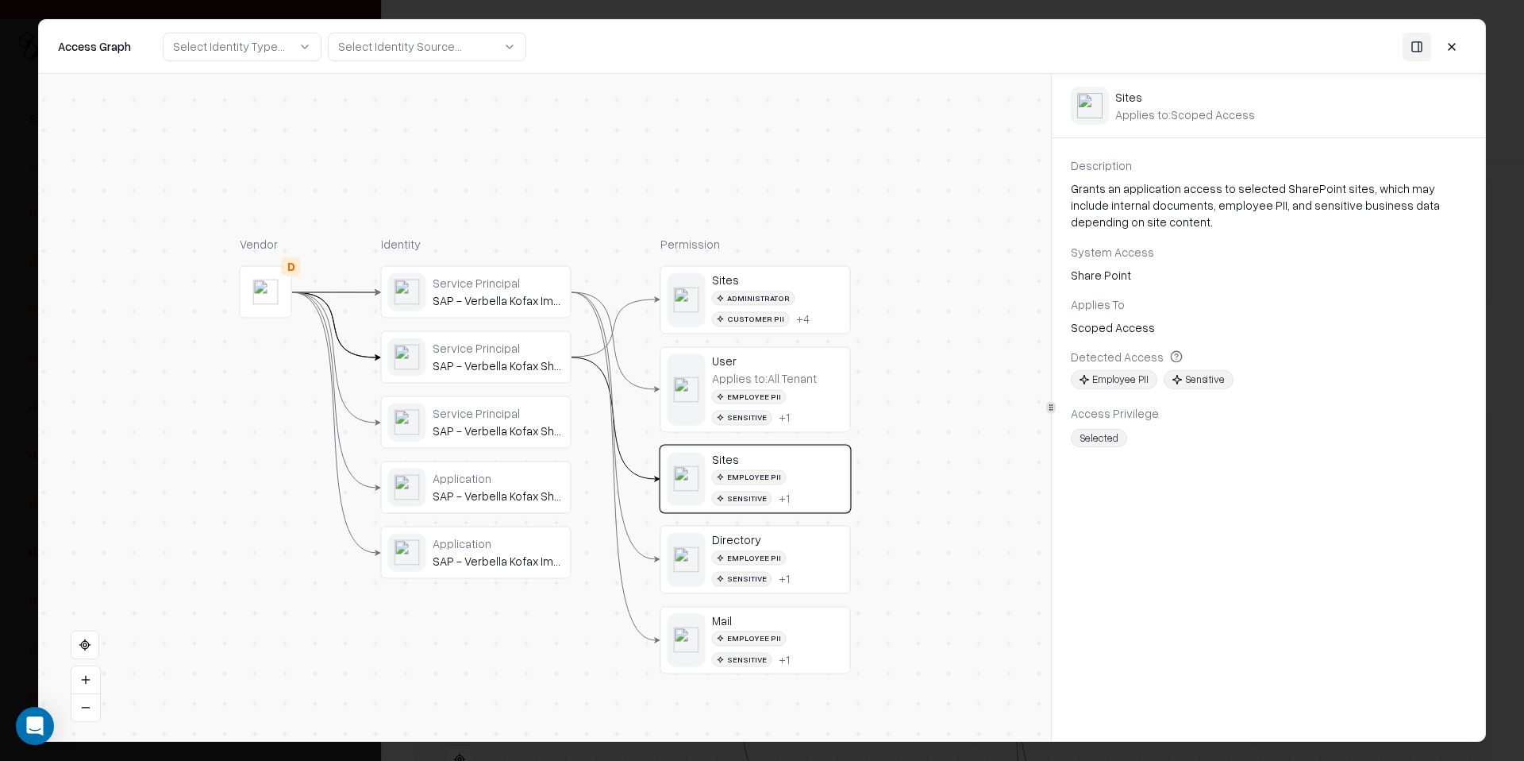
click at [772, 572] on div "Sensitive" at bounding box center [742, 579] width 60 height 15
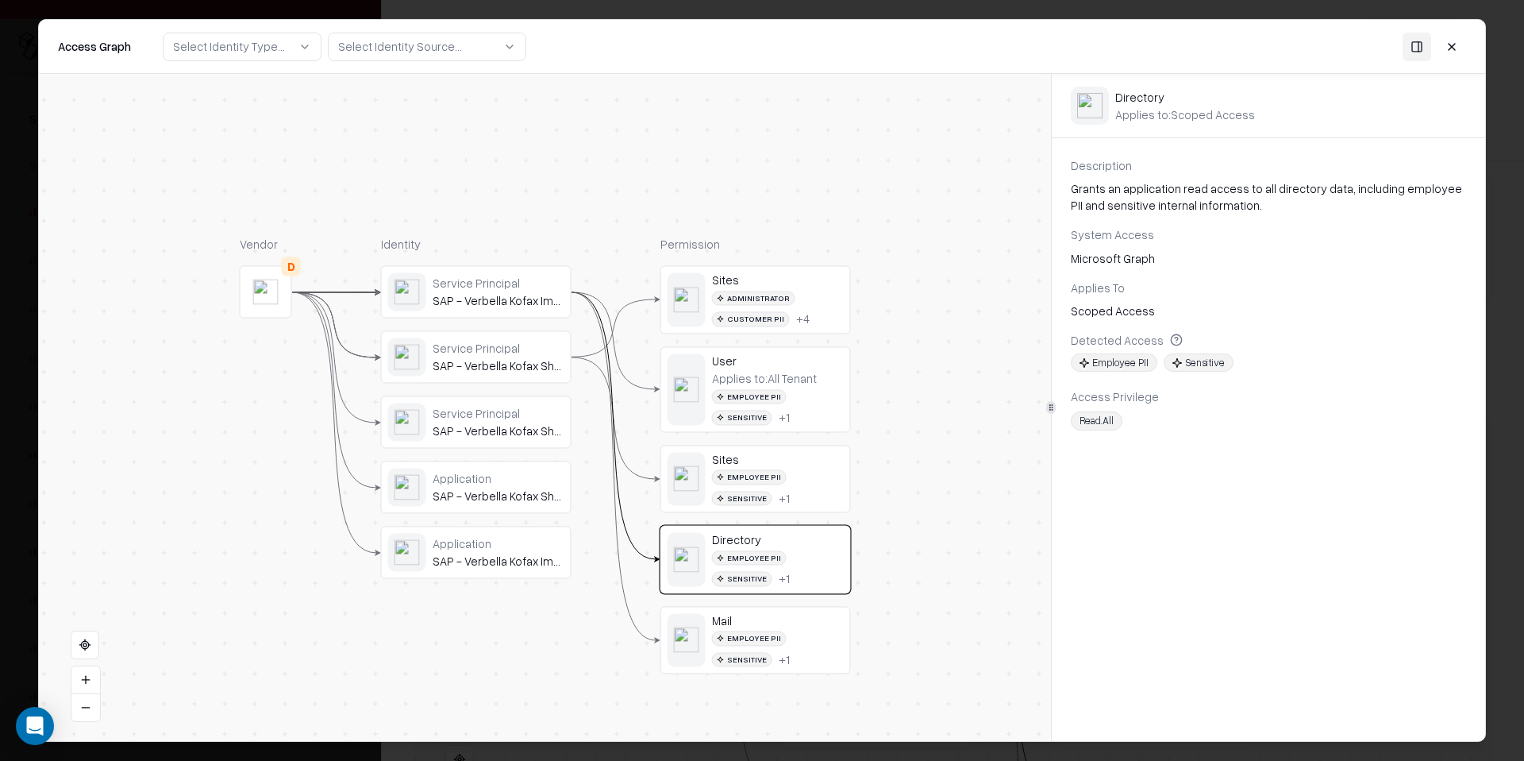
click at [772, 652] on div "Sensitive" at bounding box center [742, 659] width 60 height 15
click at [1450, 51] on button at bounding box center [1452, 46] width 29 height 29
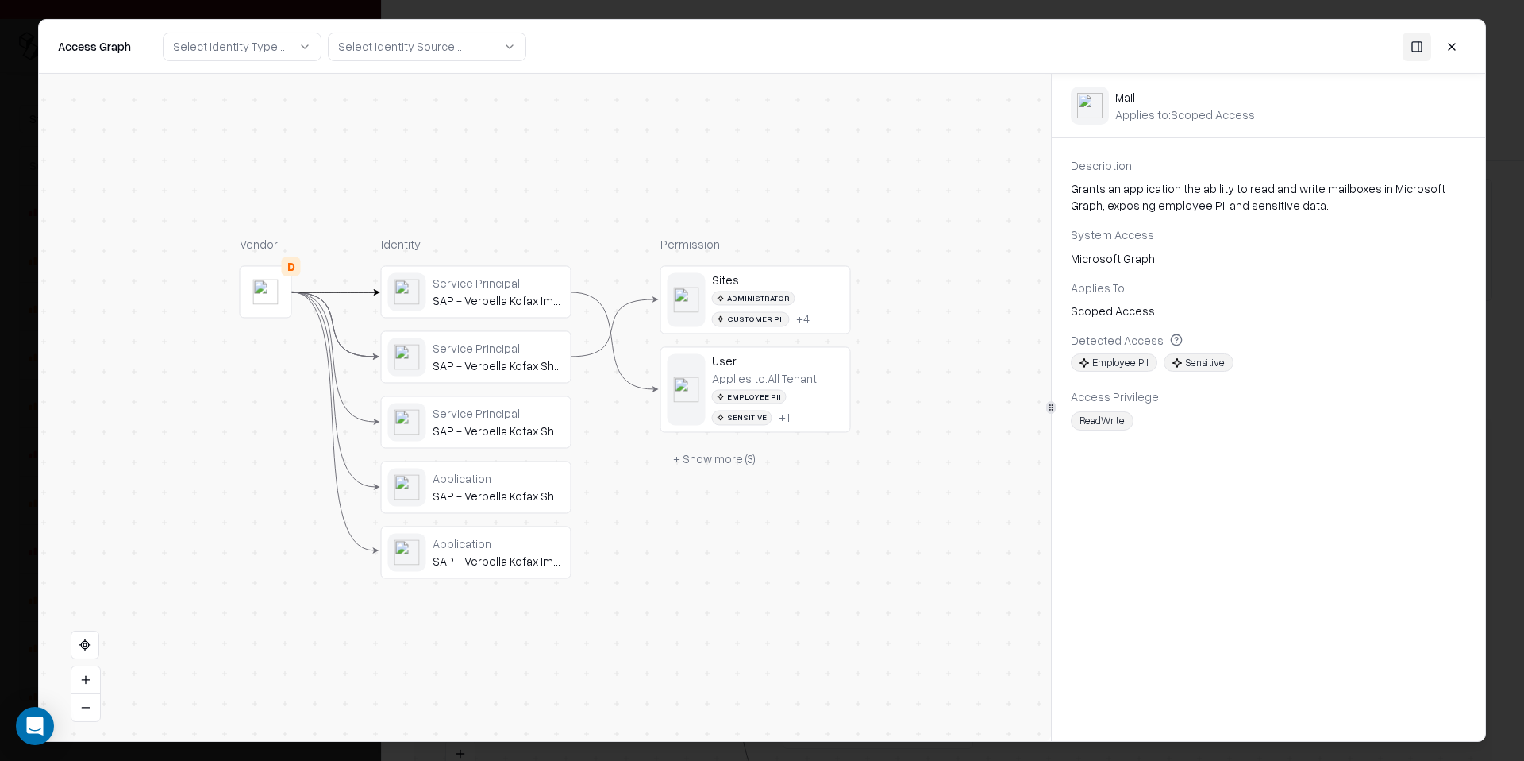
click at [1450, 51] on body "Pay attention! You're logging into bausch Issues Vendors Integrations Status : …" at bounding box center [762, 380] width 1524 height 761
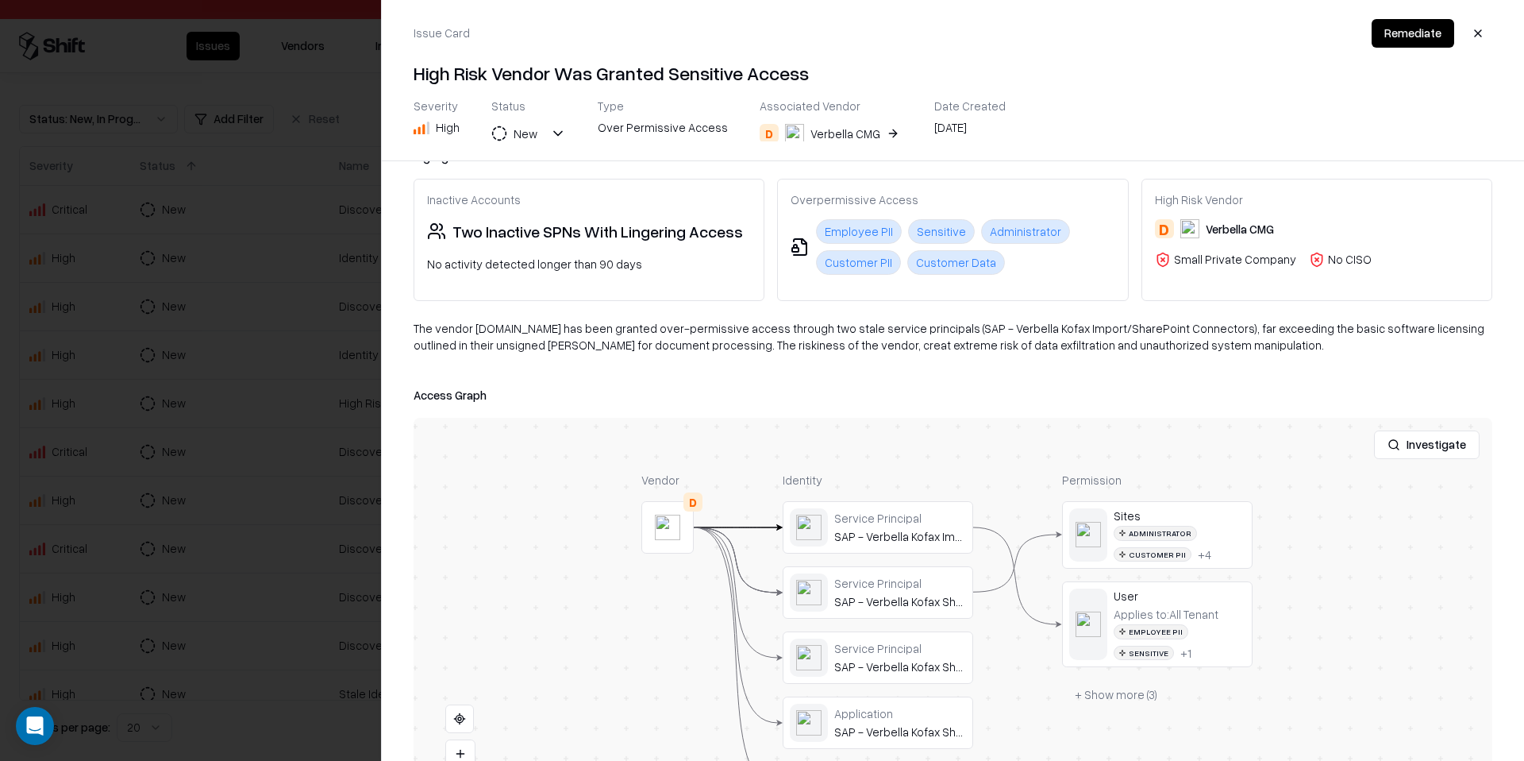
click at [233, 206] on div at bounding box center [762, 380] width 1524 height 761
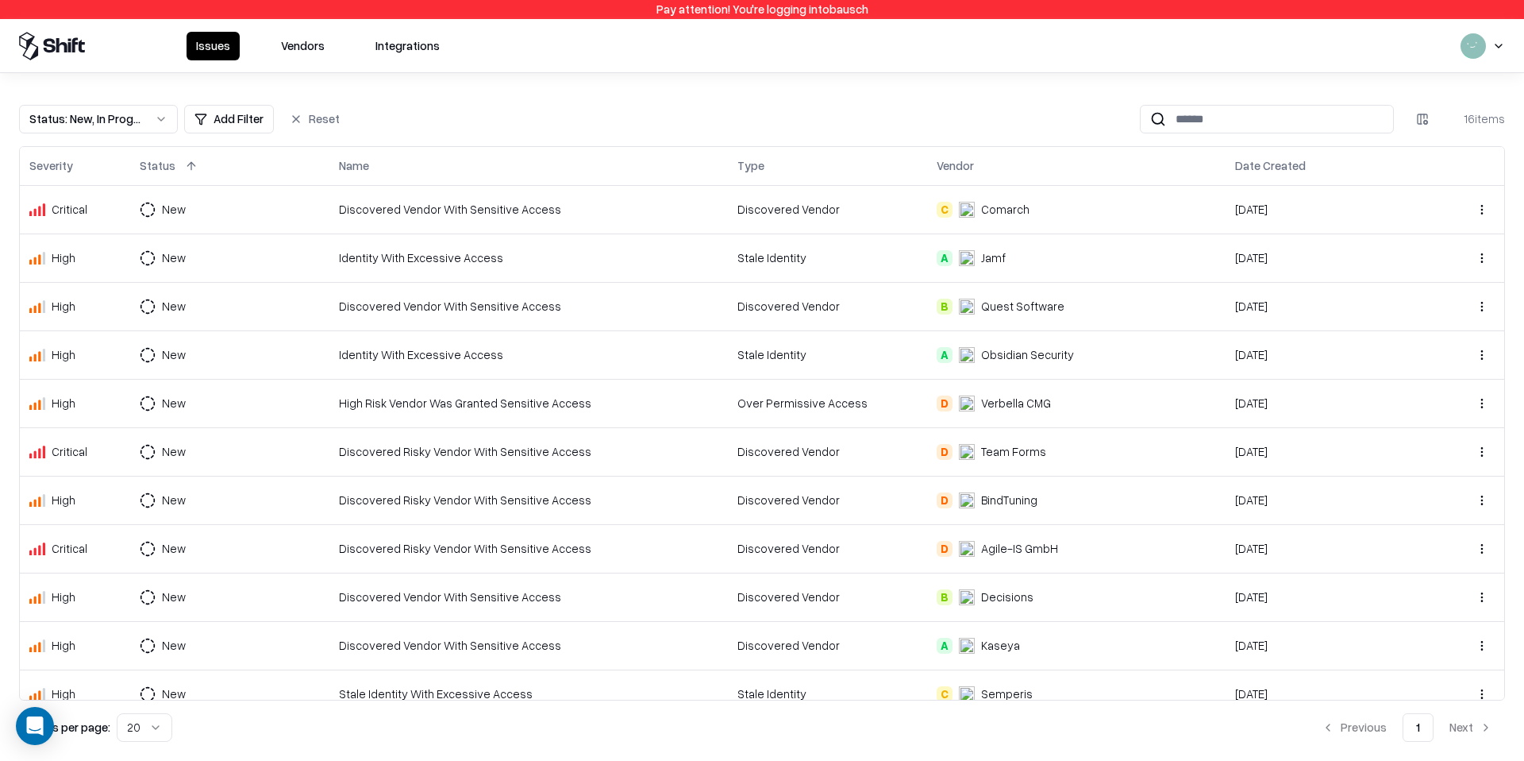
click at [435, 460] on div "Discovered Risky Vendor With Sensitive Access" at bounding box center [528, 451] width 379 height 17
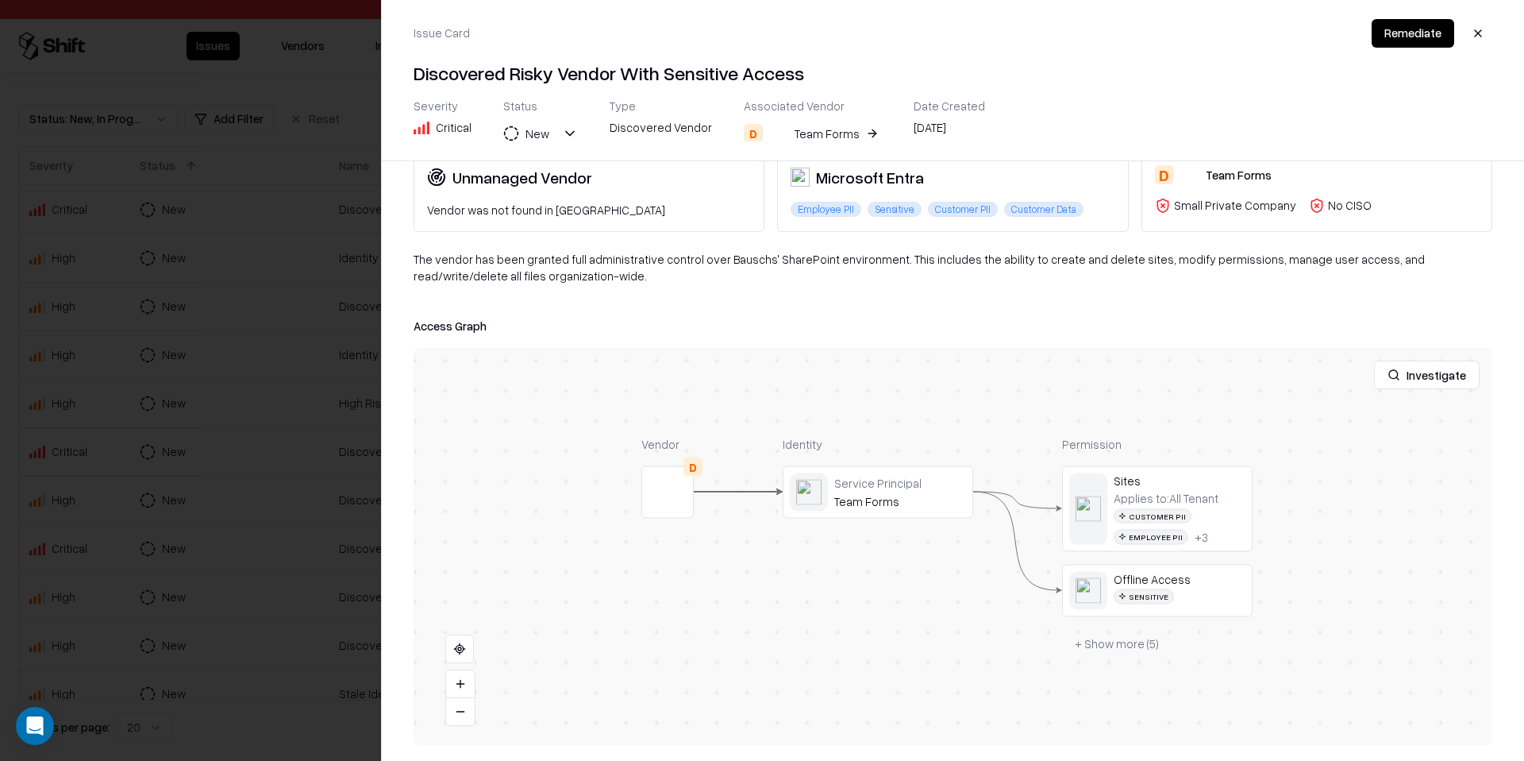
scroll to position [89, 0]
click at [1081, 634] on button "+ Show more ( 5 )" at bounding box center [1117, 640] width 110 height 29
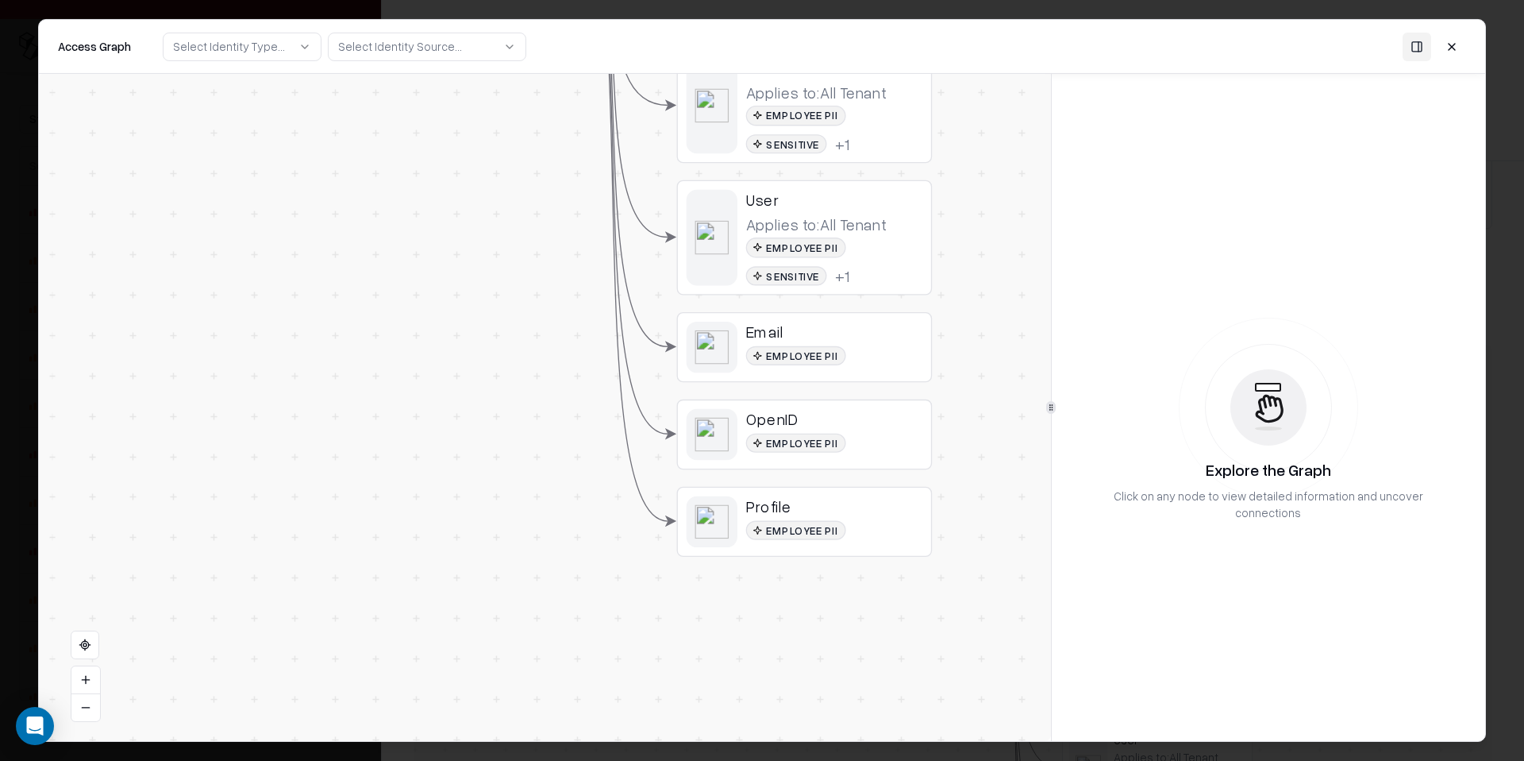
drag, startPoint x: 339, startPoint y: 383, endPoint x: 401, endPoint y: 221, distance: 172.6
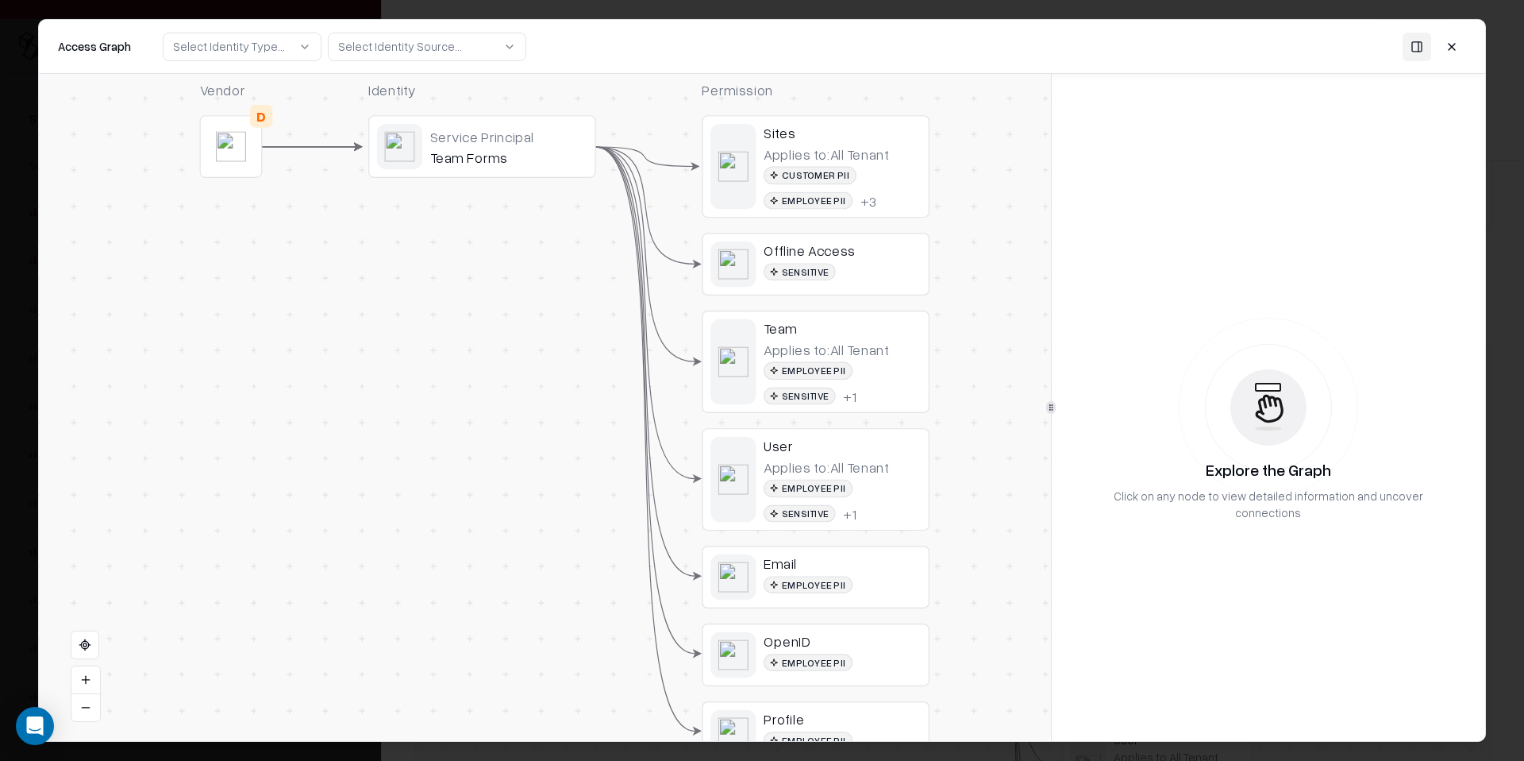
click at [514, 156] on div "Team Forms" at bounding box center [508, 156] width 157 height 17
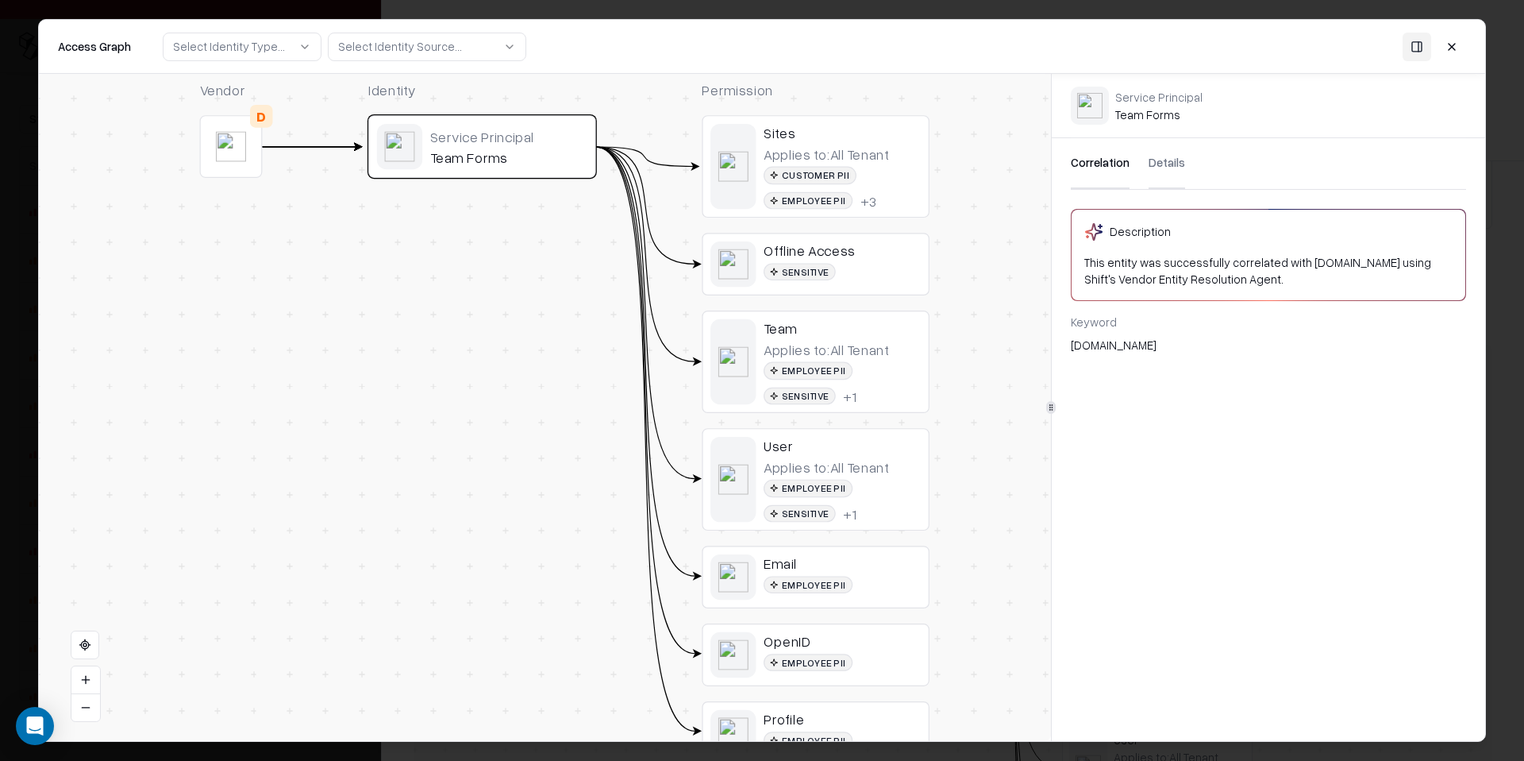
click at [1152, 115] on div "Service Principal Team Forms" at bounding box center [1158, 105] width 87 height 33
click at [1129, 117] on div "Service Principal Team Forms" at bounding box center [1158, 105] width 87 height 33
click at [1458, 48] on button at bounding box center [1452, 46] width 29 height 29
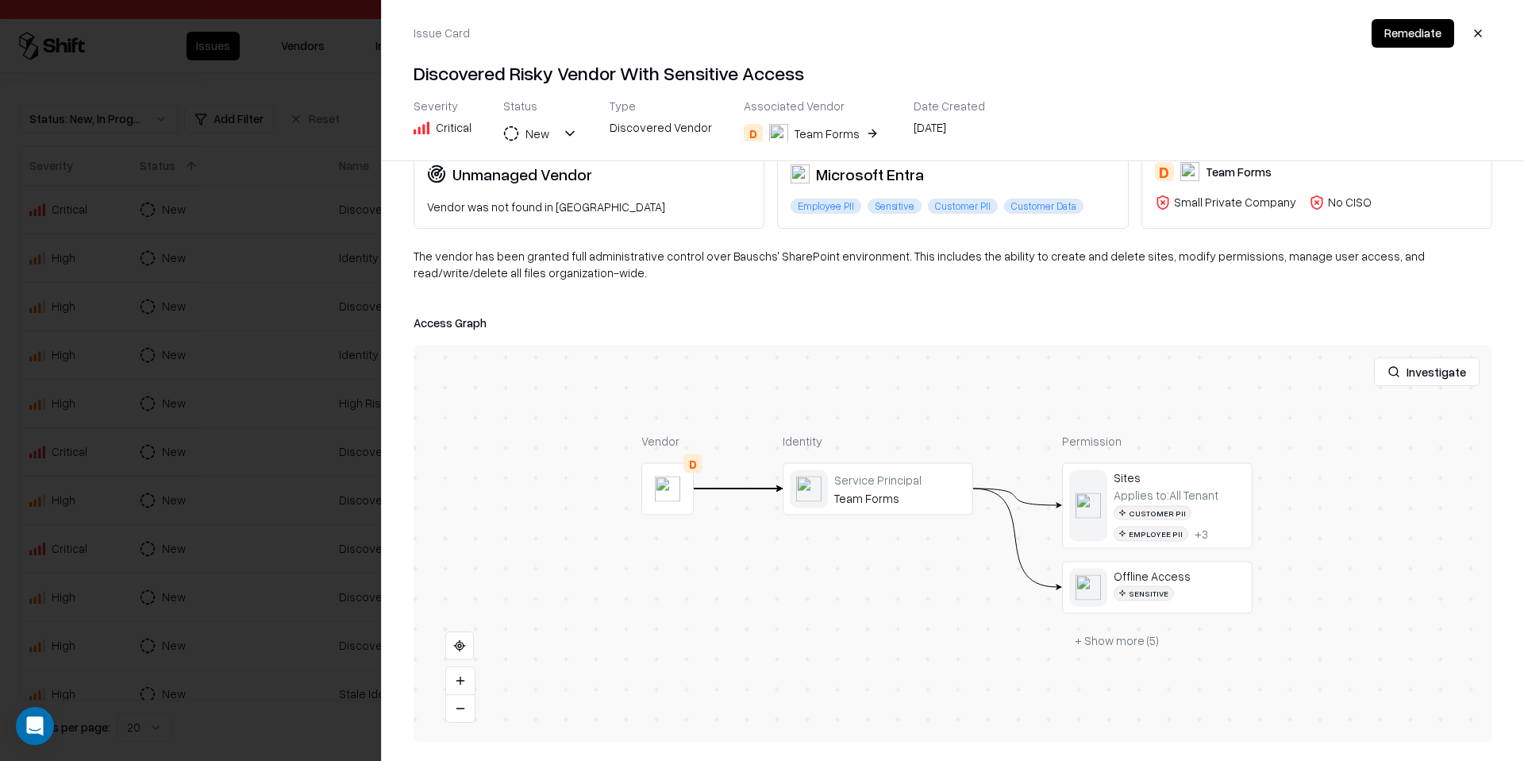
click at [237, 173] on div at bounding box center [762, 380] width 1524 height 761
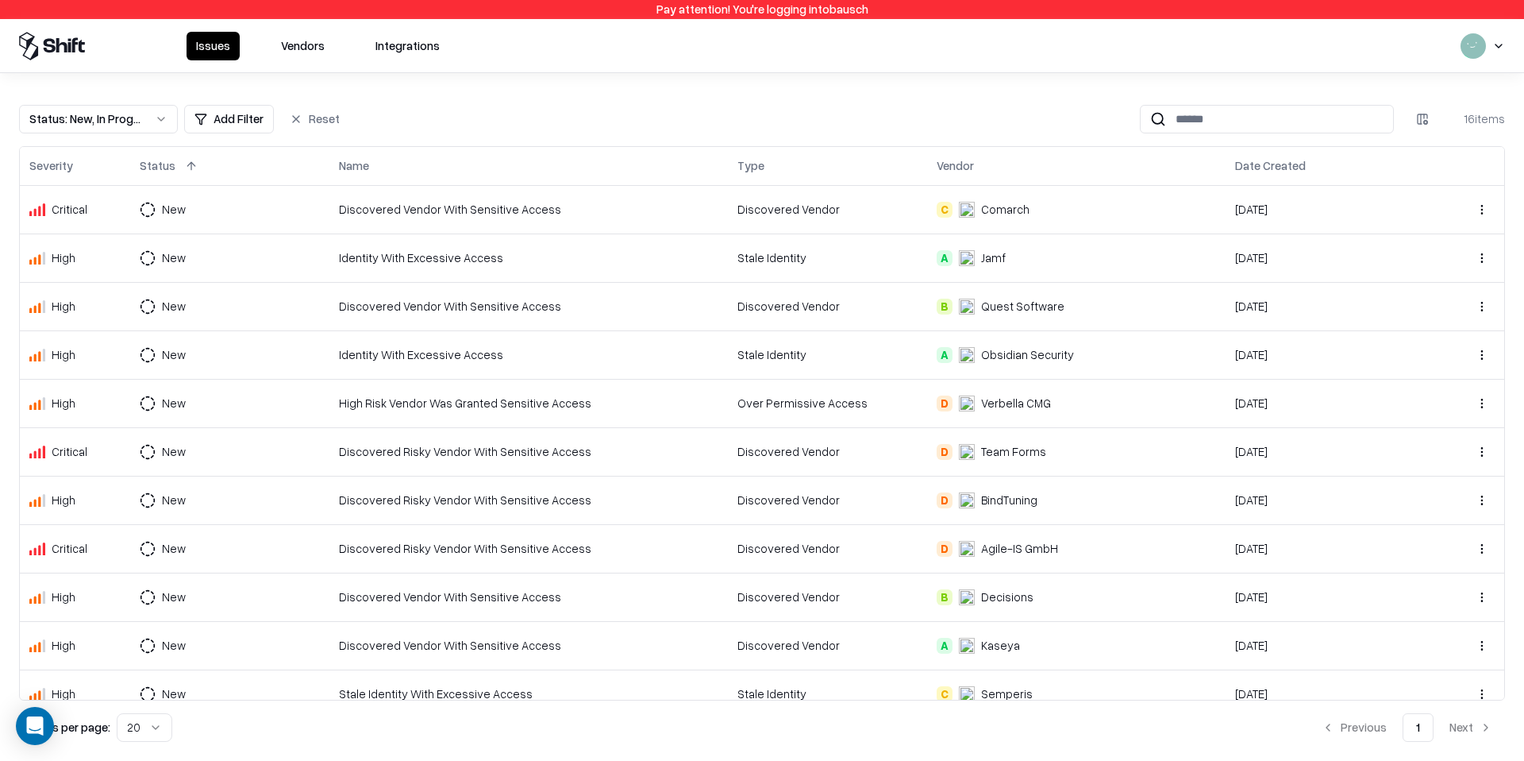
click at [445, 495] on div "Discovered Risky Vendor With Sensitive Access" at bounding box center [528, 499] width 379 height 17
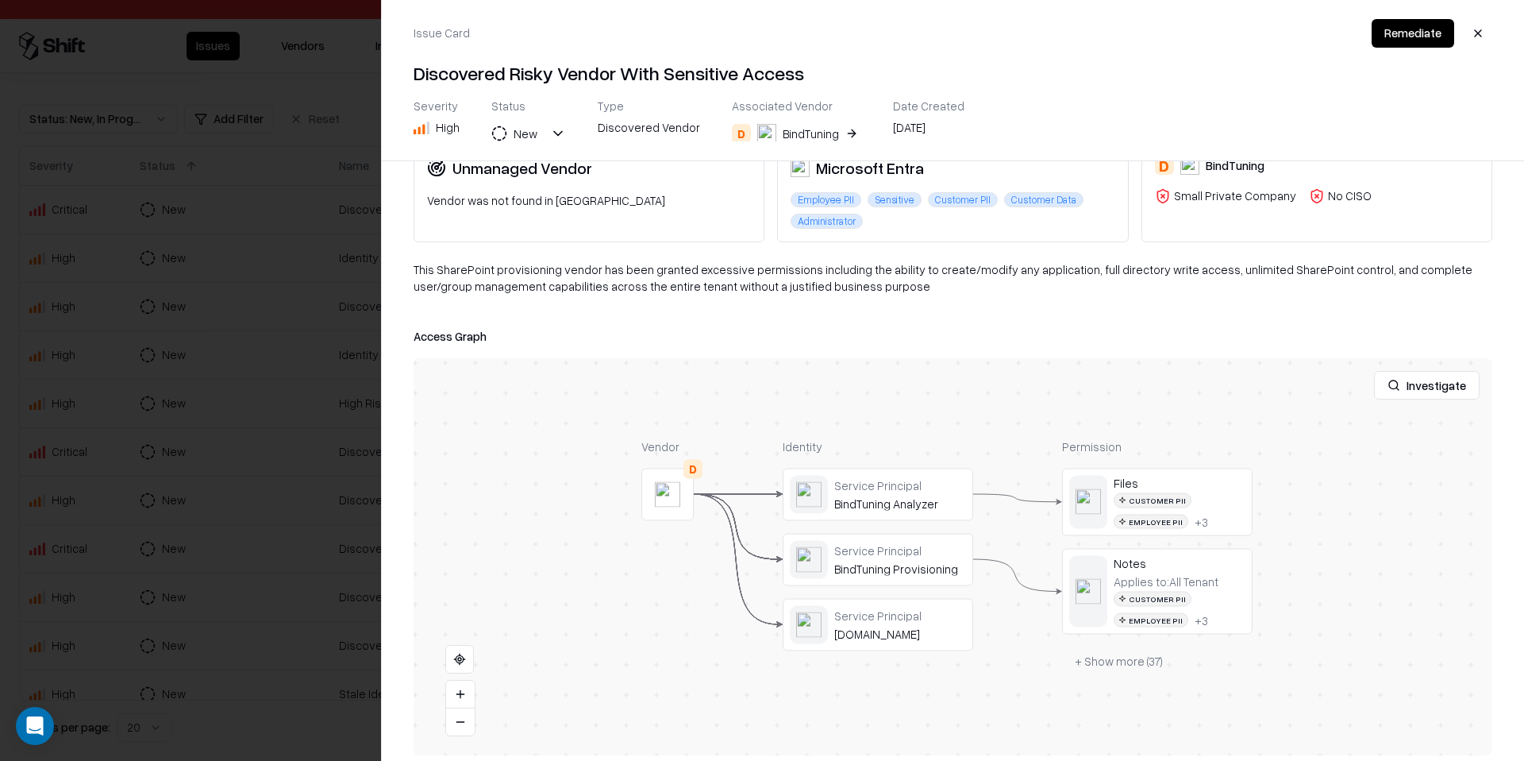
scroll to position [99, 0]
click at [1115, 673] on div "Vendor D Identity Service Principal BindTuning Analyzer Service Principal BindT…" at bounding box center [953, 552] width 1079 height 397
click at [1123, 670] on button "+ Show more ( 37 )" at bounding box center [1119, 657] width 114 height 29
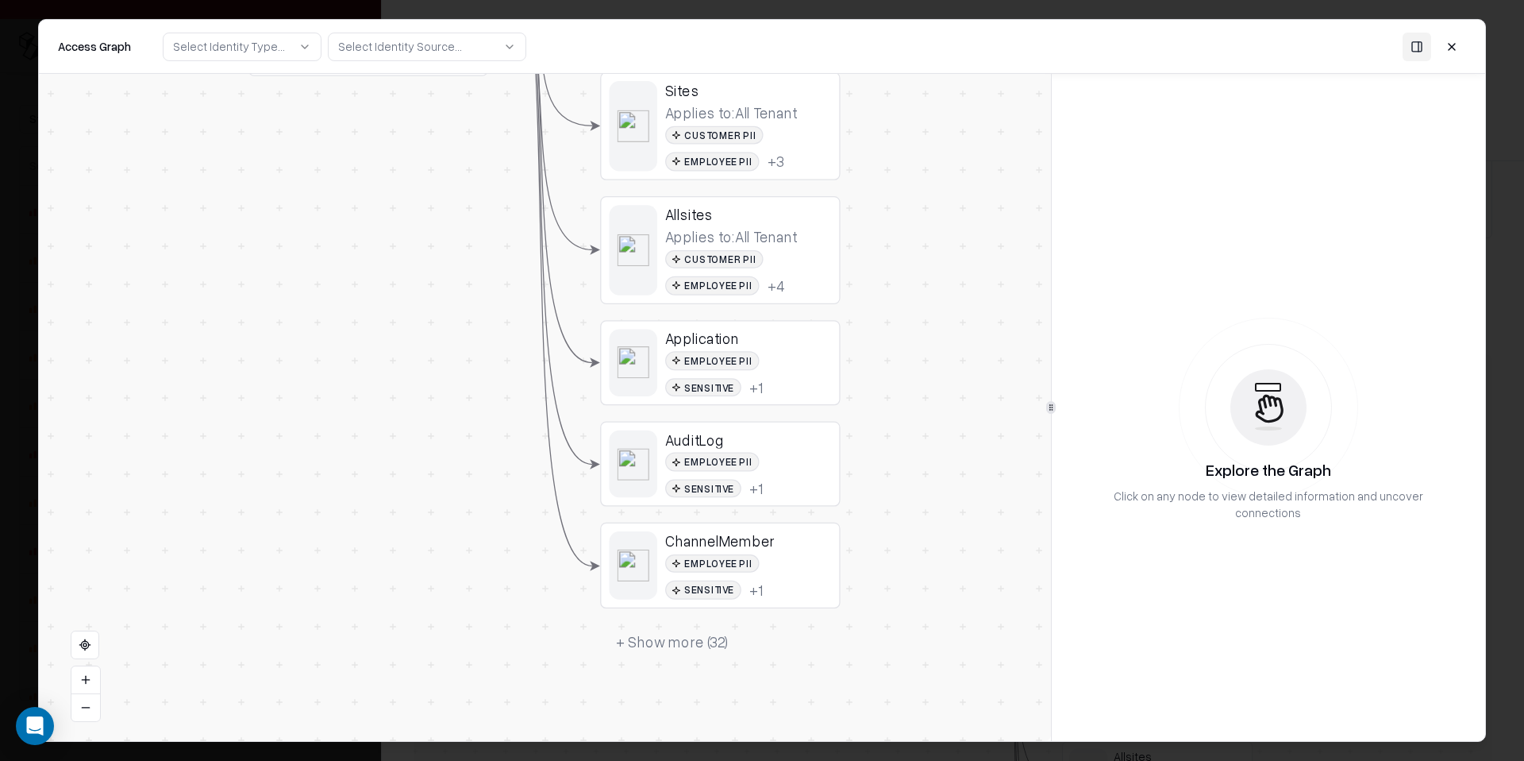
drag, startPoint x: 885, startPoint y: 506, endPoint x: 871, endPoint y: 330, distance: 176.0
click at [871, 330] on div "Vendor D Identity Service Principal BindTuning Analyzer Service Principal BindT…" at bounding box center [545, 407] width 1012 height 667
click at [679, 629] on button "+ Show more ( 32 )" at bounding box center [672, 642] width 144 height 36
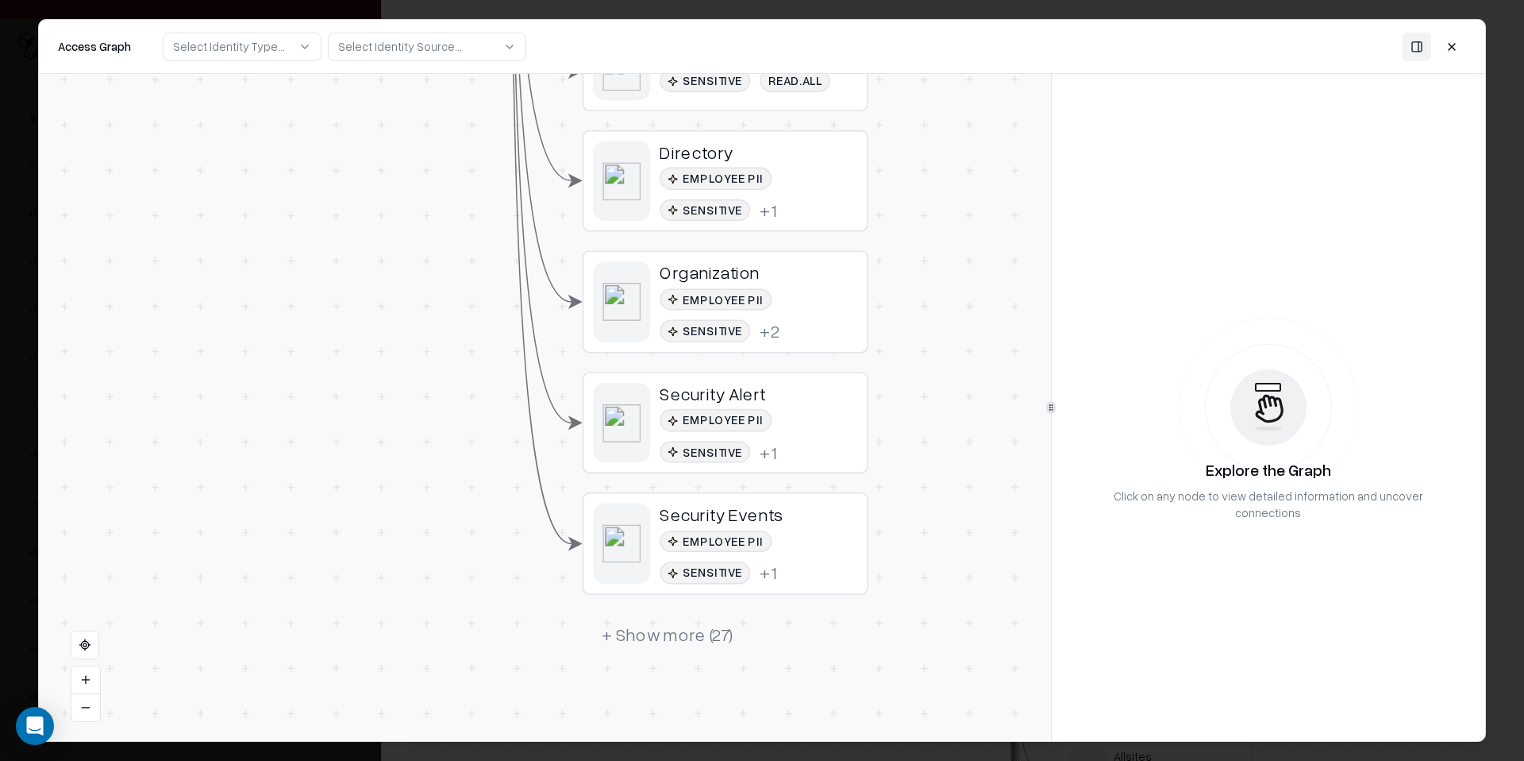
click at [791, 207] on div "Employee PII Sensitive + 1" at bounding box center [759, 195] width 198 height 54
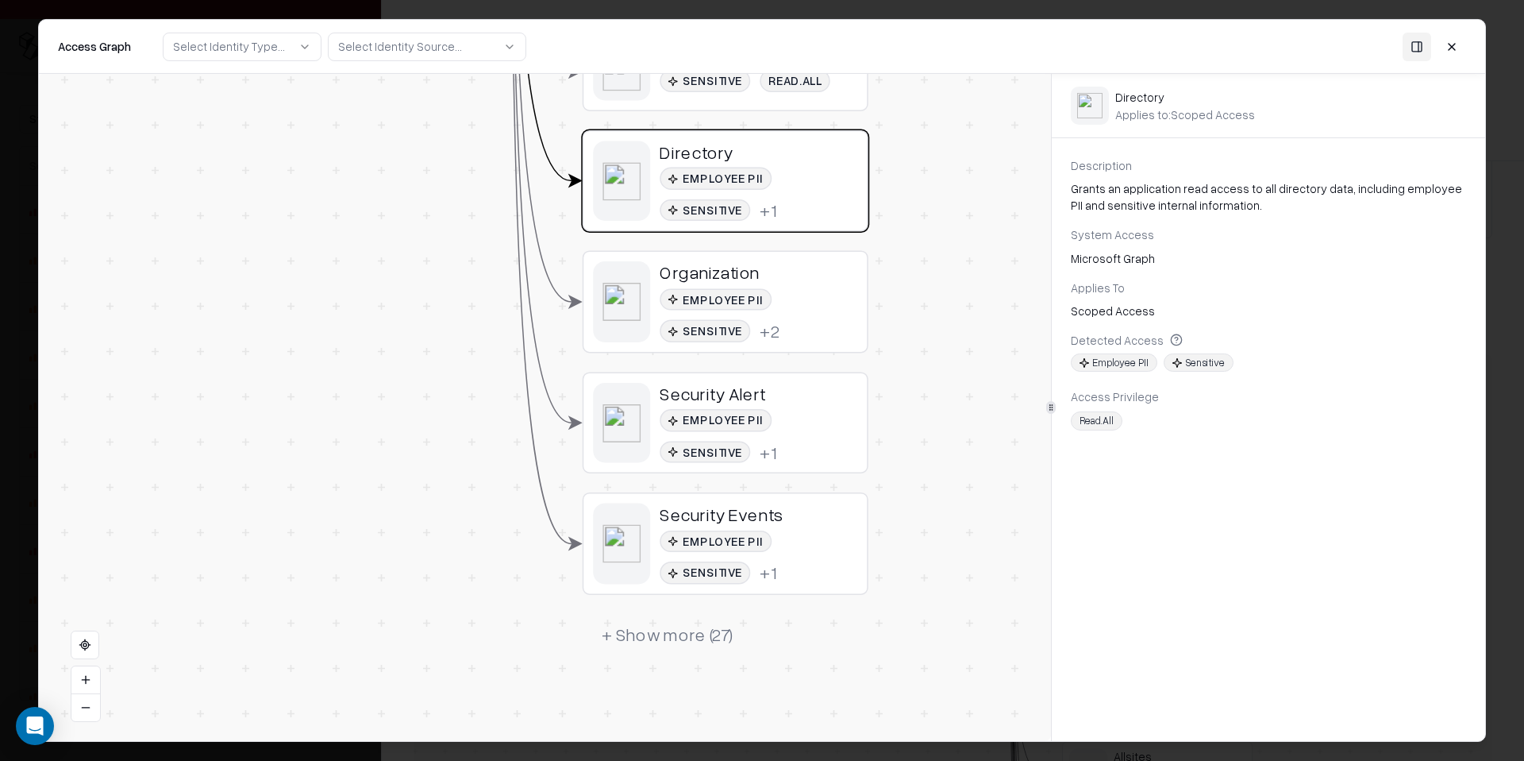
click at [778, 585] on div "Security Events Employee PII Sensitive + 1" at bounding box center [724, 543] width 283 height 99
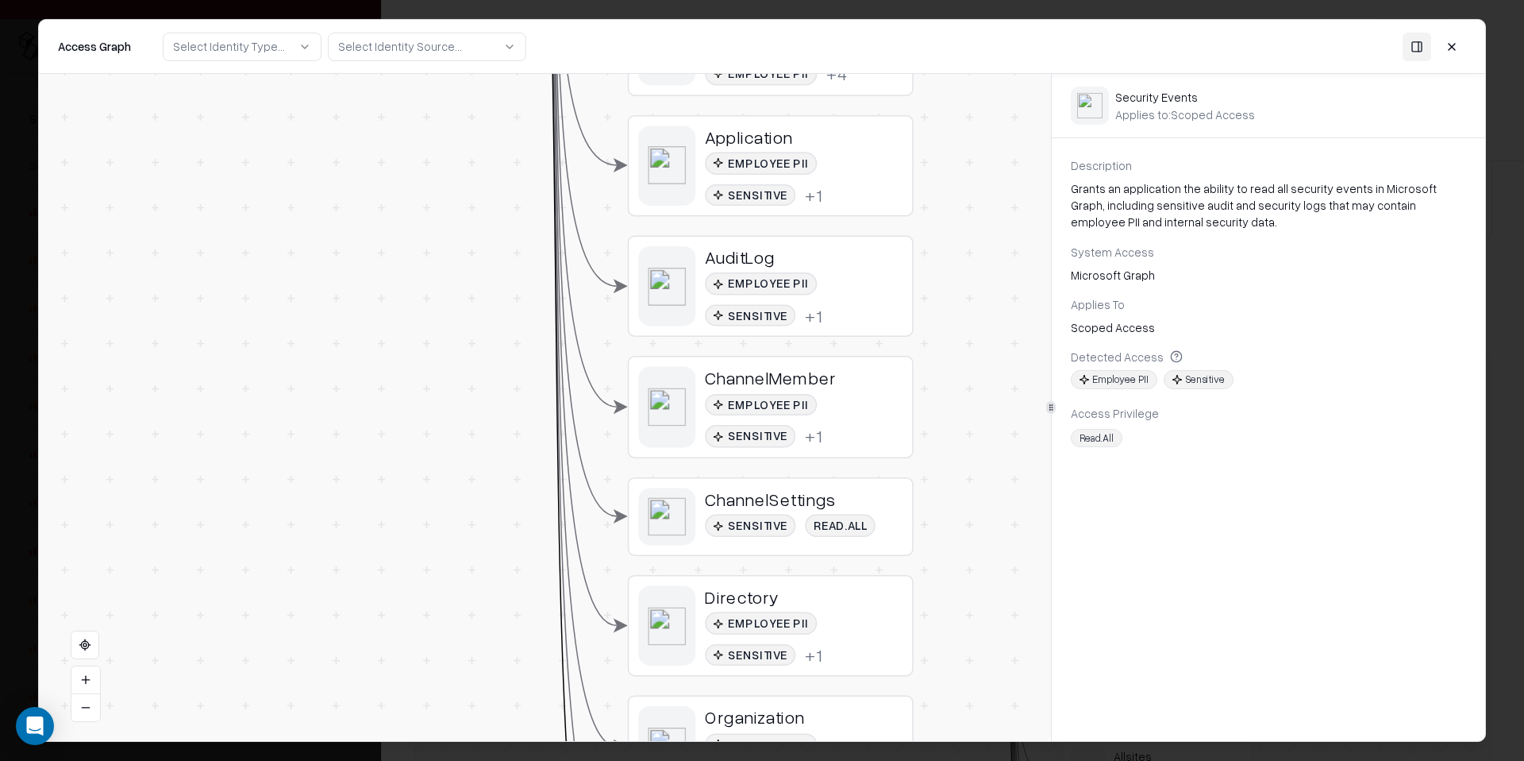
drag, startPoint x: 898, startPoint y: 315, endPoint x: 903, endPoint y: 694, distance: 378.7
click at [911, 713] on div "Vendor D Identity Service Principal BindTuning Analyzer Service Principal BindT…" at bounding box center [545, 407] width 1012 height 667
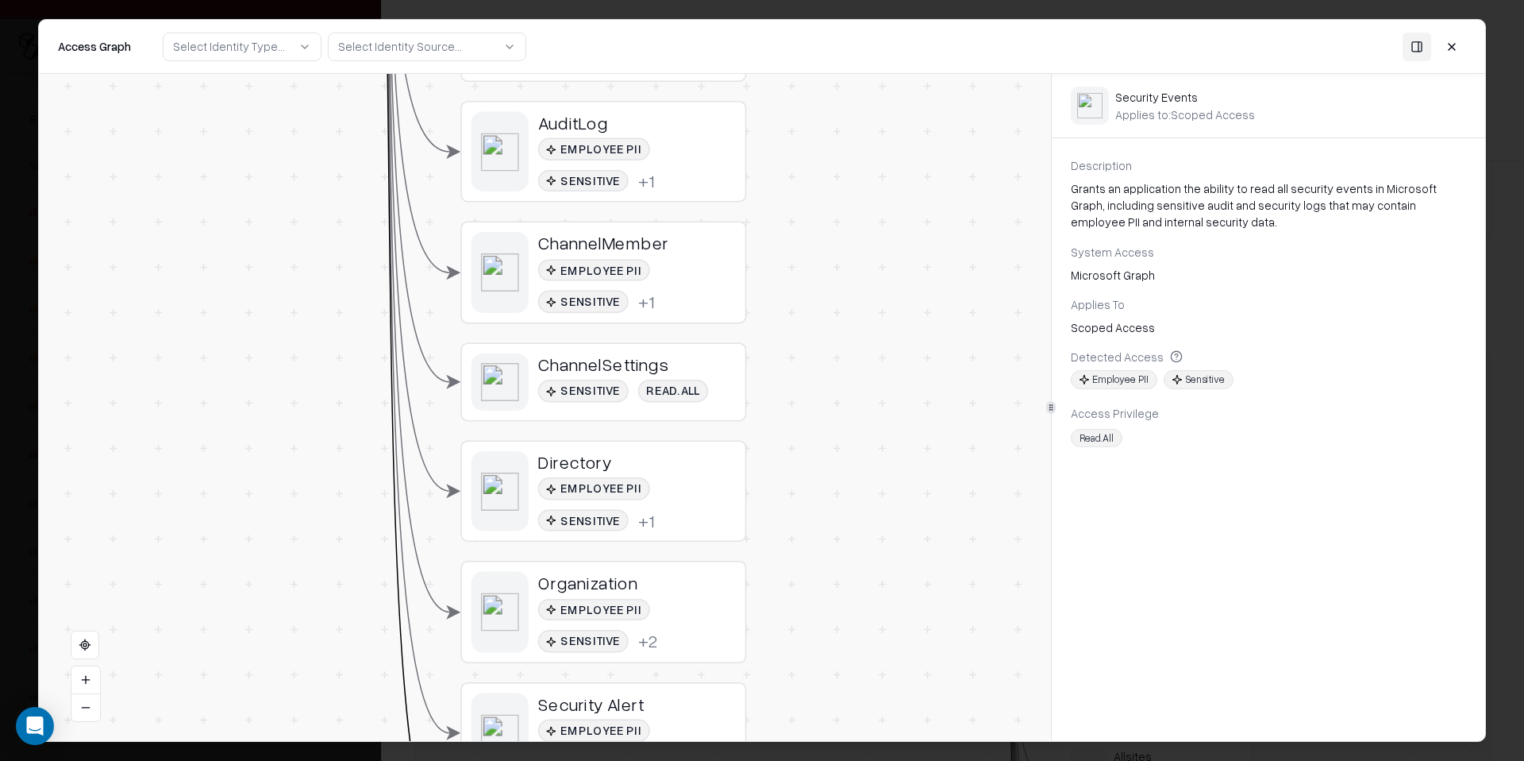
drag, startPoint x: 734, startPoint y: 255, endPoint x: 826, endPoint y: 684, distance: 438.5
click at [826, 684] on div "Vendor D Identity Service Principal BindTuning Analyzer Service Principal BindT…" at bounding box center [545, 407] width 1012 height 667
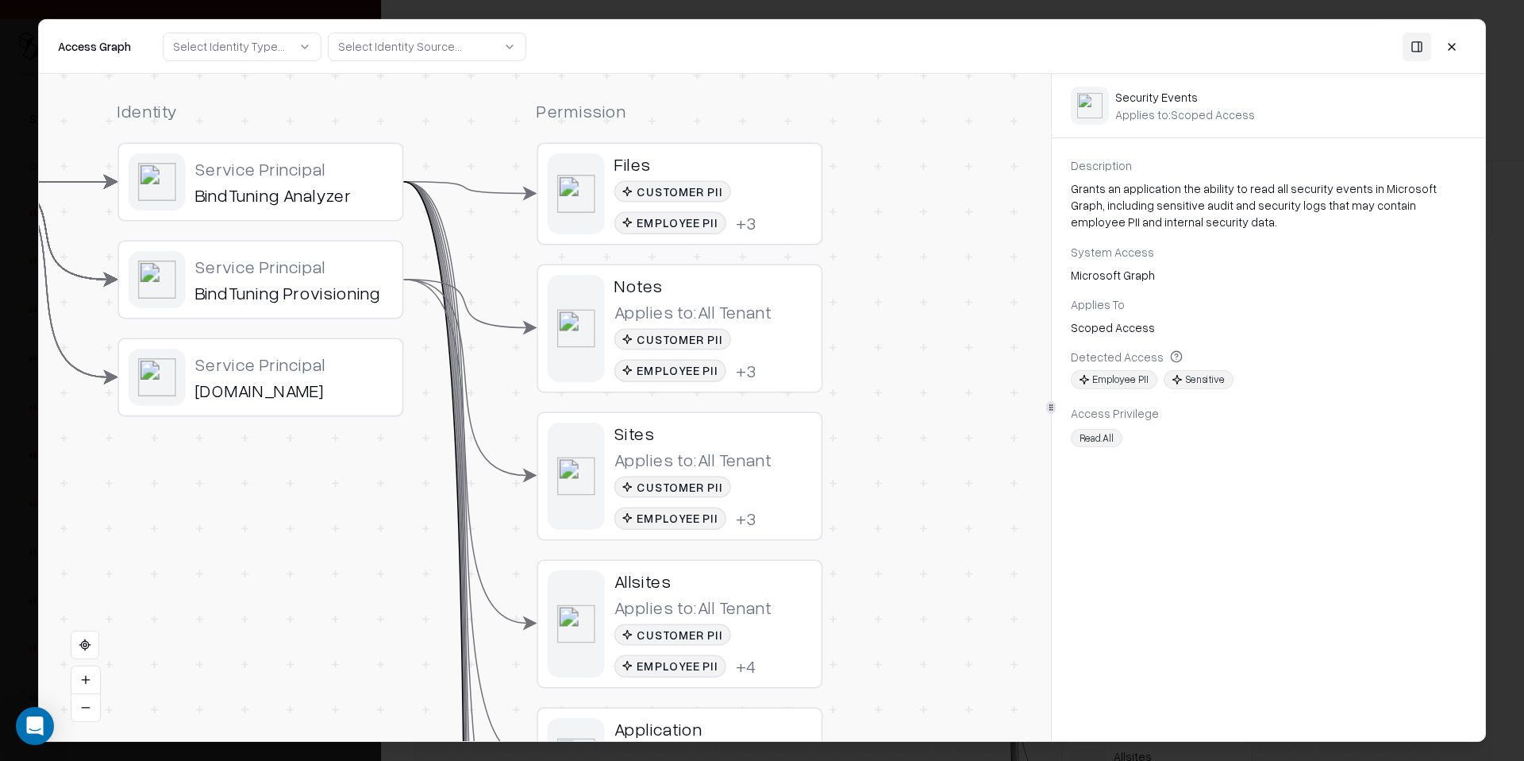
drag, startPoint x: 703, startPoint y: 191, endPoint x: 704, endPoint y: 199, distance: 8.0
click at [765, 180] on div "Customer PII Employee PII + 3" at bounding box center [713, 207] width 198 height 54
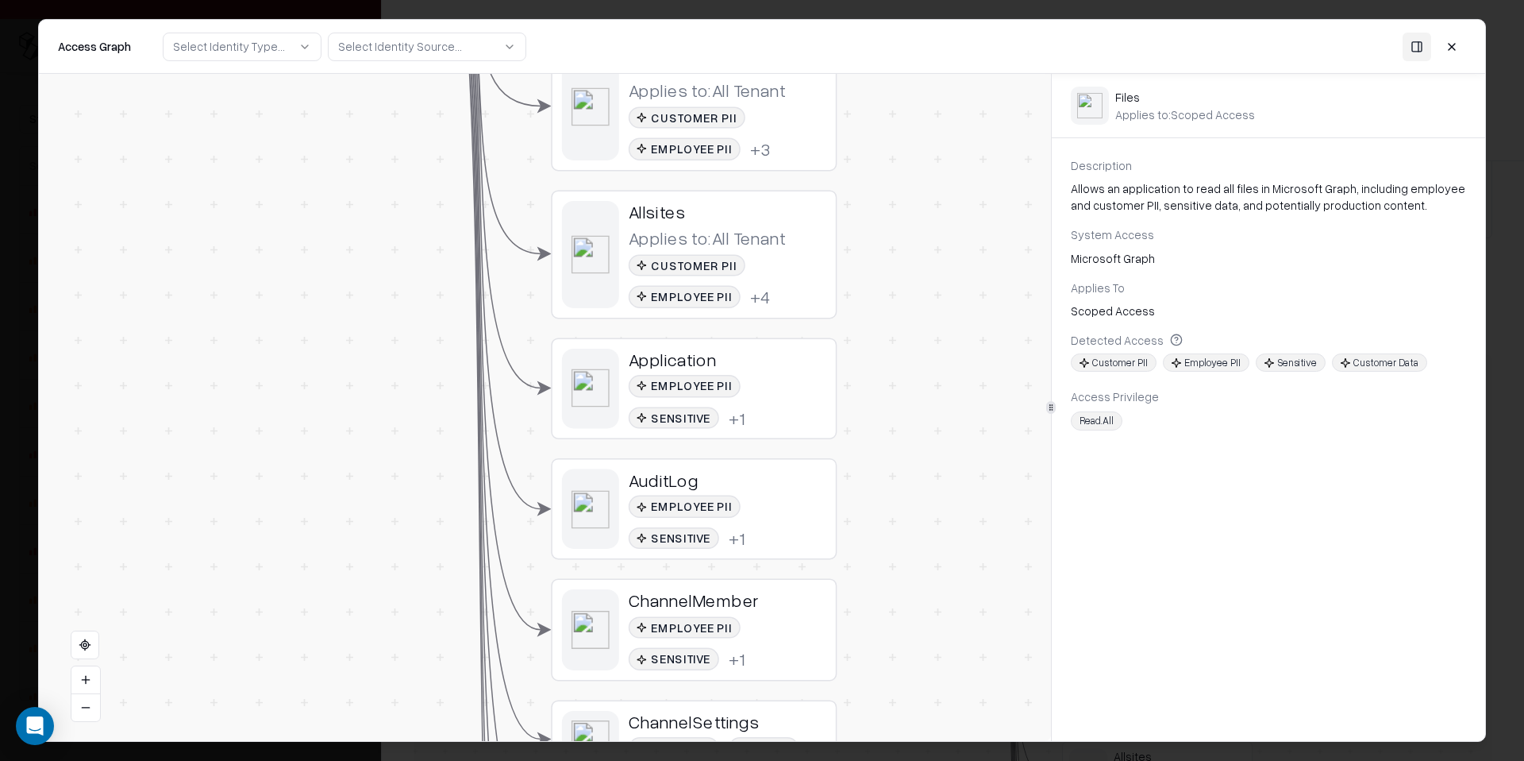
click at [725, 373] on div "Application Employee PII Sensitive + 1" at bounding box center [728, 388] width 198 height 80
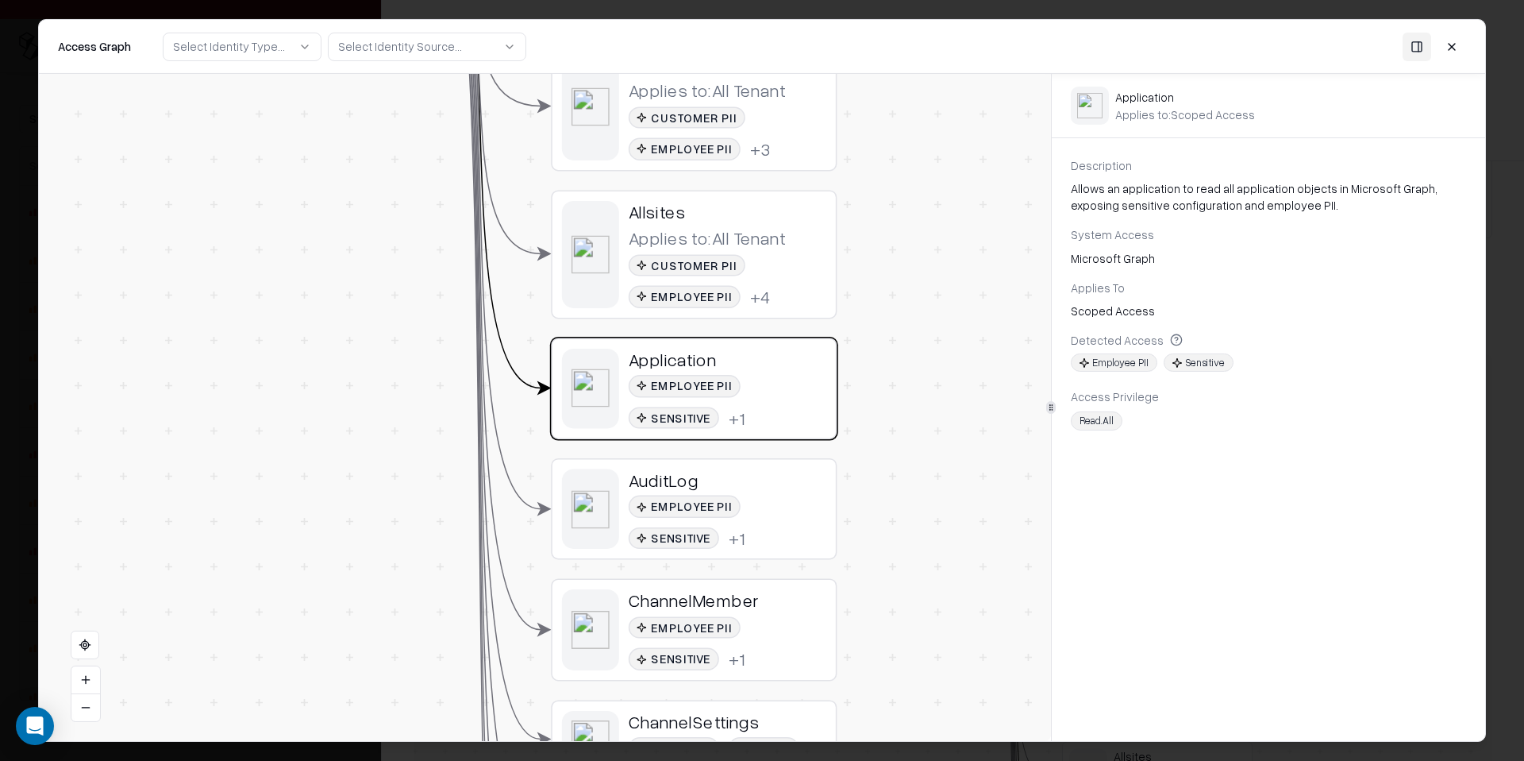
click at [702, 489] on div "AuditLog" at bounding box center [728, 479] width 198 height 22
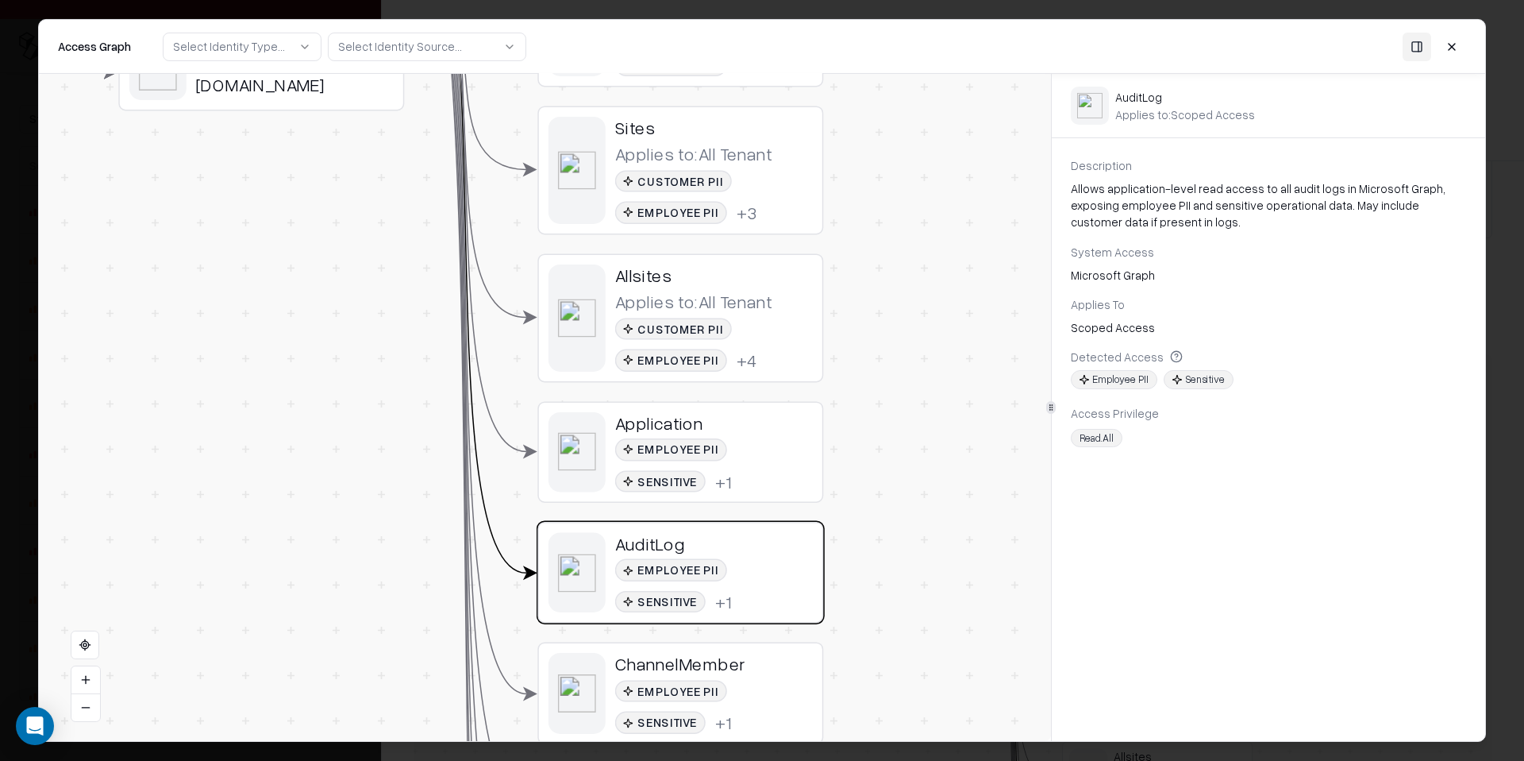
drag, startPoint x: 904, startPoint y: 260, endPoint x: 891, endPoint y: 323, distance: 64.9
click at [891, 323] on div "Vendor D Identity Service Principal BindTuning Analyzer Service Principal BindT…" at bounding box center [545, 407] width 1012 height 667
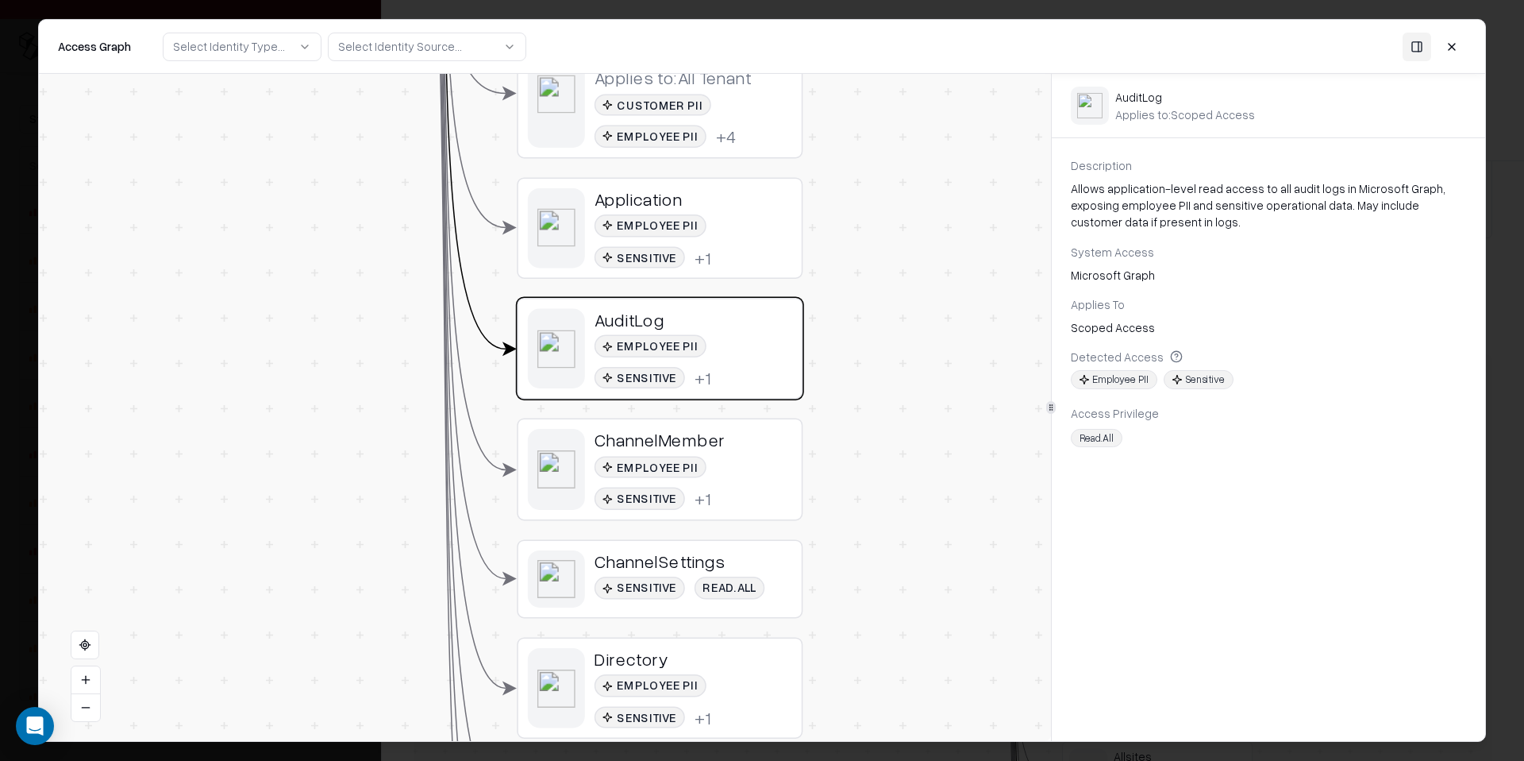
drag, startPoint x: 885, startPoint y: 565, endPoint x: 859, endPoint y: 347, distance: 219.9
click at [865, 334] on div "Vendor D Identity Service Principal BindTuning Analyzer Service Principal BindT…" at bounding box center [545, 407] width 1012 height 667
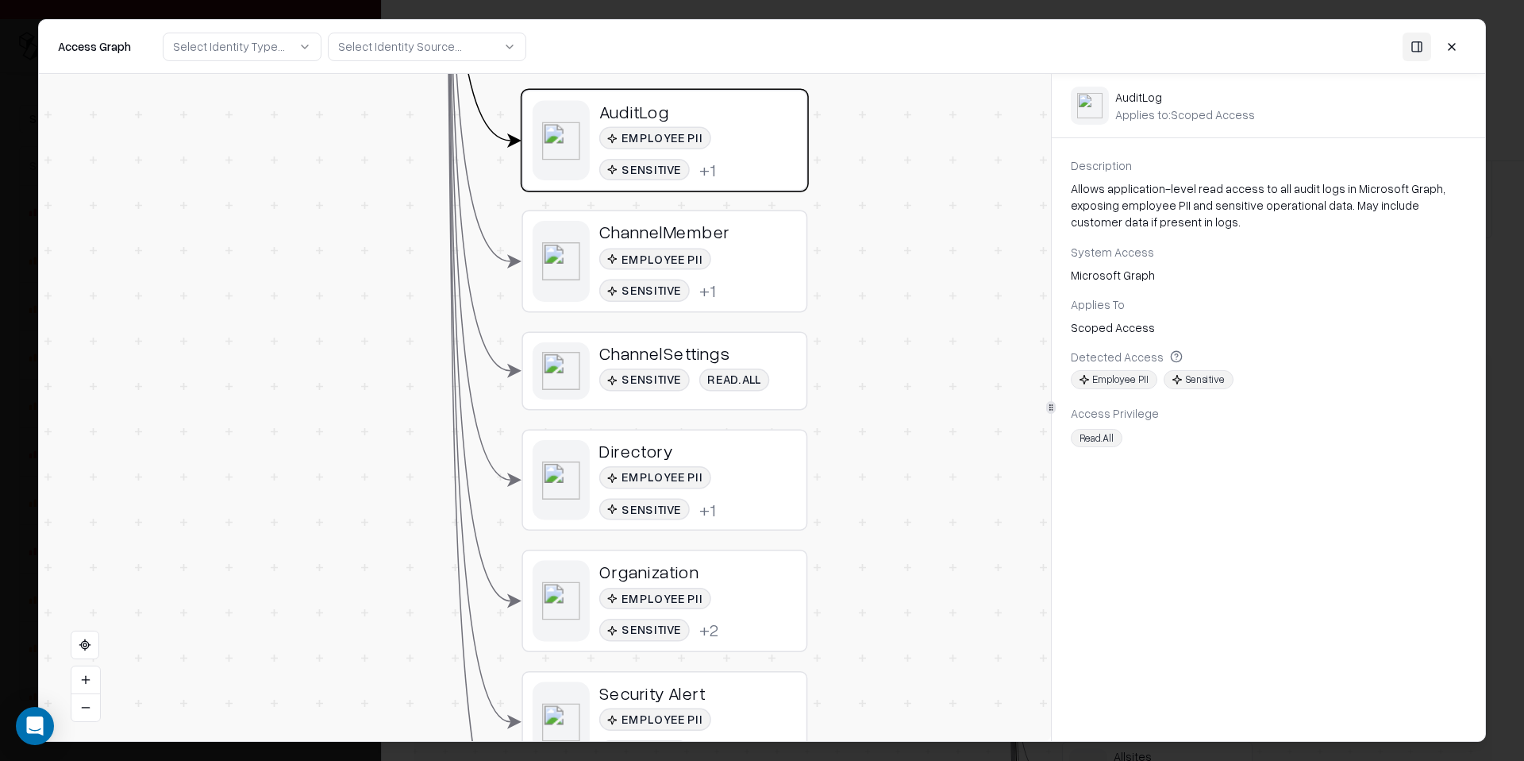
drag, startPoint x: 865, startPoint y: 562, endPoint x: 868, endPoint y: 339, distance: 223.1
click at [868, 339] on div "Vendor D Identity Service Principal BindTuning Analyzer Service Principal BindT…" at bounding box center [545, 407] width 1012 height 667
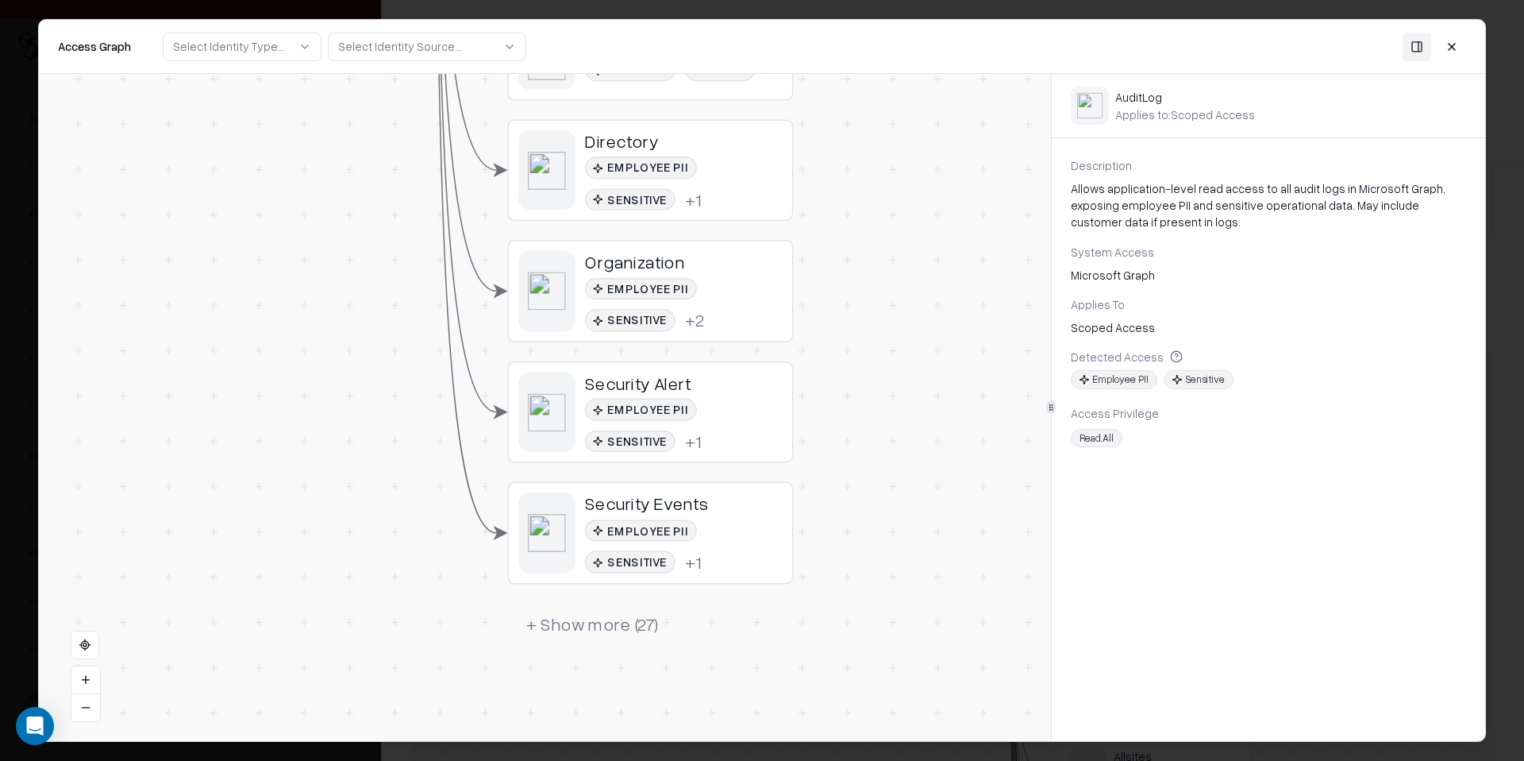
drag, startPoint x: 886, startPoint y: 638, endPoint x: 831, endPoint y: 362, distance: 281.6
click at [873, 341] on div "Vendor D Identity Service Principal BindTuning Analyzer Service Principal BindT…" at bounding box center [545, 407] width 1012 height 667
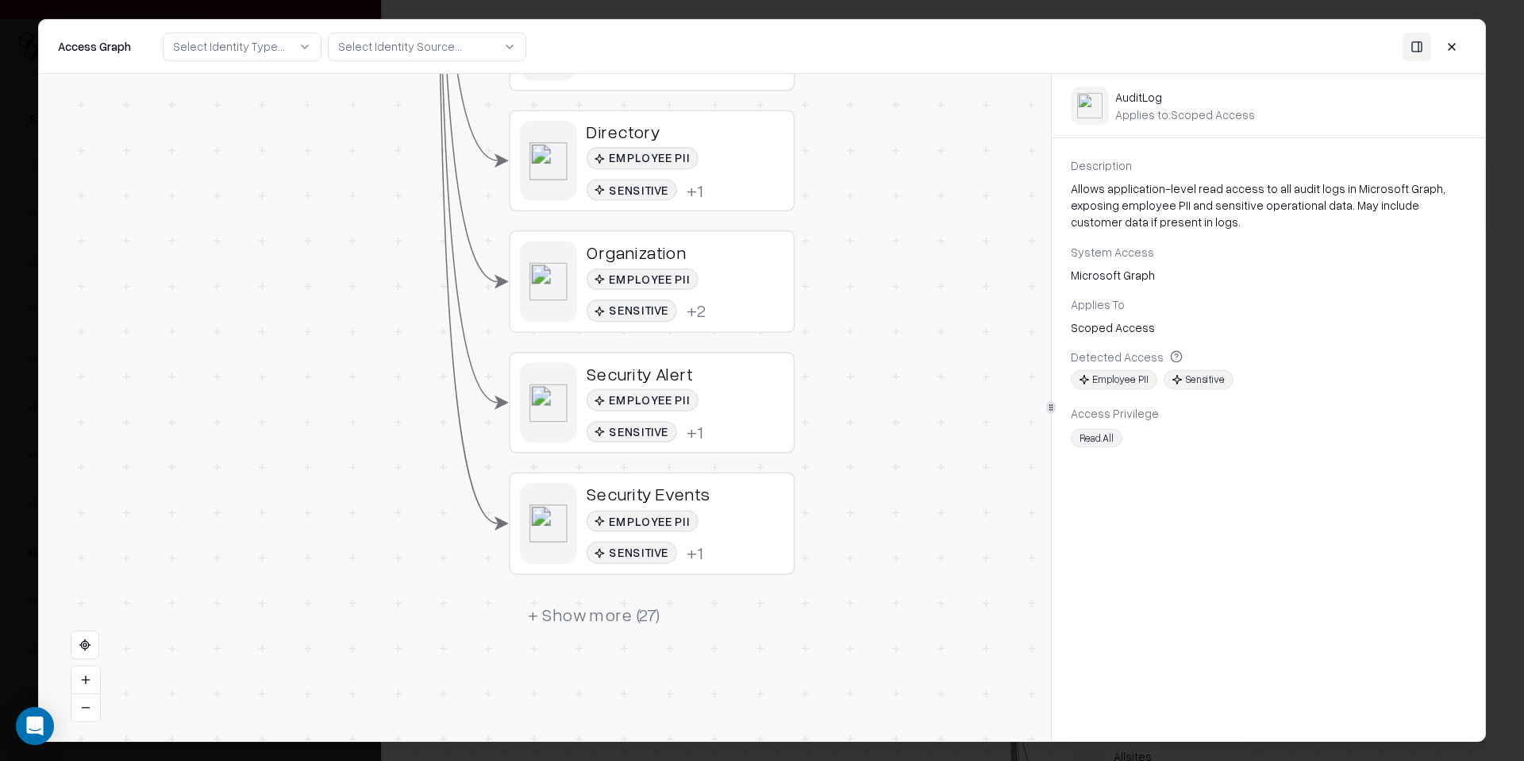
click at [652, 624] on button "+ Show more ( 27 )" at bounding box center [594, 614] width 171 height 43
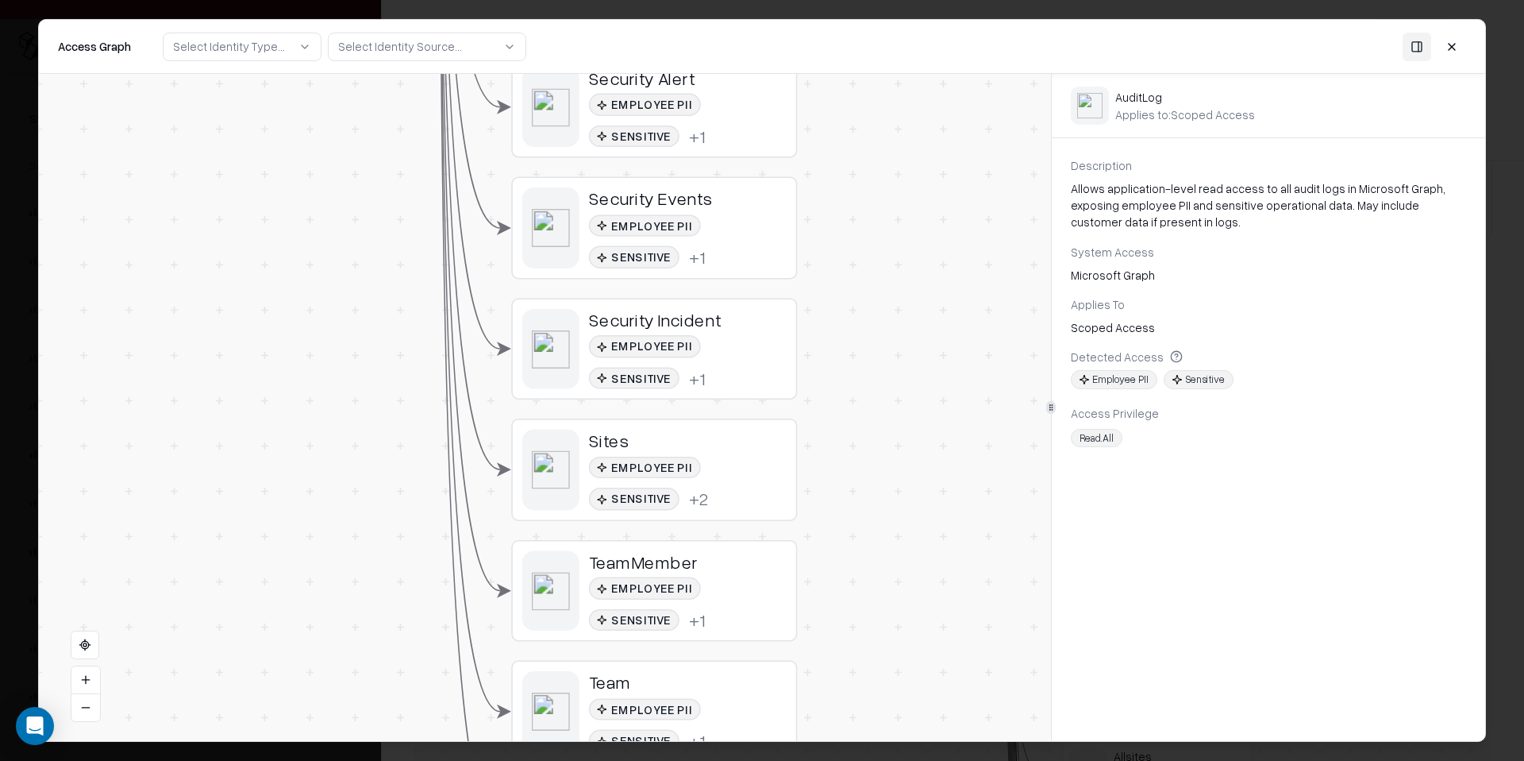
drag, startPoint x: 830, startPoint y: 623, endPoint x: 832, endPoint y: 328, distance: 295.3
click at [832, 328] on div "Vendor D Identity Service Principal BindTuning Analyzer Service Principal BindT…" at bounding box center [545, 407] width 1012 height 667
drag, startPoint x: 863, startPoint y: 547, endPoint x: 858, endPoint y: 514, distance: 33.7
click at [858, 514] on div "Vendor D Identity Service Principal BindTuning Analyzer Service Principal BindT…" at bounding box center [545, 407] width 1012 height 667
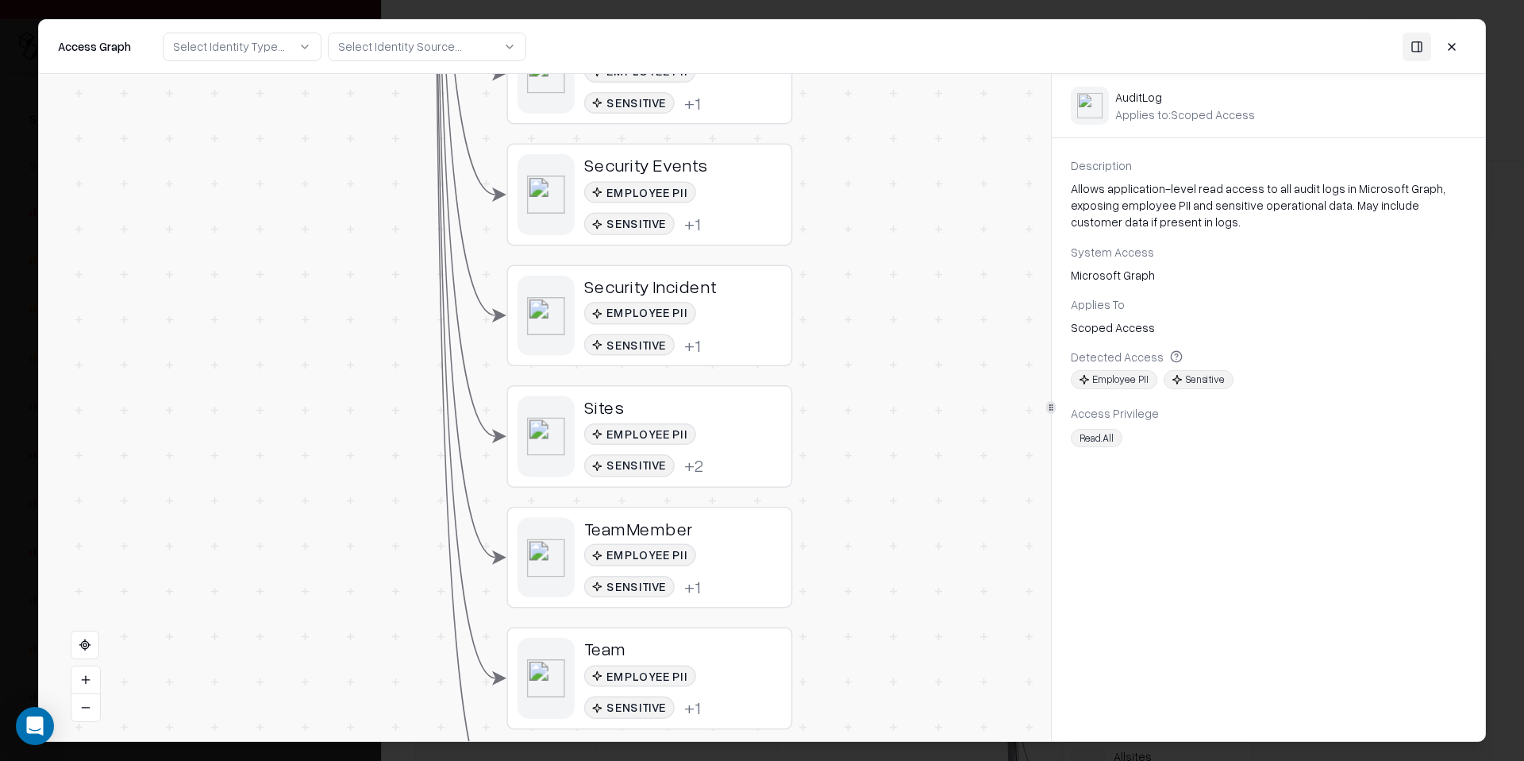
click at [680, 468] on div "Employee PII Sensitive + 2" at bounding box center [683, 450] width 198 height 54
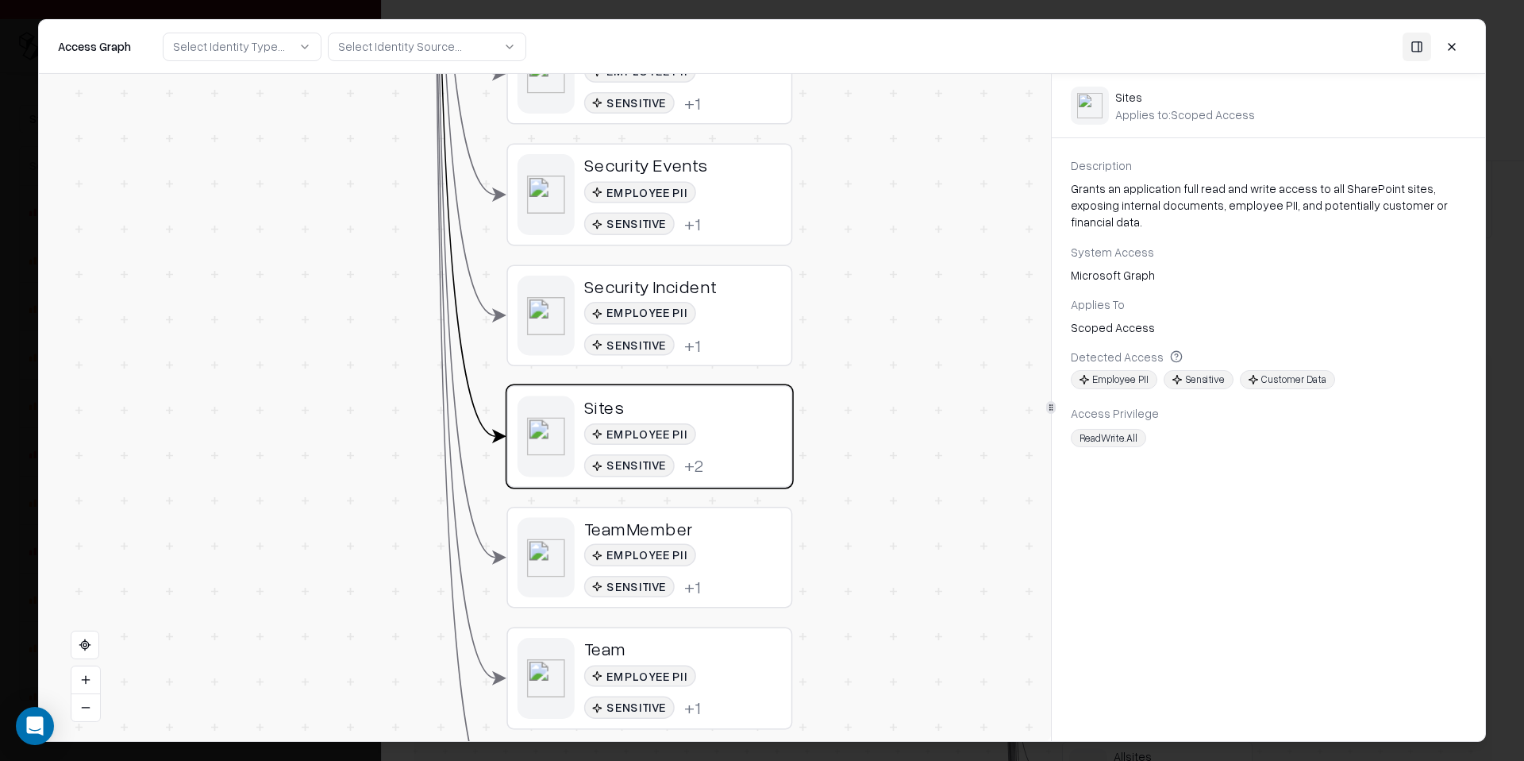
click at [1448, 42] on button at bounding box center [1452, 46] width 29 height 29
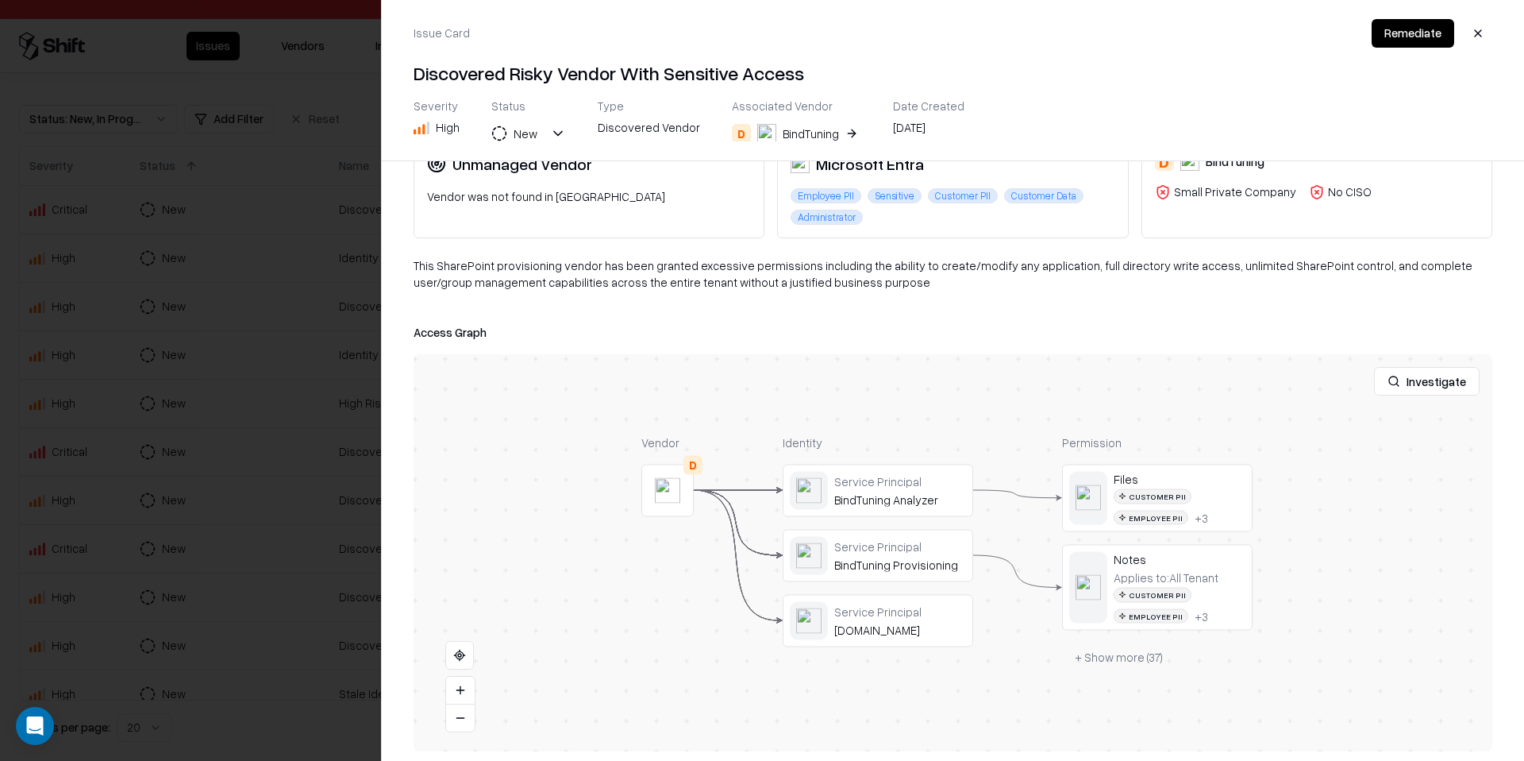
click at [278, 295] on div at bounding box center [762, 380] width 1524 height 761
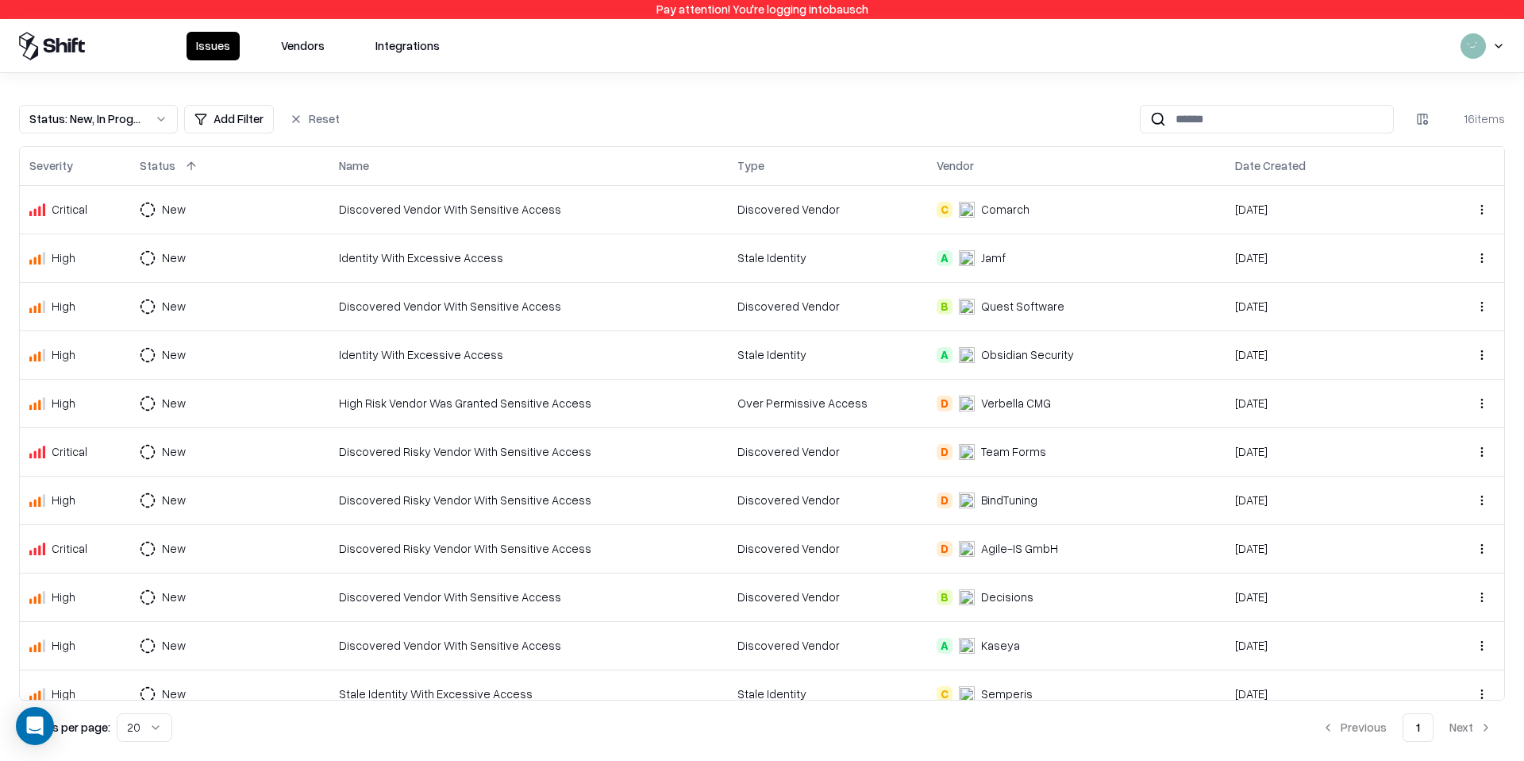
click at [1001, 541] on div "Agile-IS GmbH" at bounding box center [1019, 548] width 77 height 17
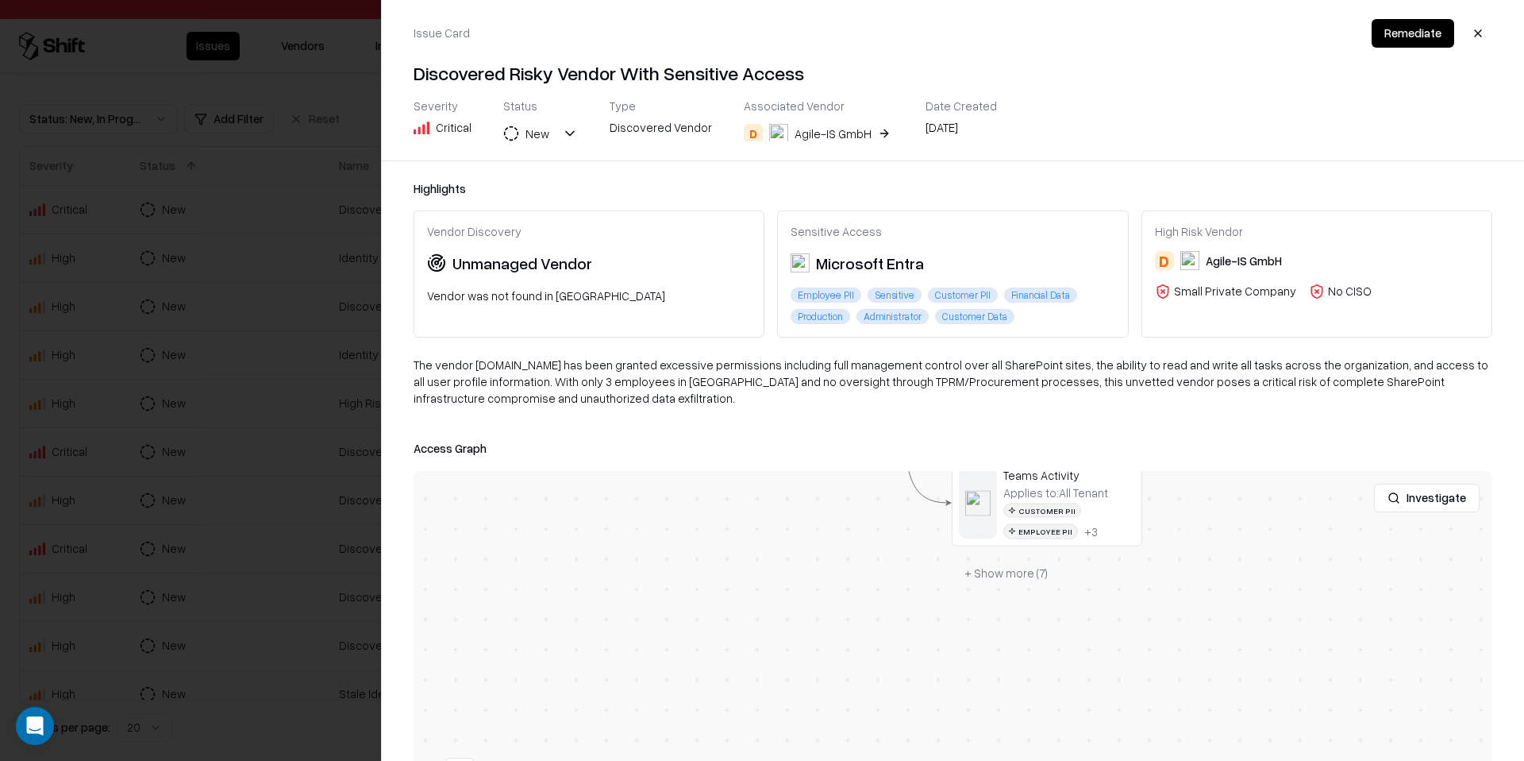
drag, startPoint x: 842, startPoint y: 686, endPoint x: 732, endPoint y: 476, distance: 236.9
click at [995, 584] on button "+ Show more ( 7 )" at bounding box center [1006, 572] width 109 height 29
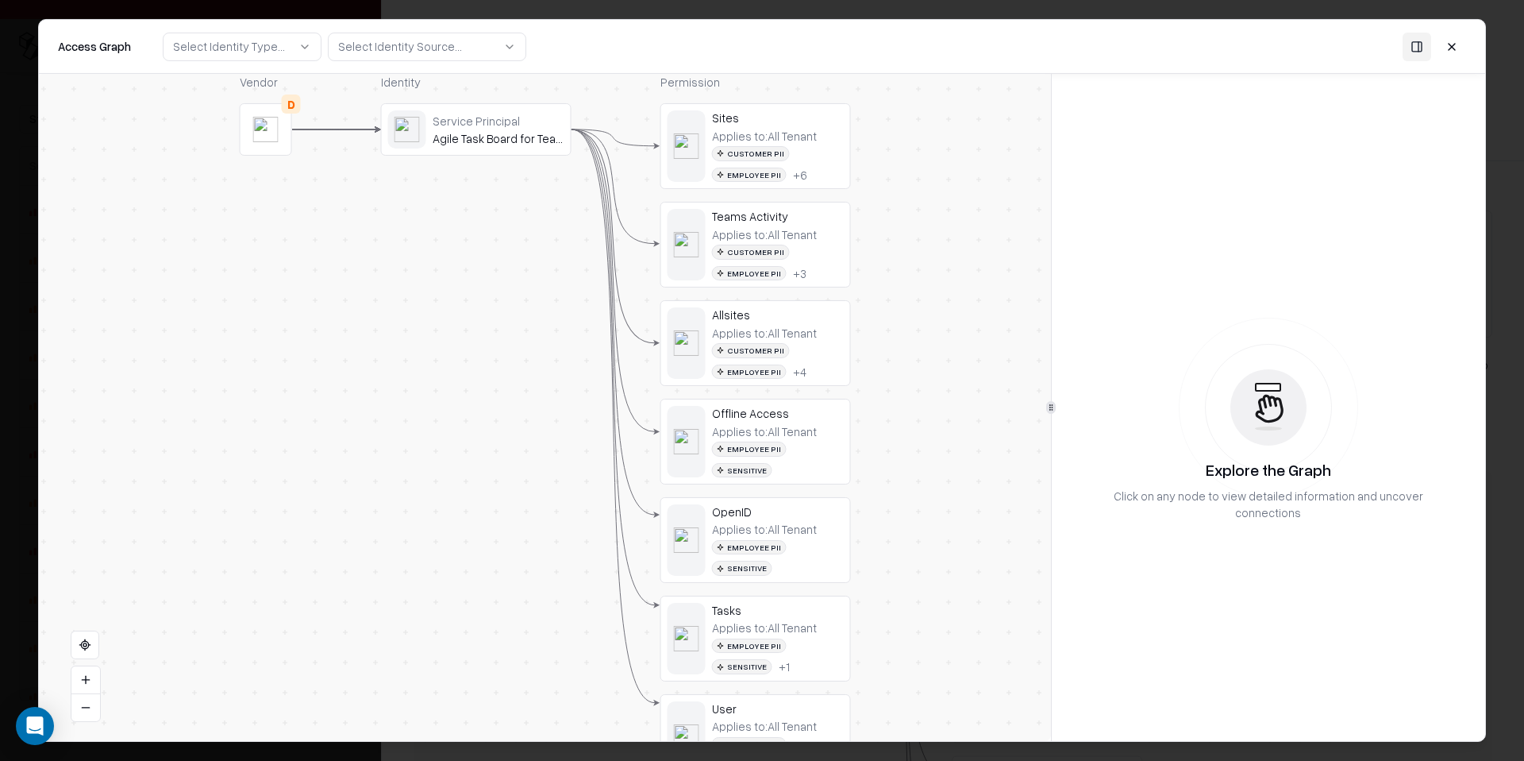
click at [1456, 52] on button at bounding box center [1452, 46] width 29 height 29
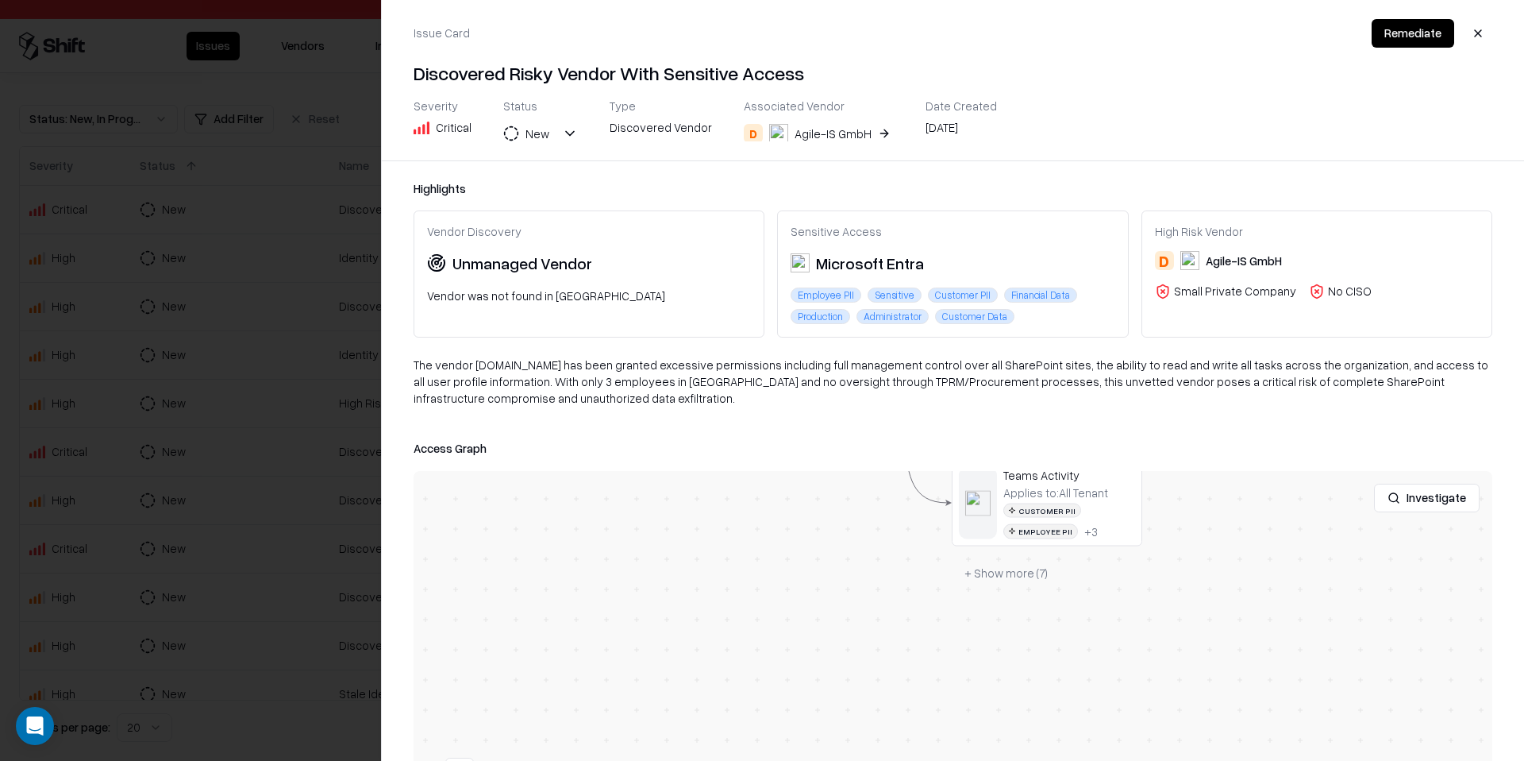
click at [276, 381] on div at bounding box center [762, 380] width 1524 height 761
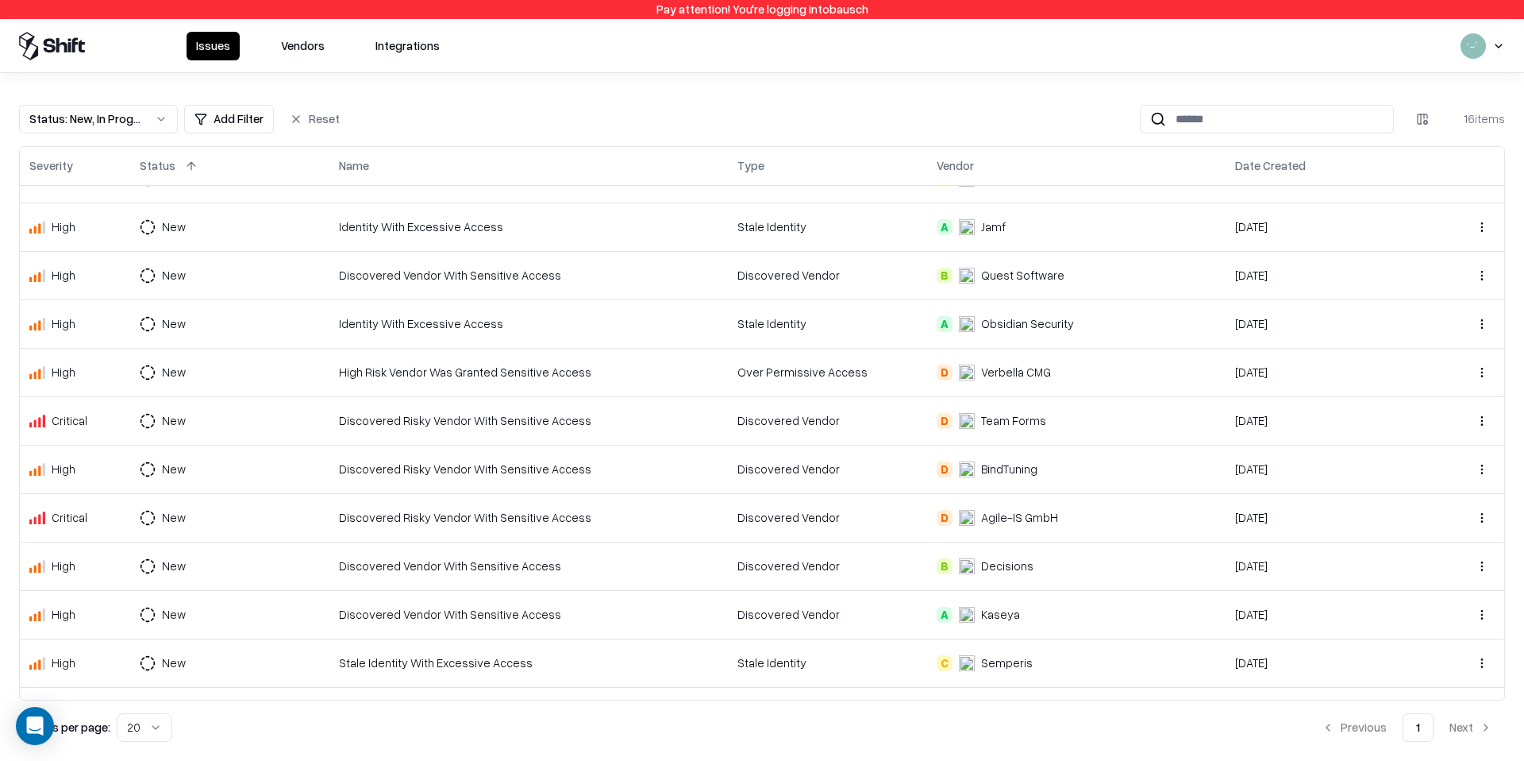
scroll to position [35, 0]
click at [457, 563] on div "Discovered Vendor With Sensitive Access" at bounding box center [528, 561] width 379 height 17
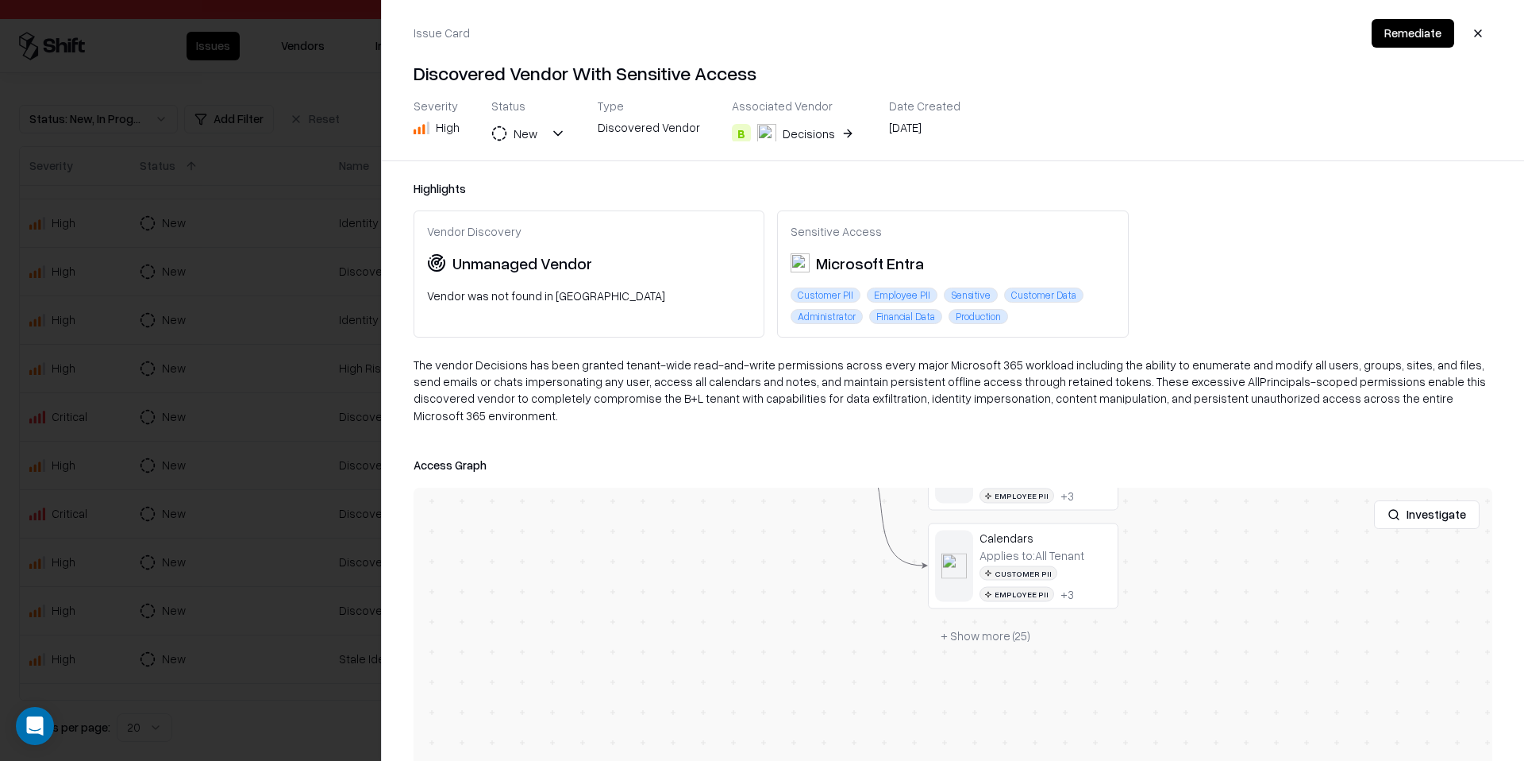
click at [950, 621] on button "+ Show more ( 25 )" at bounding box center [985, 635] width 115 height 29
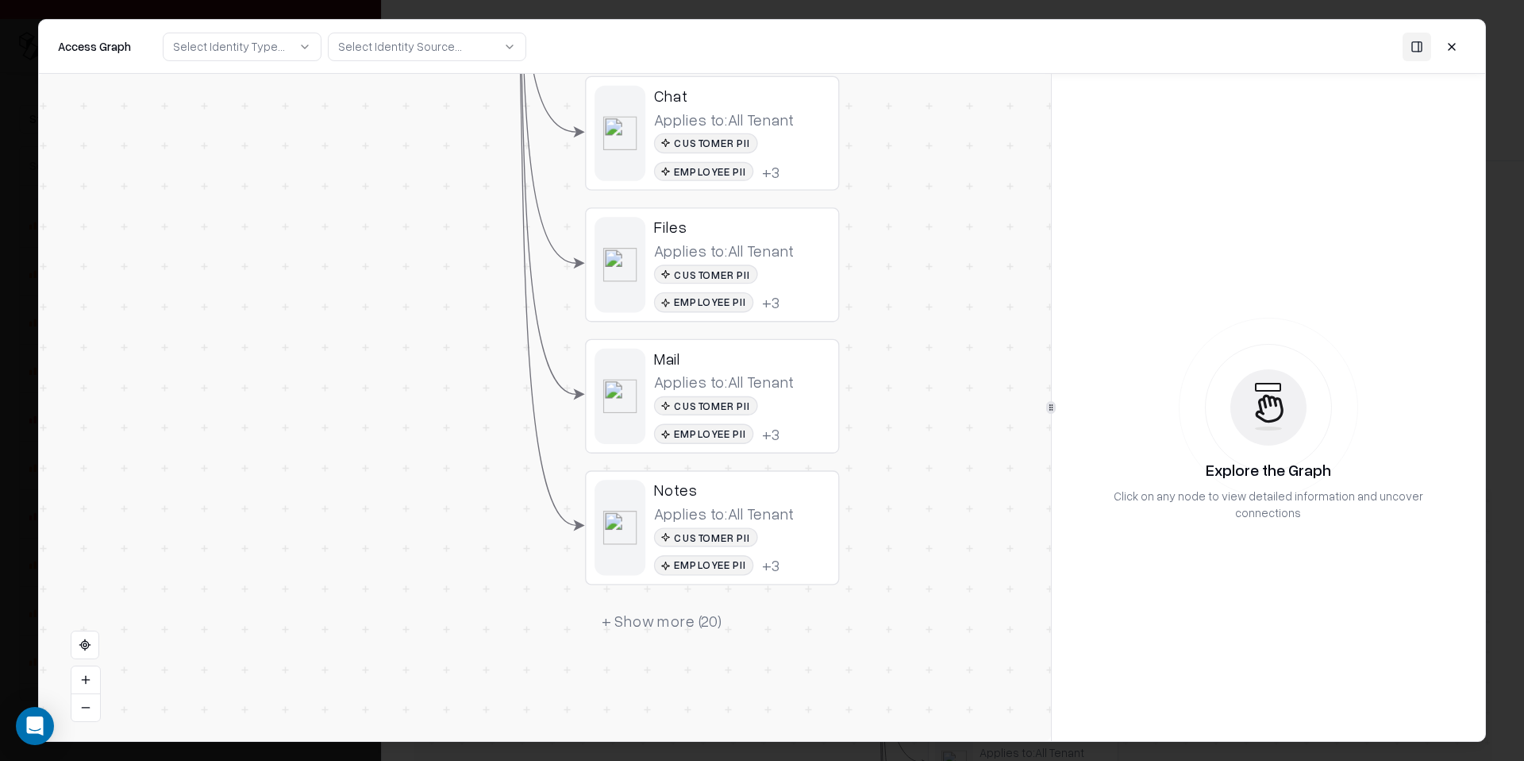
drag, startPoint x: 893, startPoint y: 549, endPoint x: 859, endPoint y: 261, distance: 290.2
click at [859, 261] on div "Vendor B Identity Service Principal Decisions Permission Calendars Applies to: …" at bounding box center [545, 407] width 1012 height 667
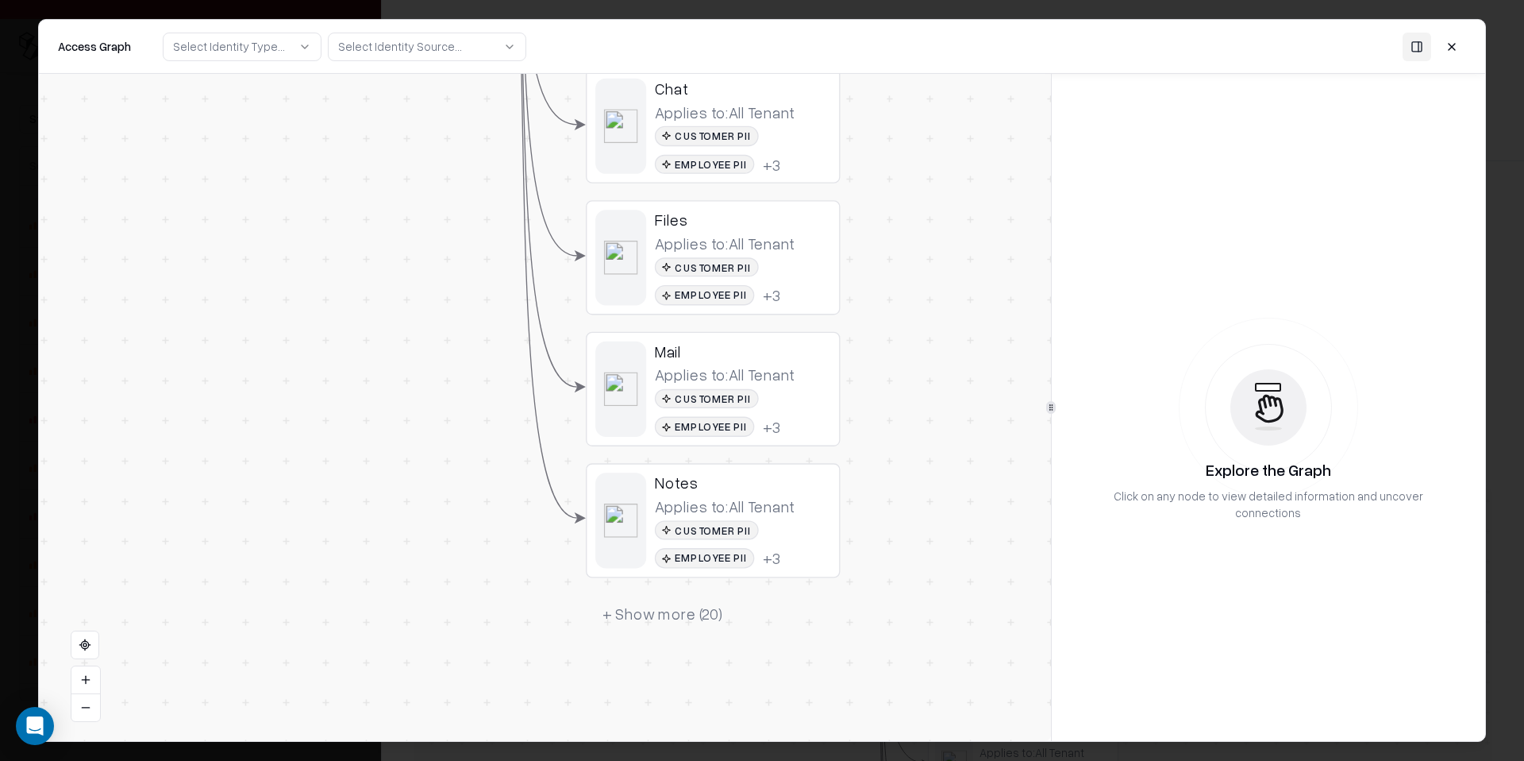
click at [697, 613] on button "+ Show more ( 20 )" at bounding box center [663, 614] width 154 height 38
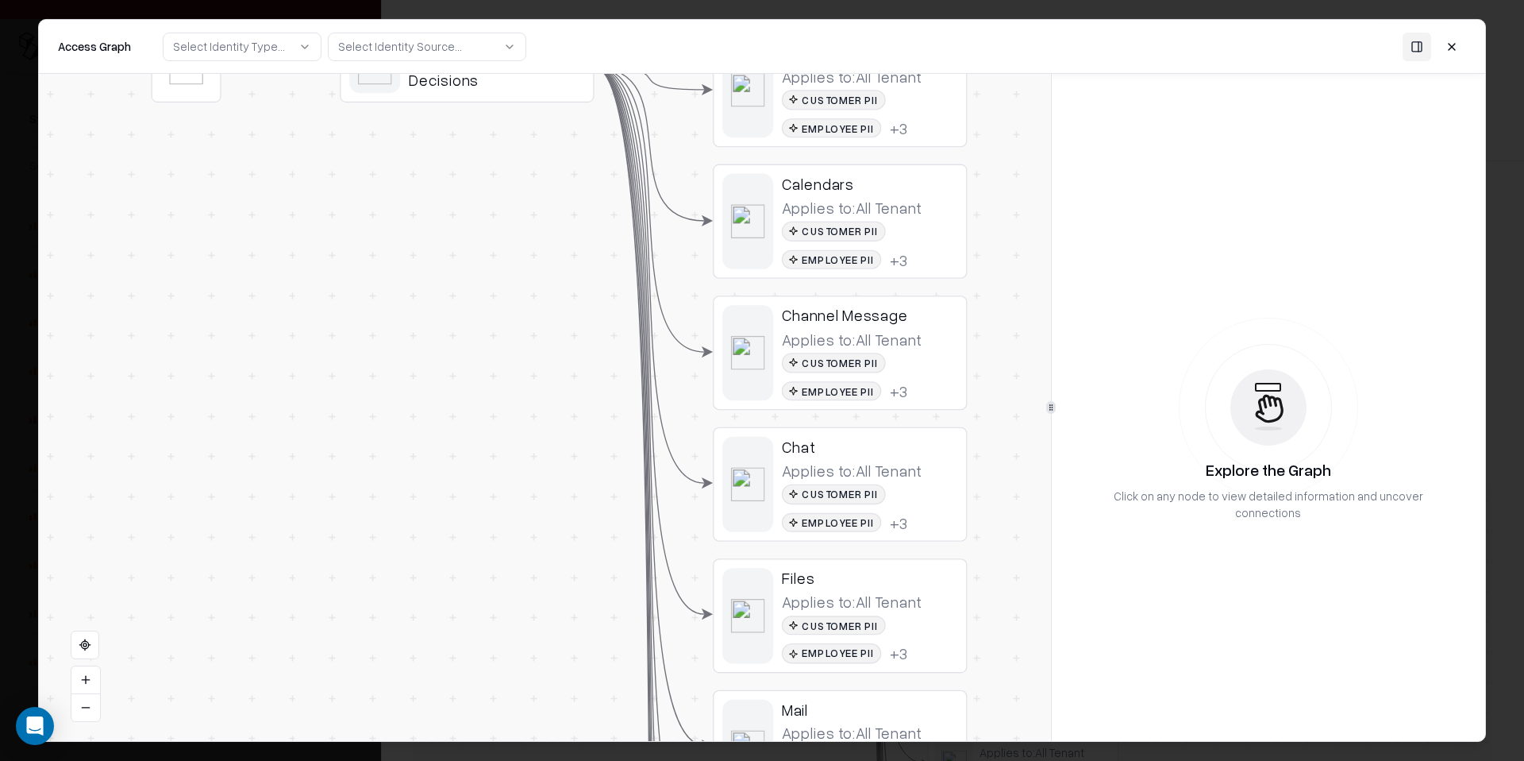
drag, startPoint x: 461, startPoint y: 415, endPoint x: 595, endPoint y: 742, distance: 353.5
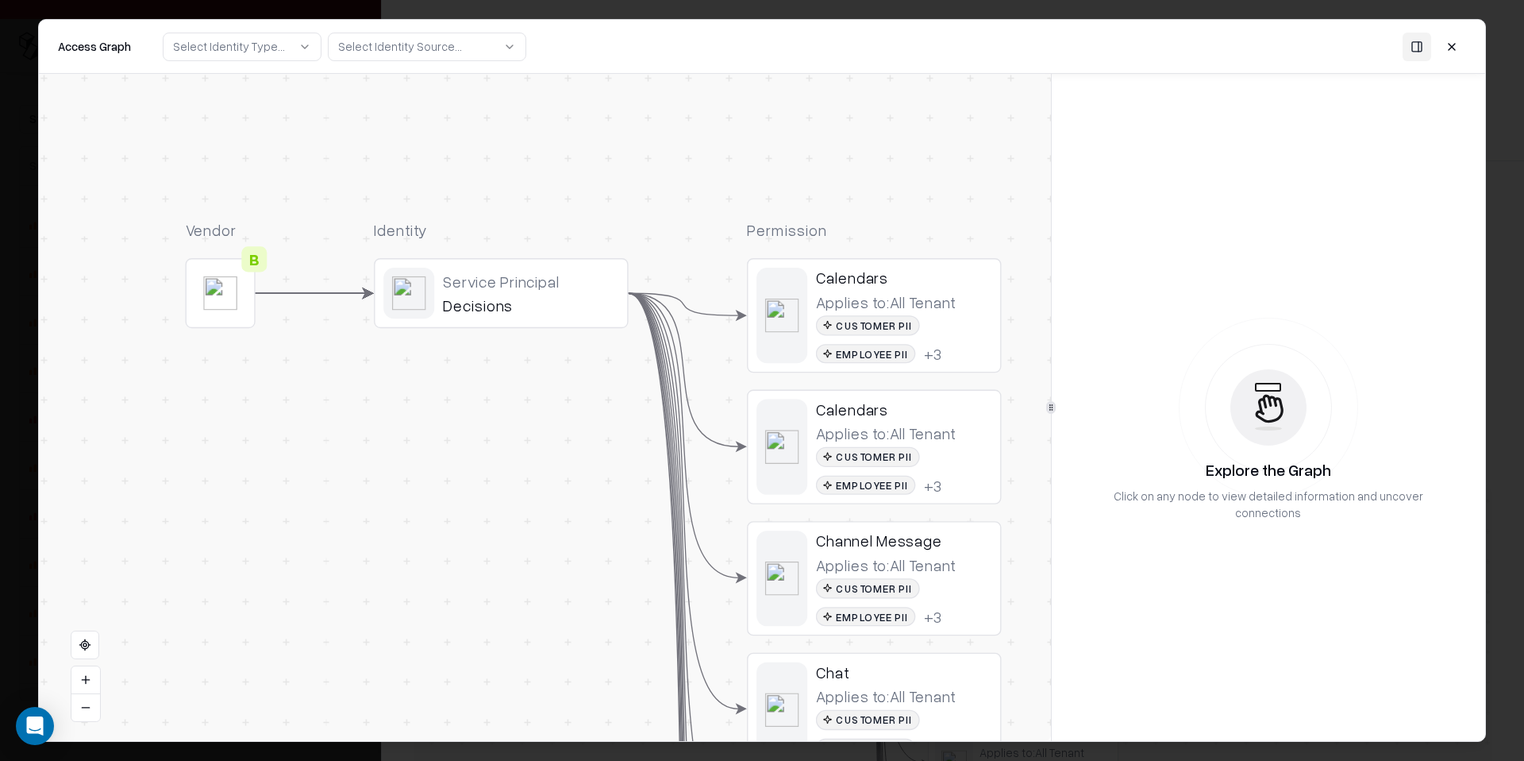
click at [425, 296] on object "entra" at bounding box center [409, 293] width 34 height 34
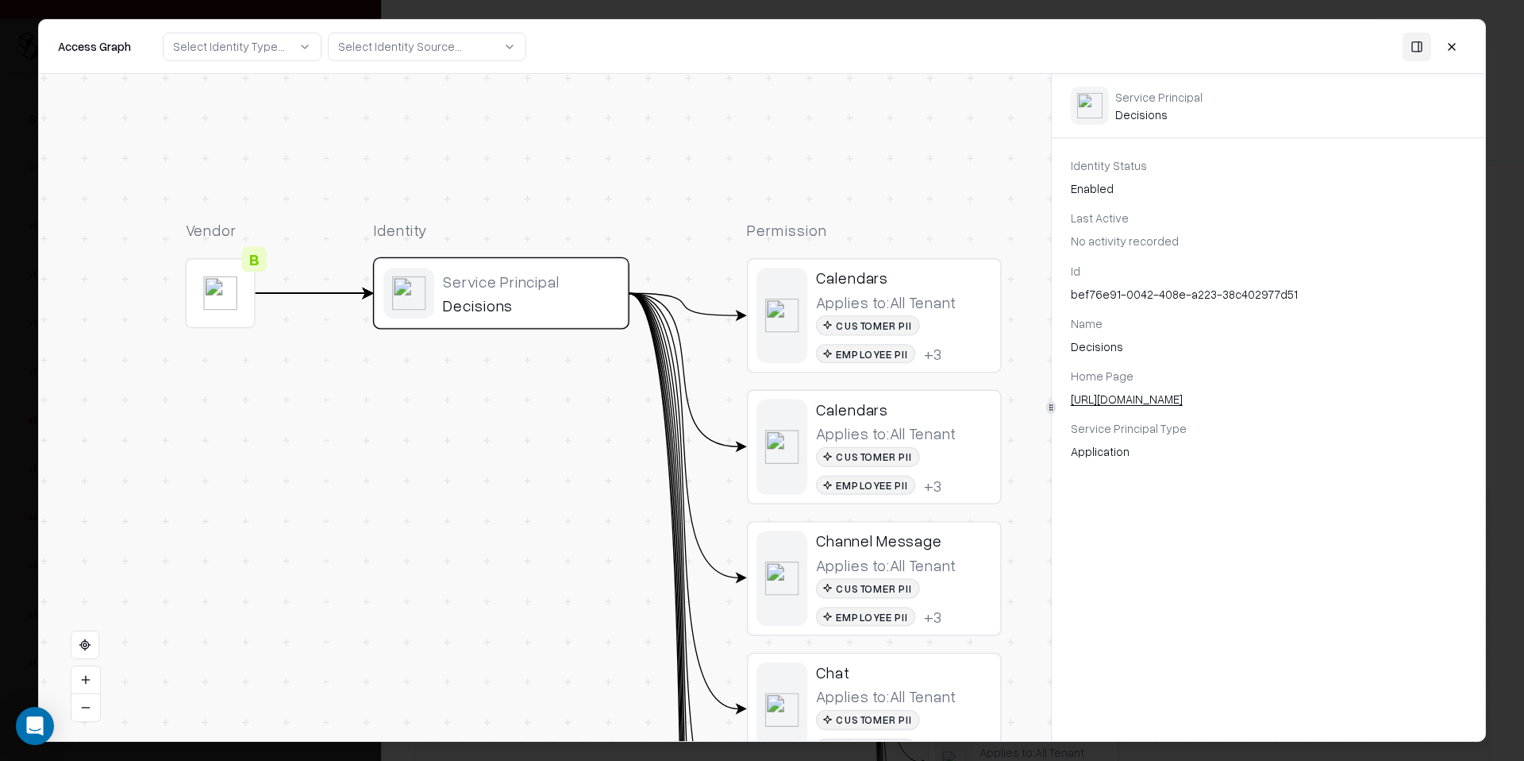
click at [1146, 121] on div "Service Principal Decisions" at bounding box center [1158, 105] width 87 height 33
copy div "Decisions"
click at [1440, 48] on button at bounding box center [1452, 46] width 29 height 29
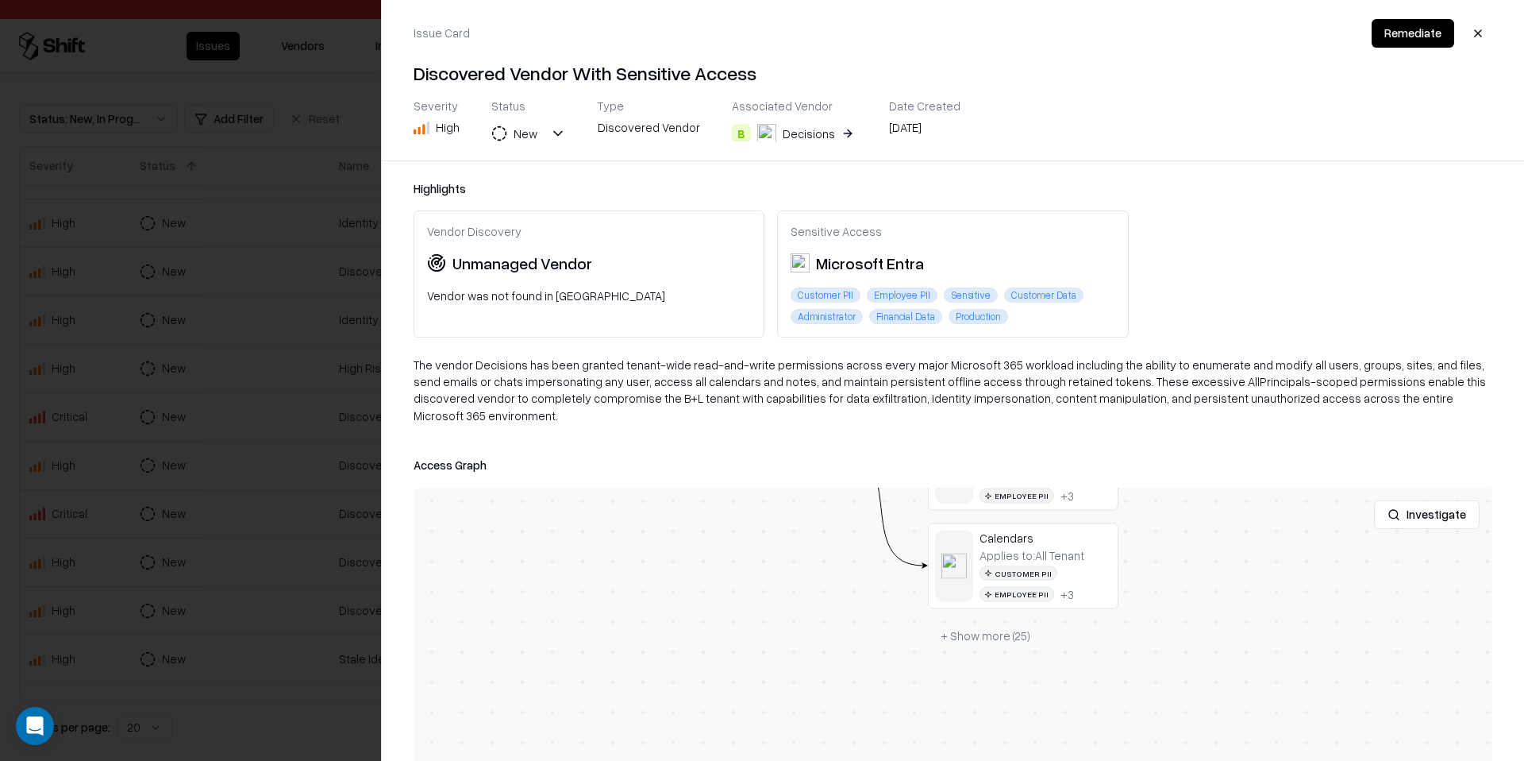
click at [318, 245] on div at bounding box center [762, 380] width 1524 height 761
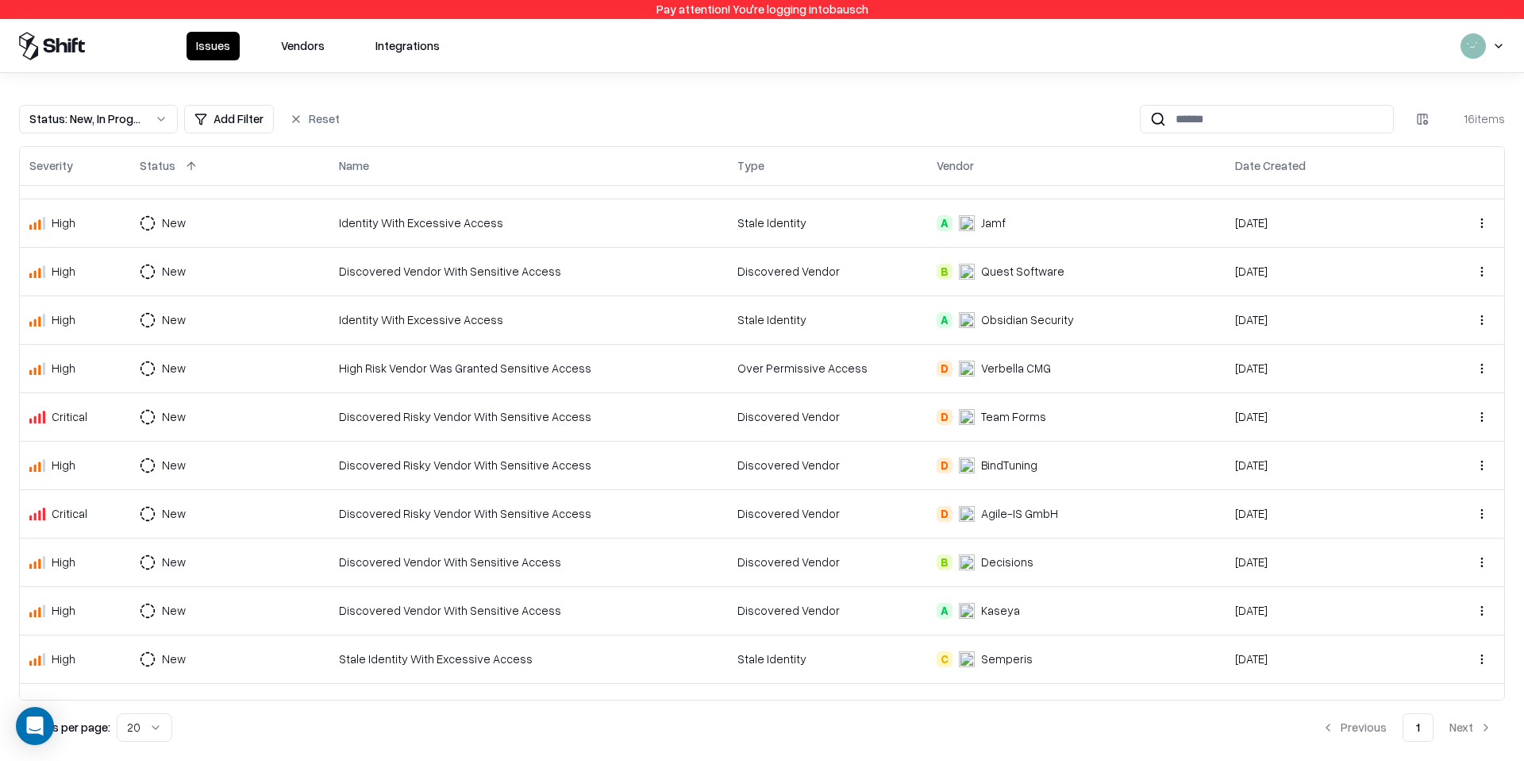
click at [532, 602] on div "Discovered Vendor With Sensitive Access" at bounding box center [528, 610] width 379 height 17
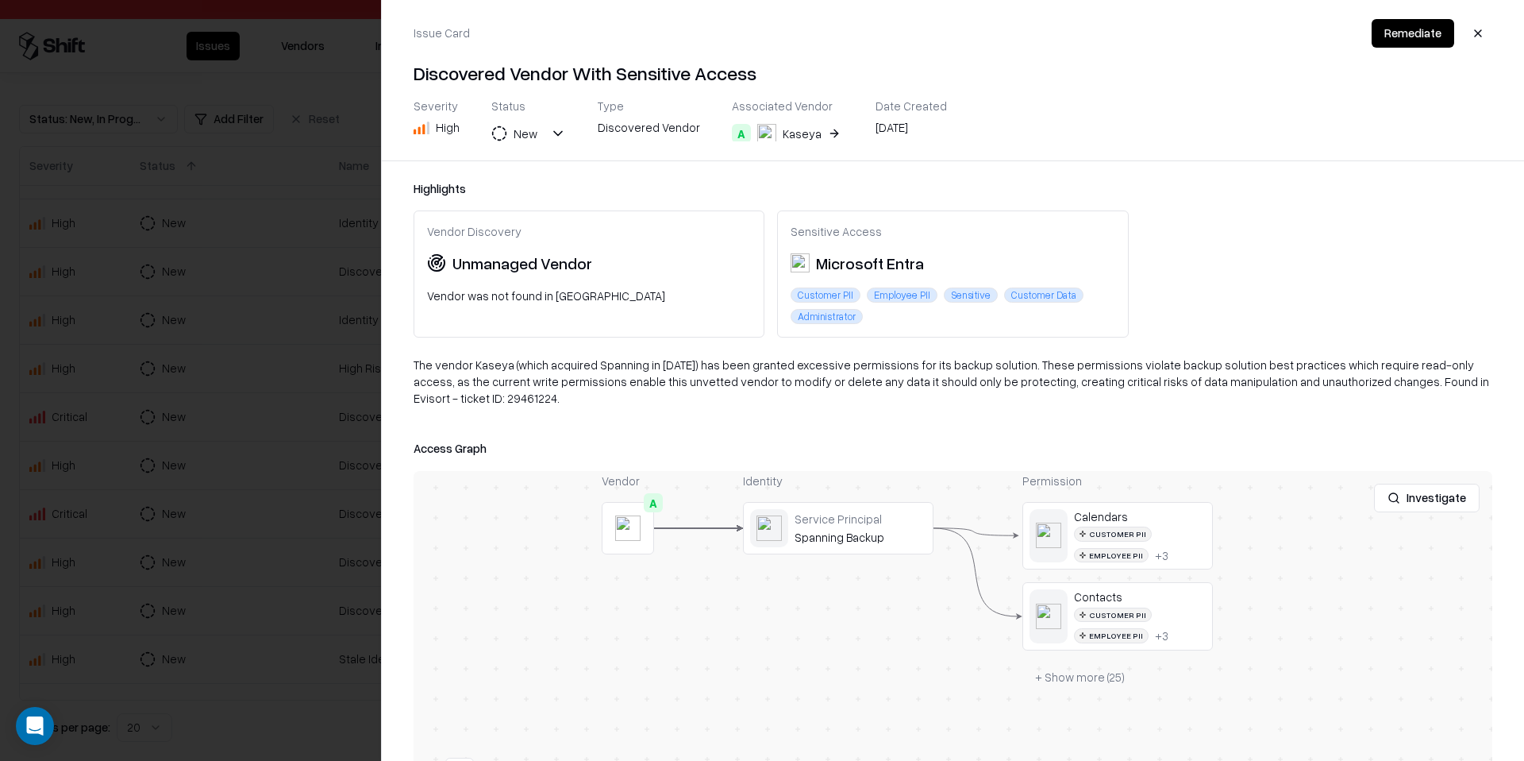
click at [1088, 663] on button "+ Show more ( 25 )" at bounding box center [1079, 677] width 115 height 29
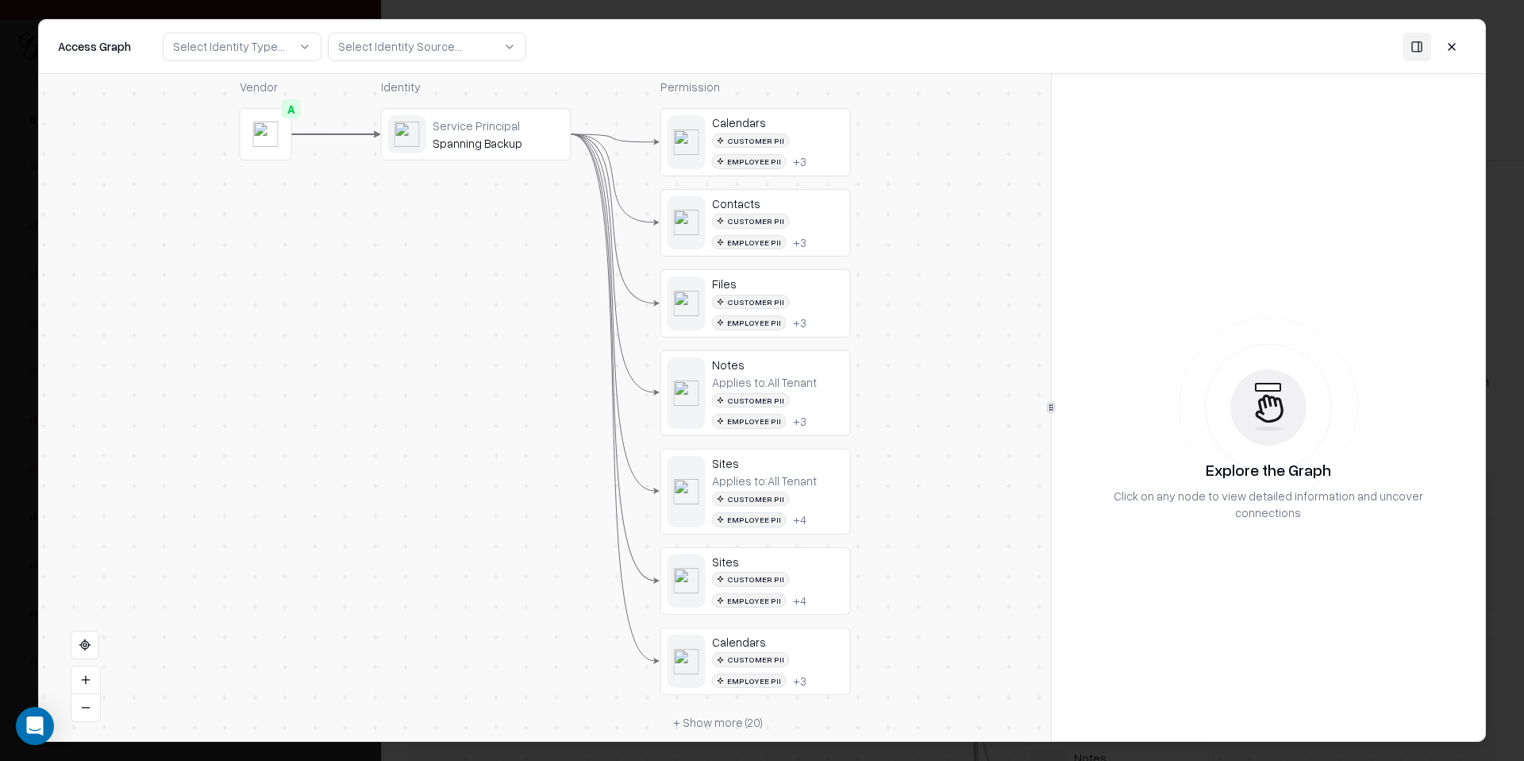
click at [825, 288] on div "Files" at bounding box center [778, 283] width 132 height 14
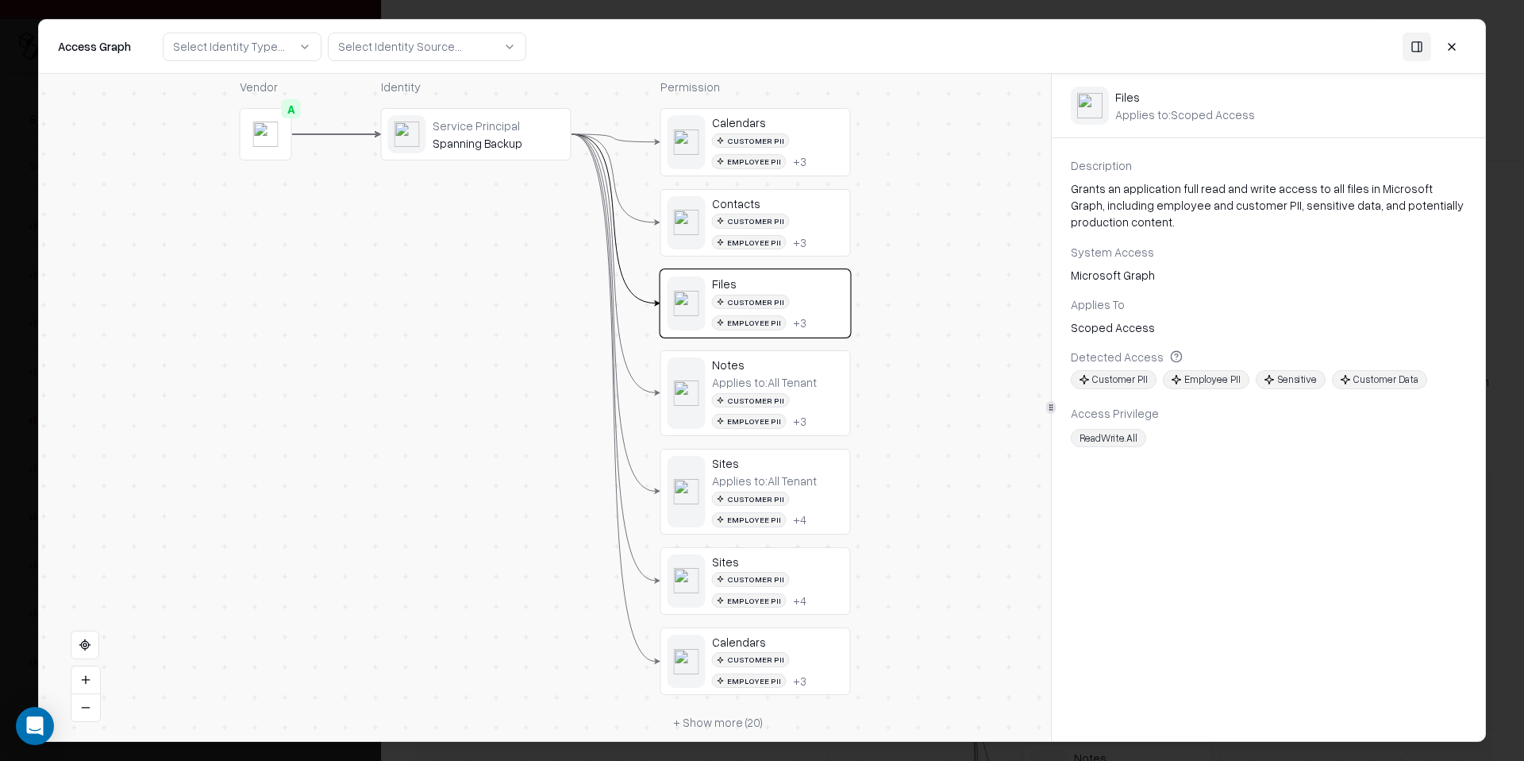
click at [821, 578] on div "Customer PII Employee PII + 4" at bounding box center [778, 590] width 132 height 36
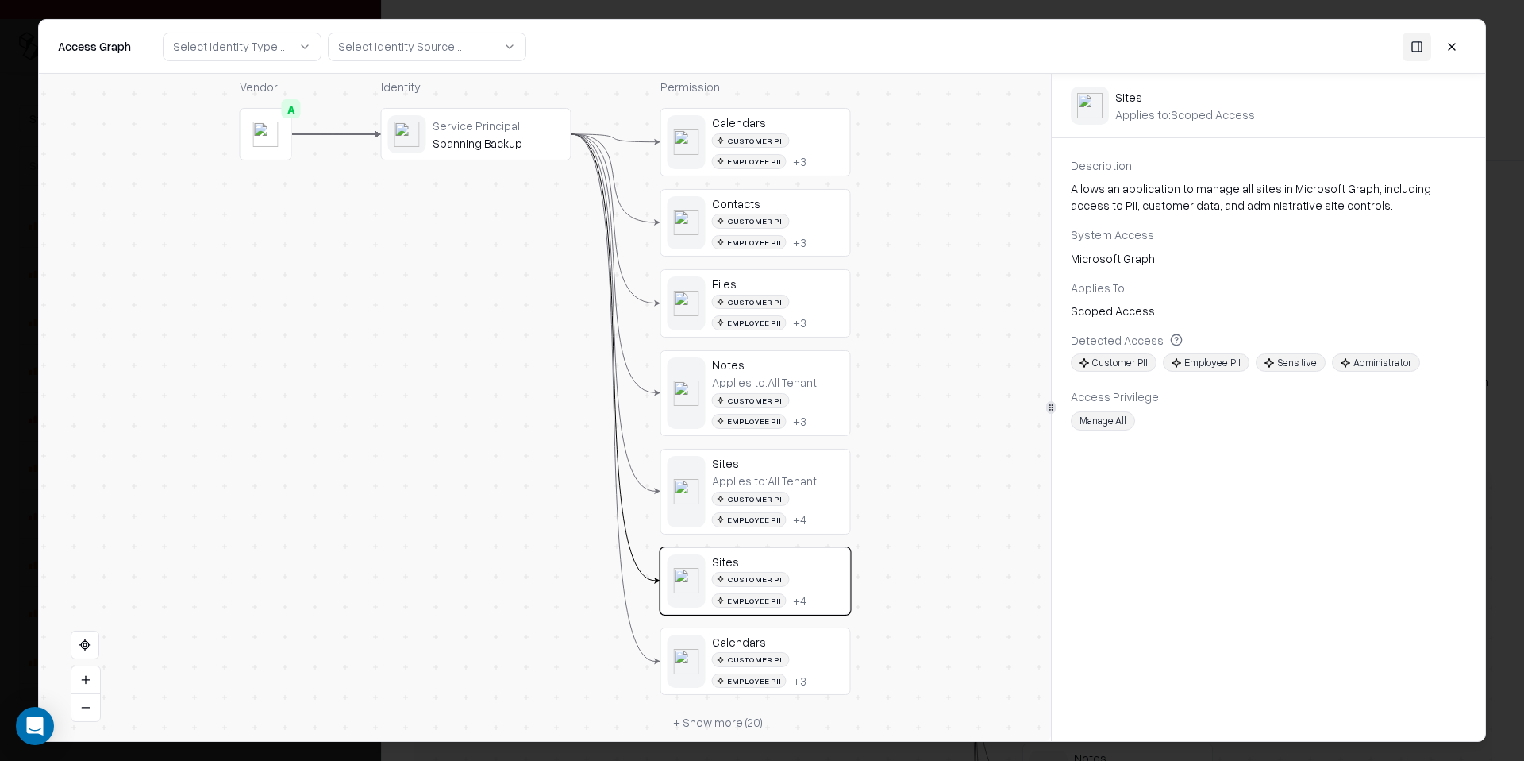
click at [1447, 44] on button at bounding box center [1452, 46] width 29 height 29
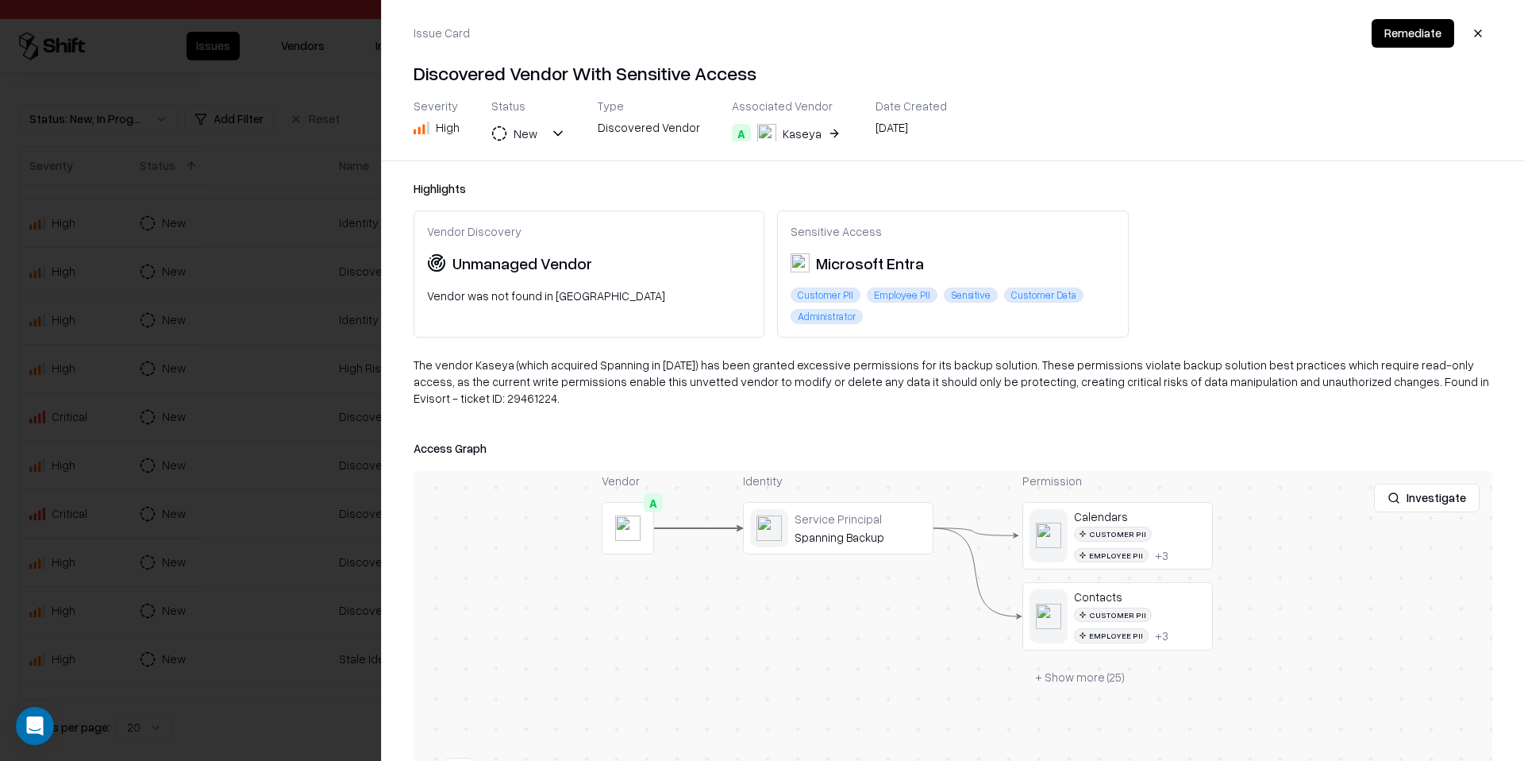
click at [1471, 33] on button "button" at bounding box center [1478, 33] width 29 height 29
click at [1471, 33] on div "Issue Card Remediate" at bounding box center [953, 33] width 1079 height 29
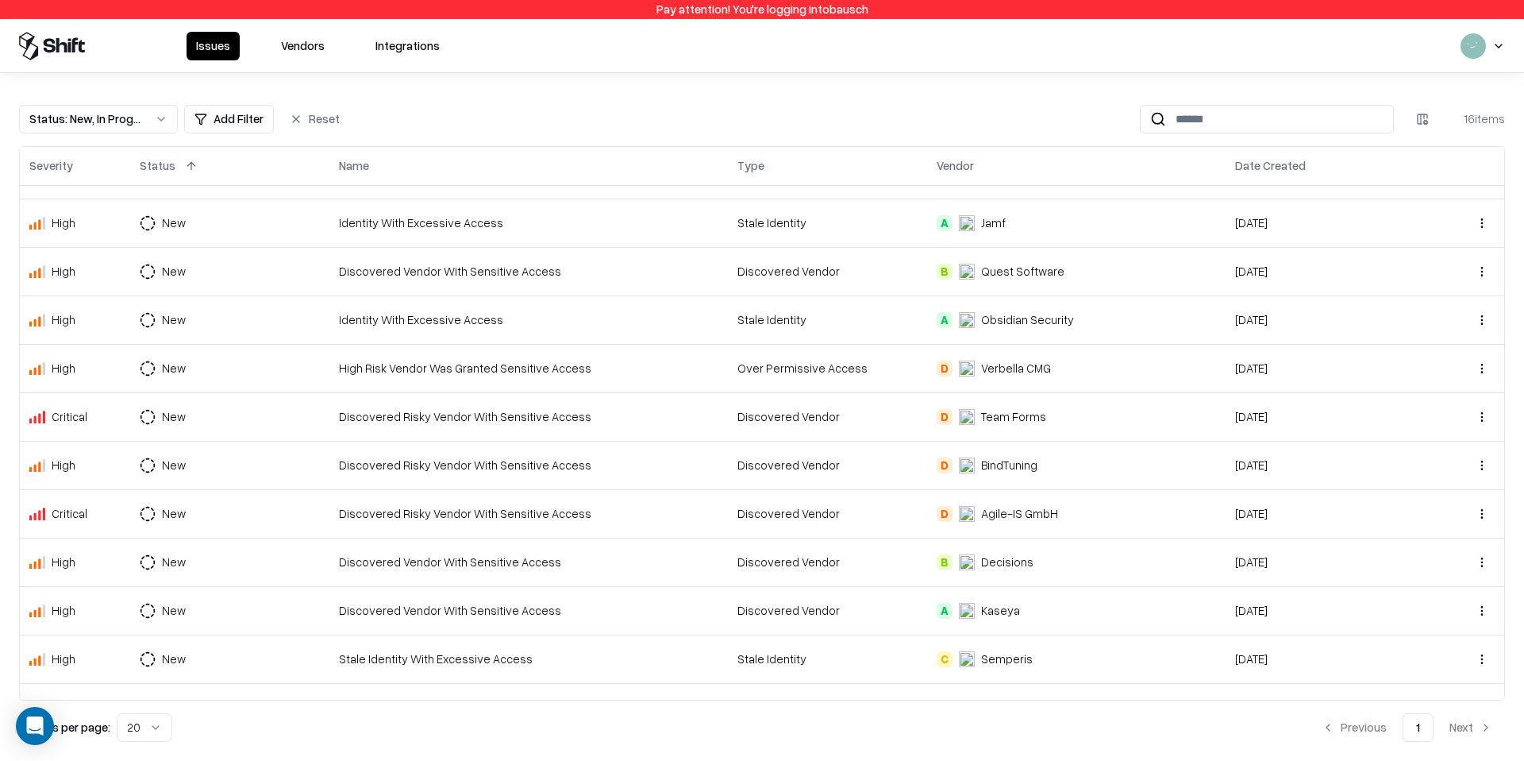
click at [464, 669] on td "Stale Identity With Excessive Access" at bounding box center [528, 658] width 399 height 48
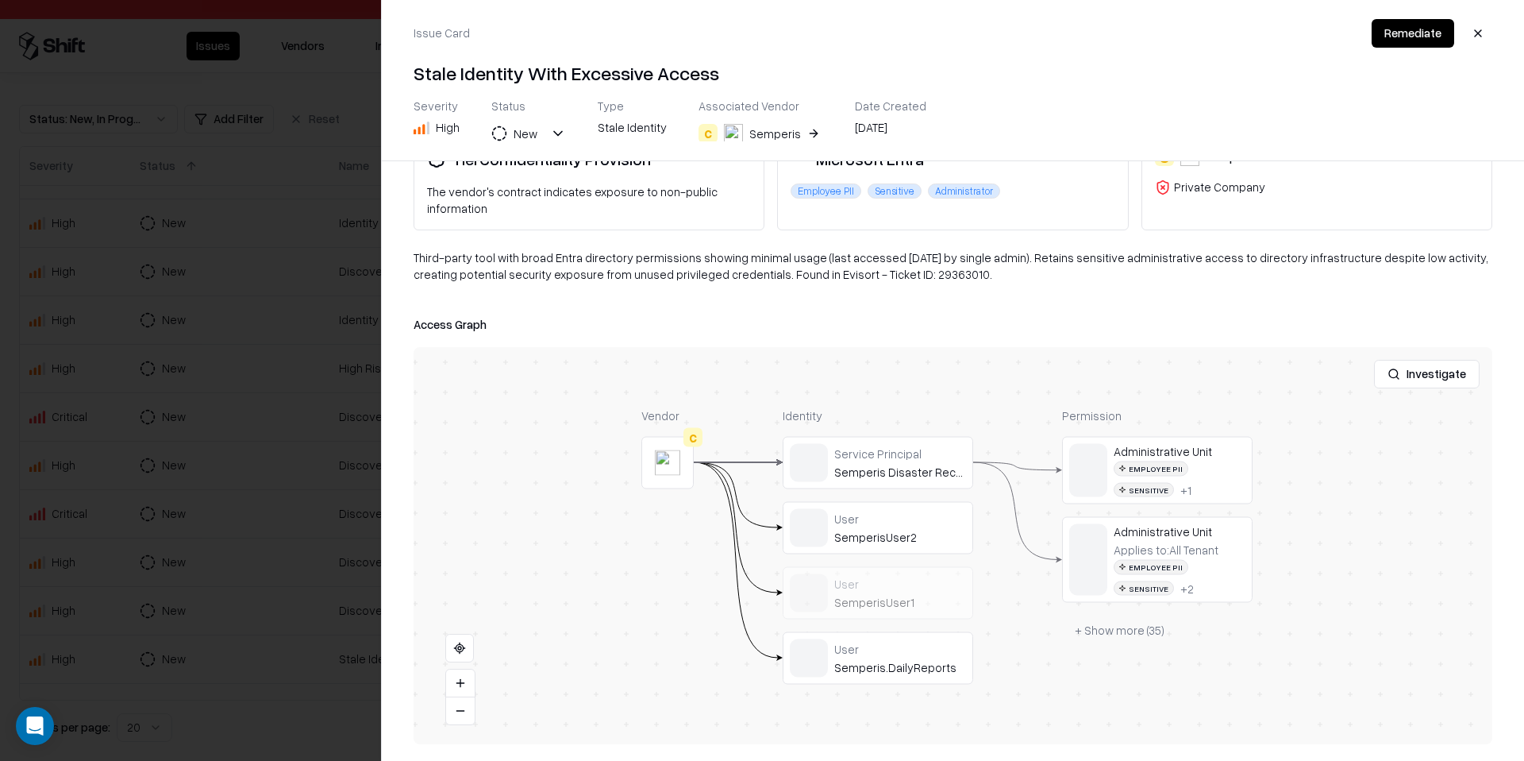
scroll to position [106, 0]
click at [1119, 618] on button "+ Show more ( 35 )" at bounding box center [1119, 628] width 115 height 29
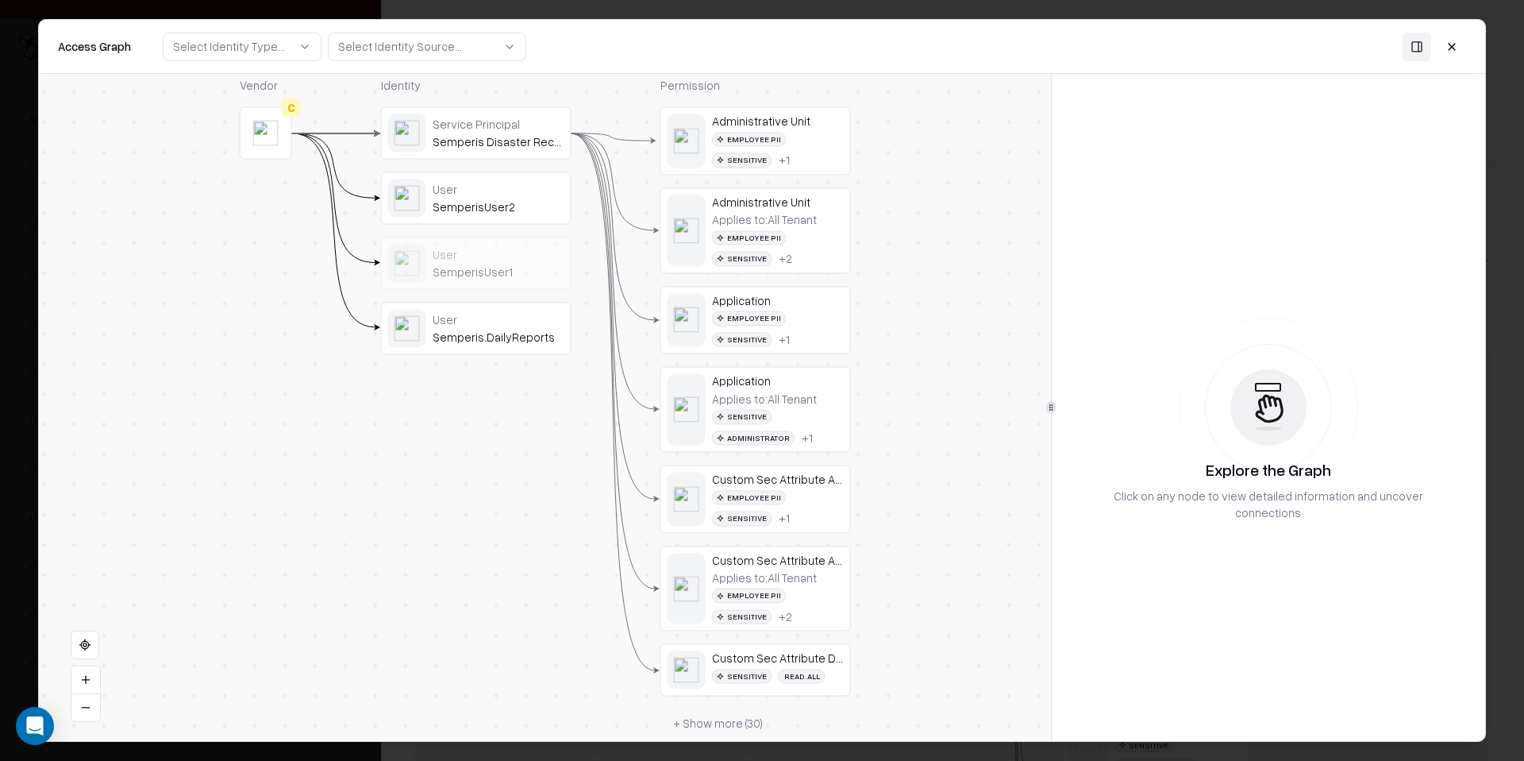
click at [798, 525] on div "Employee PII Sensitive + 1" at bounding box center [778, 508] width 132 height 36
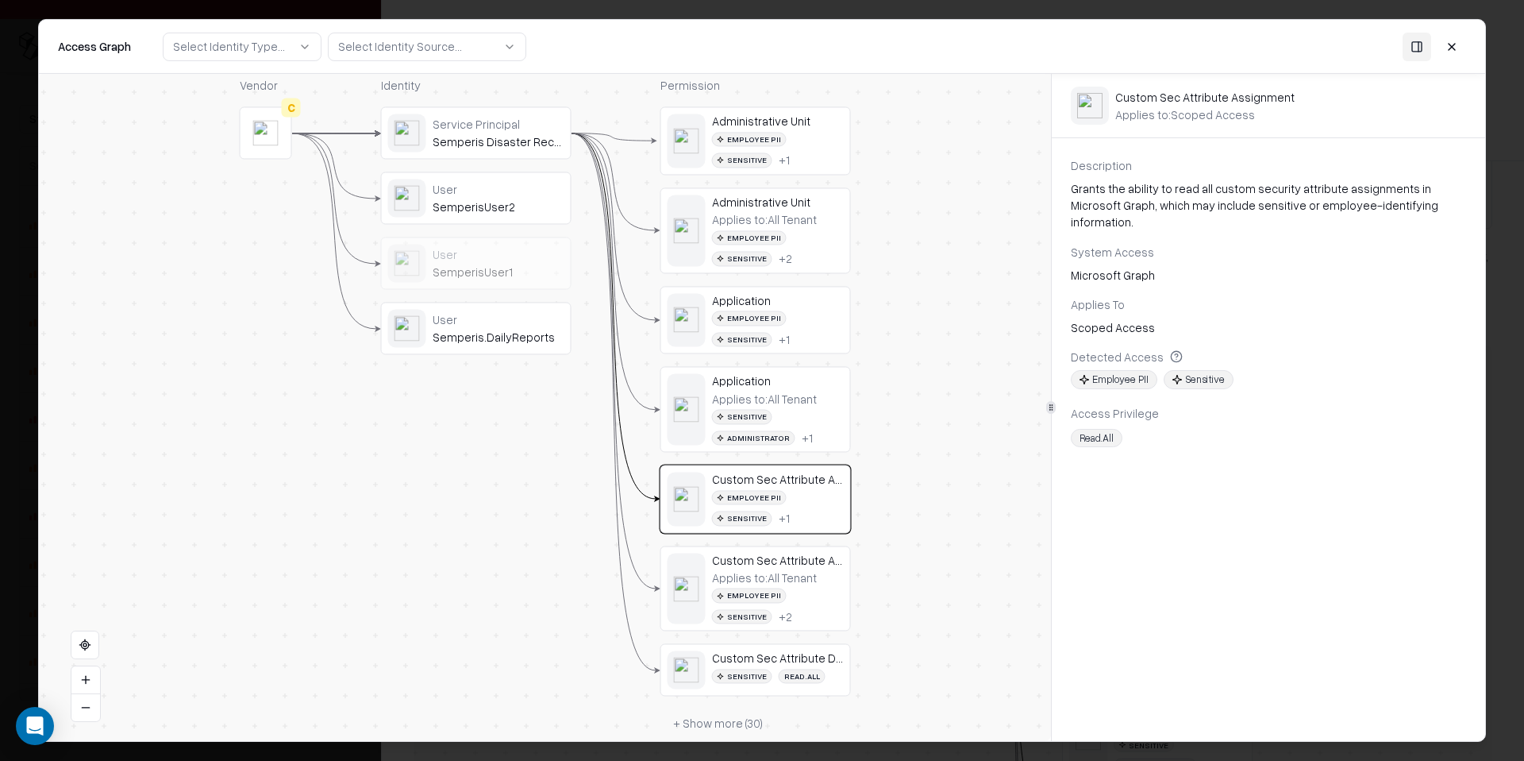
click at [530, 140] on div "Semperis Disaster Recovery for Entra Tenant" at bounding box center [499, 142] width 132 height 14
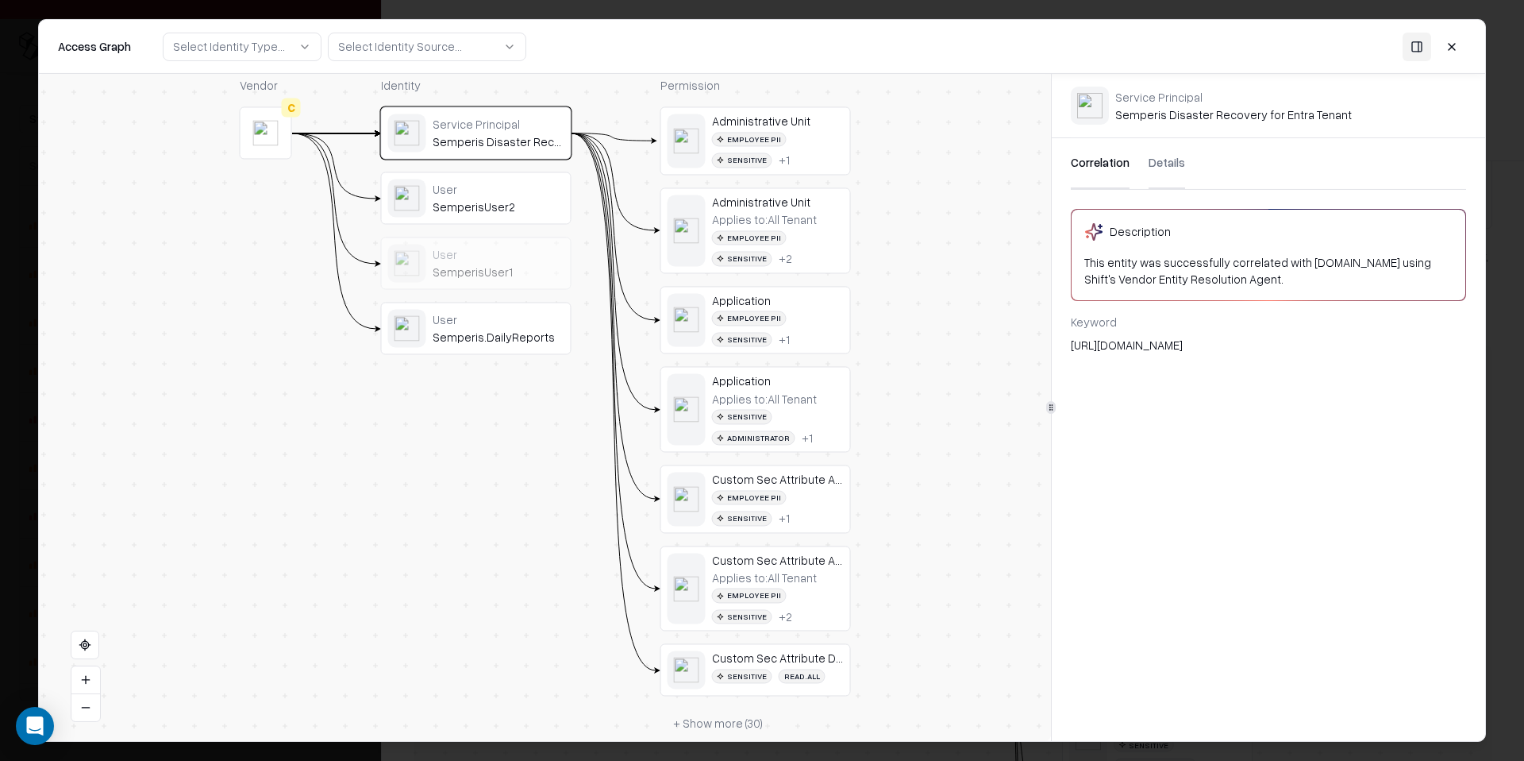
click at [1136, 117] on div "Service Principal Semperis Disaster Recovery for Entra Tenant" at bounding box center [1233, 105] width 237 height 33
copy div "Semperis"
